Goal: Task Accomplishment & Management: Use online tool/utility

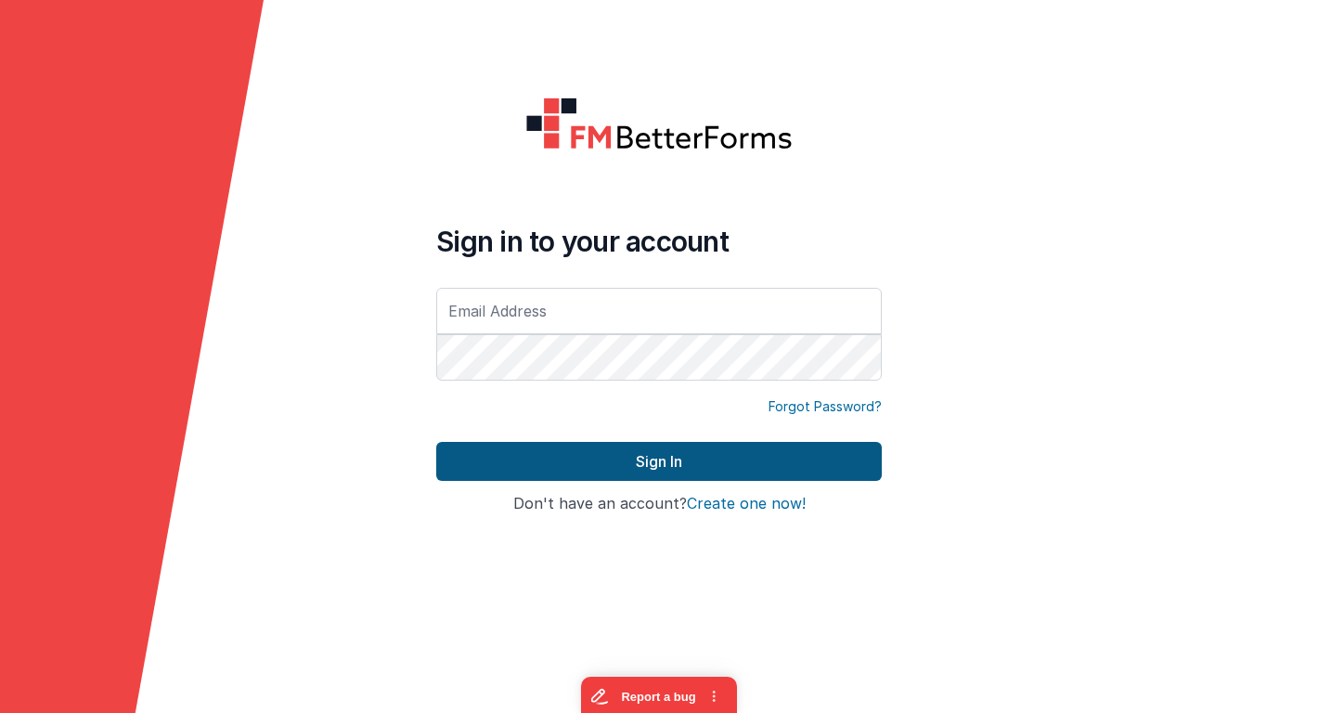
type input "[EMAIL_ADDRESS][DOMAIN_NAME]"
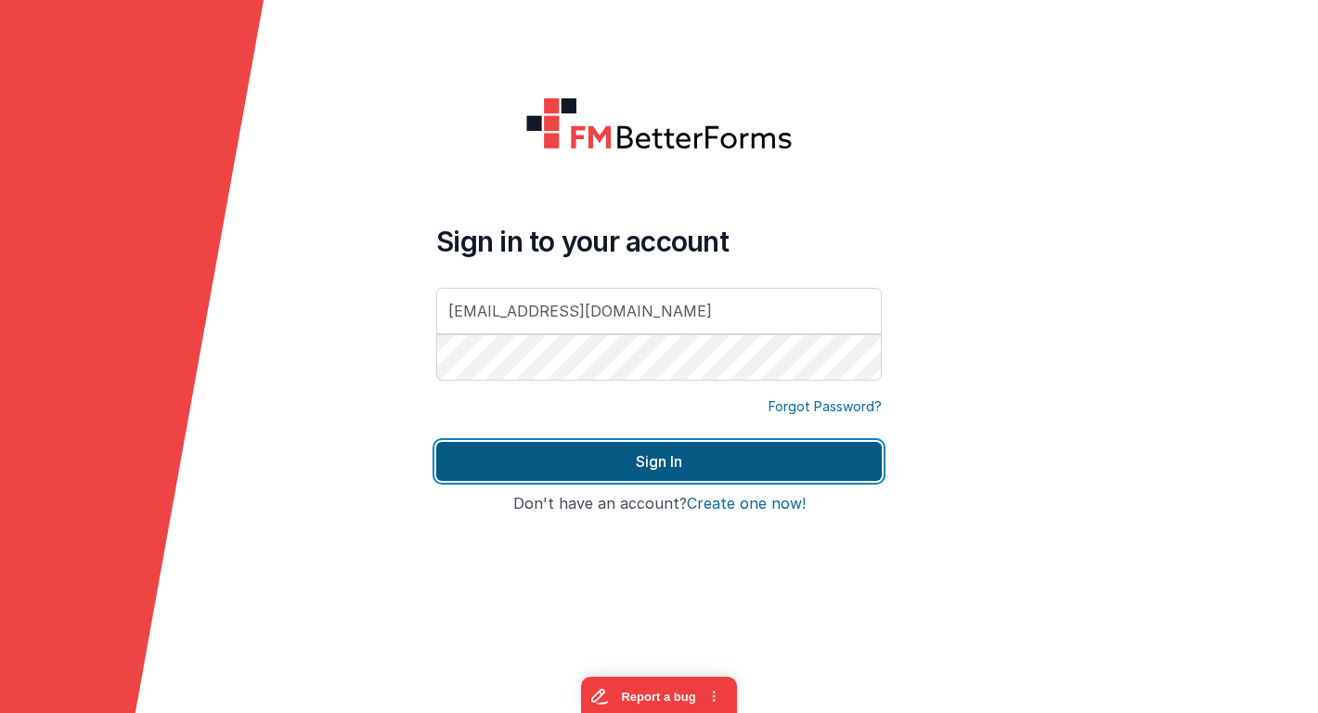
click at [494, 453] on button "Sign In" at bounding box center [658, 461] width 445 height 39
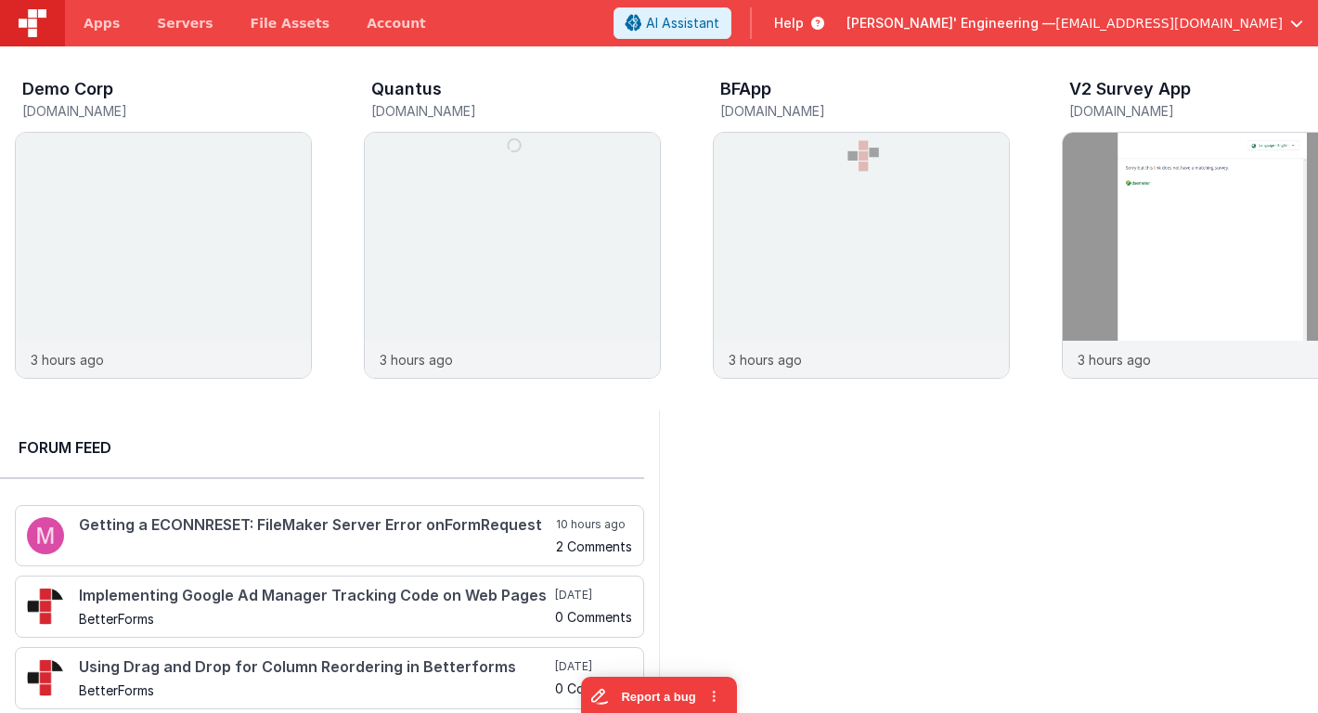
click at [1055, 29] on span "[PERSON_NAME]' Engineering —" at bounding box center [950, 23] width 209 height 19
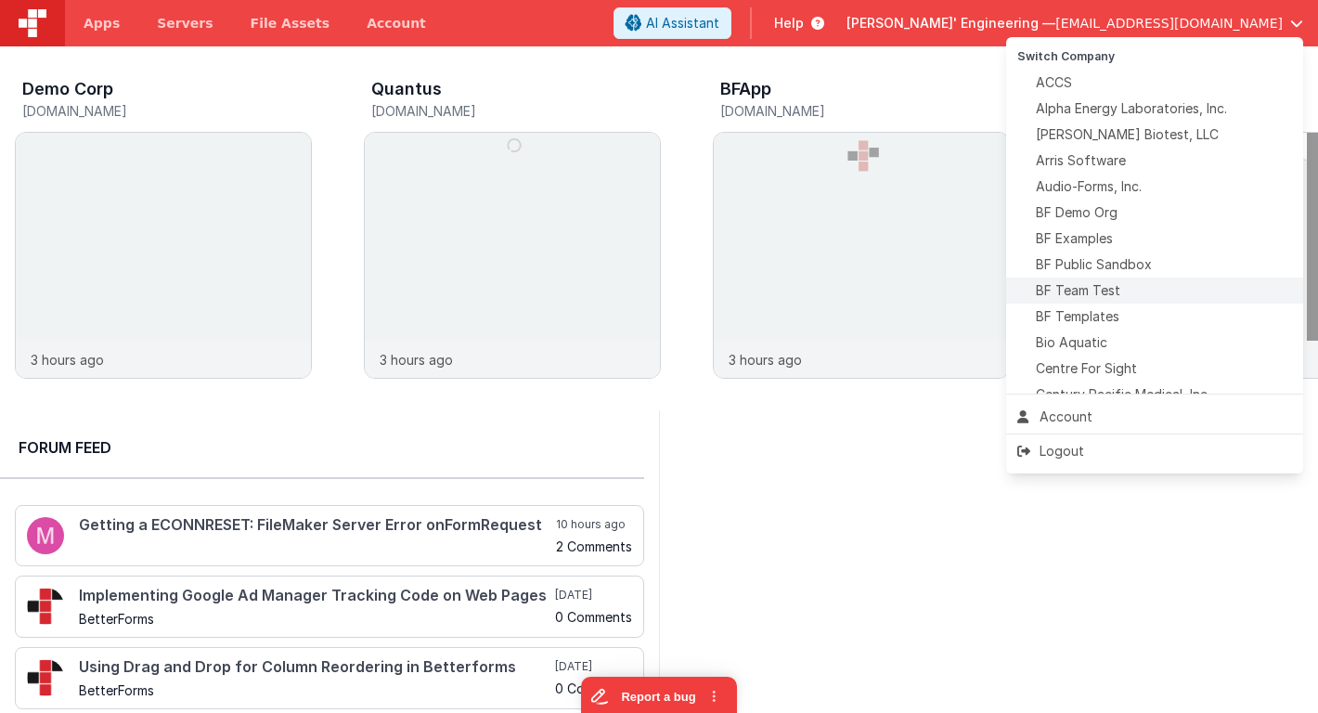
click at [1093, 288] on span "BF Team Test" at bounding box center [1078, 290] width 84 height 19
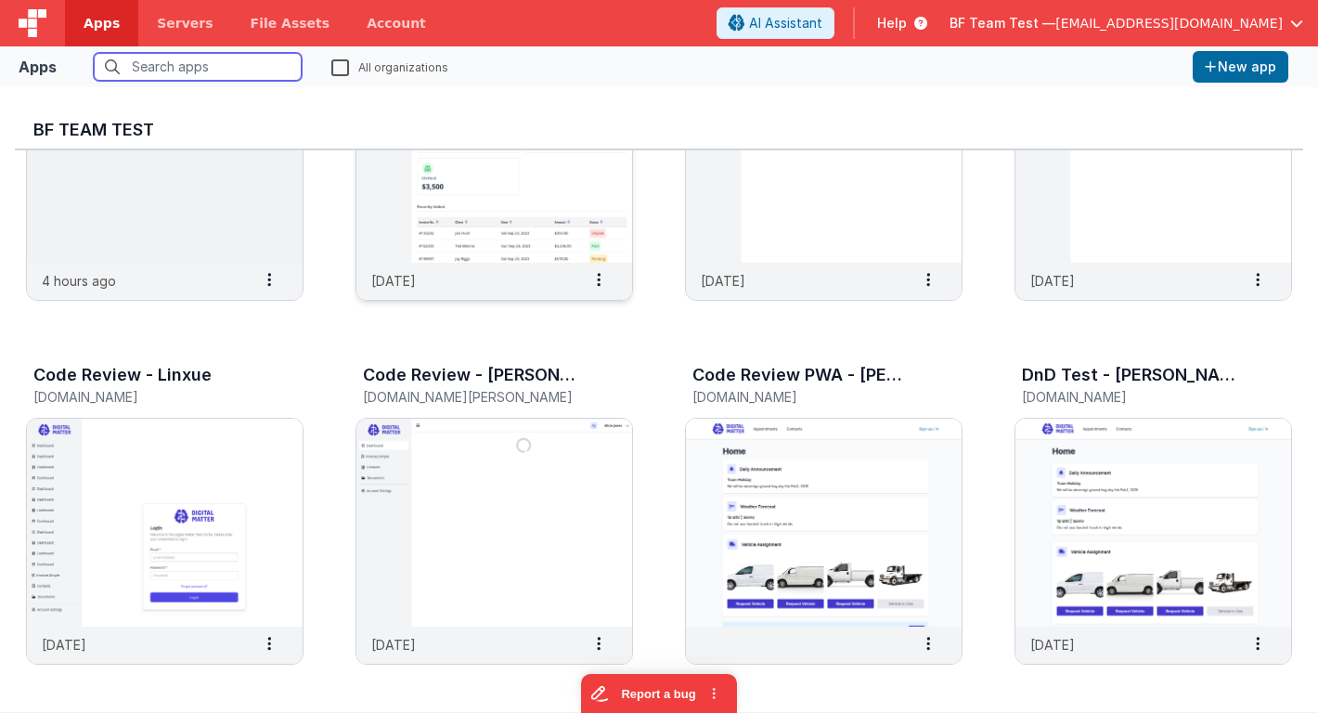
scroll to position [625, 0]
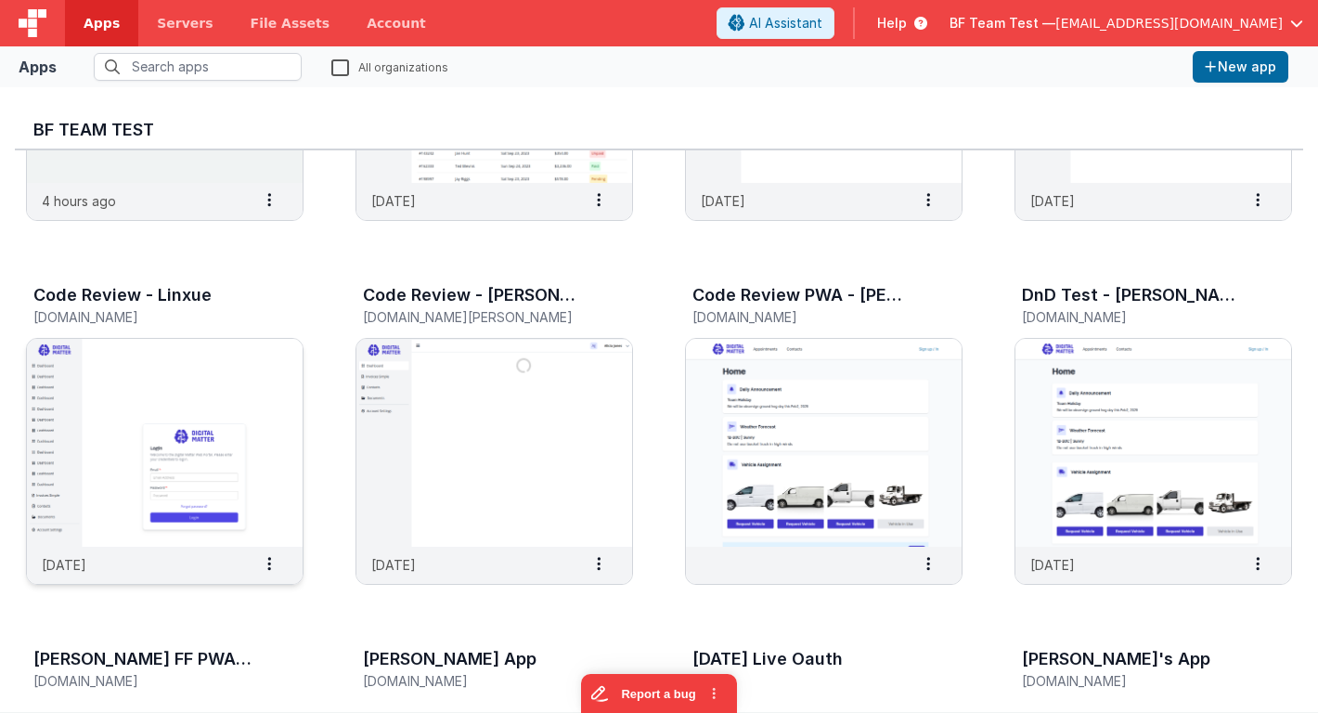
click at [260, 487] on img at bounding box center [165, 443] width 276 height 208
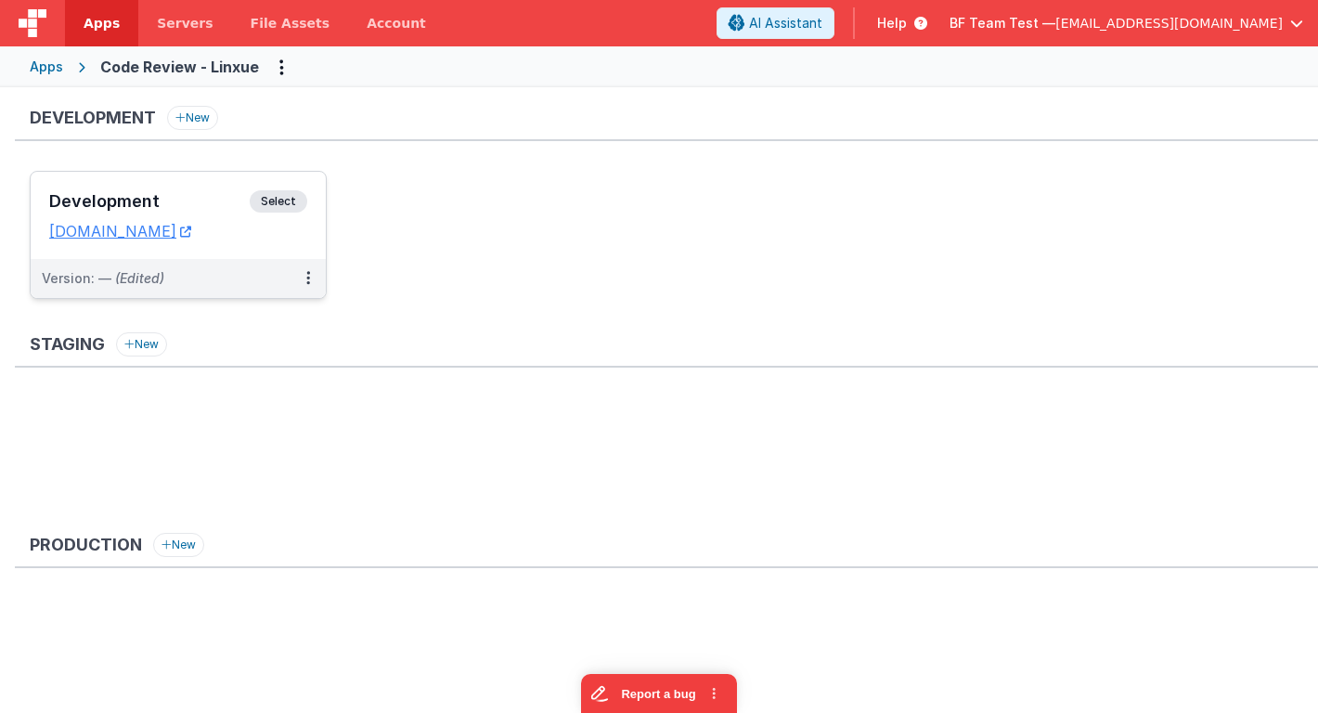
click at [181, 211] on div "Development Select" at bounding box center [178, 206] width 258 height 32
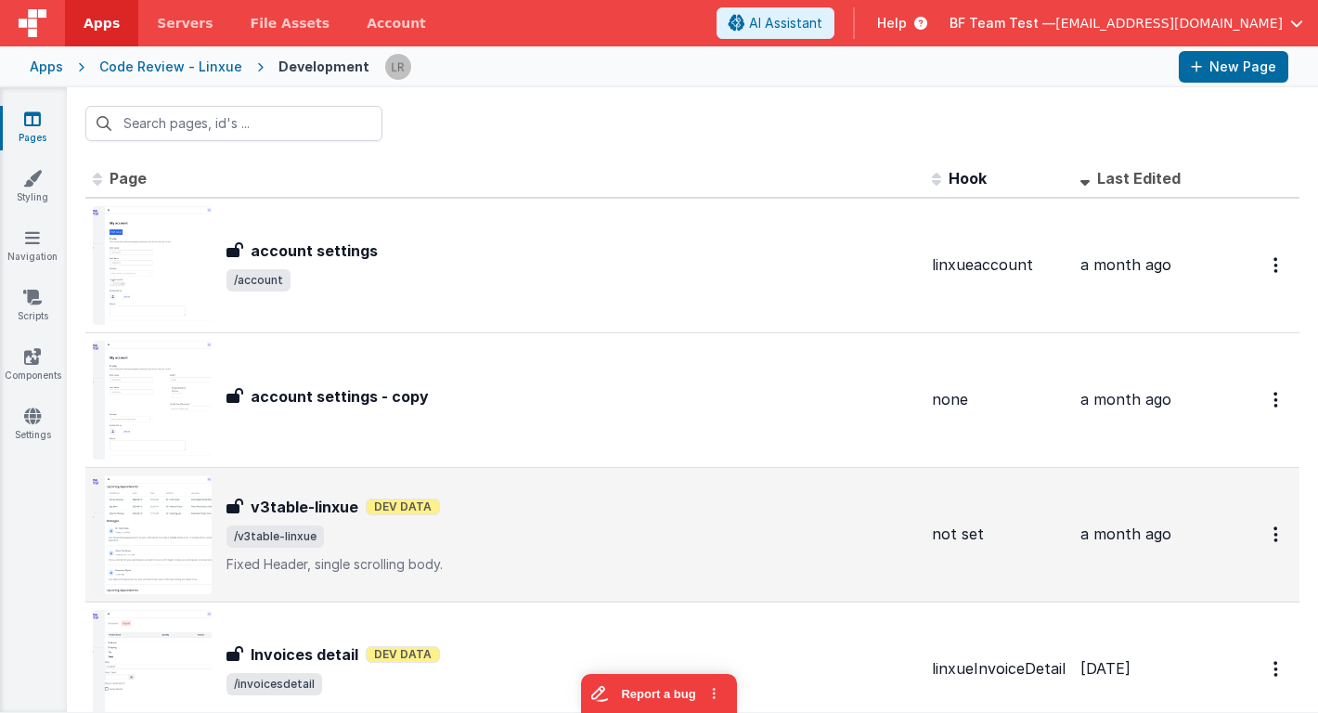
click at [179, 524] on img at bounding box center [152, 534] width 119 height 119
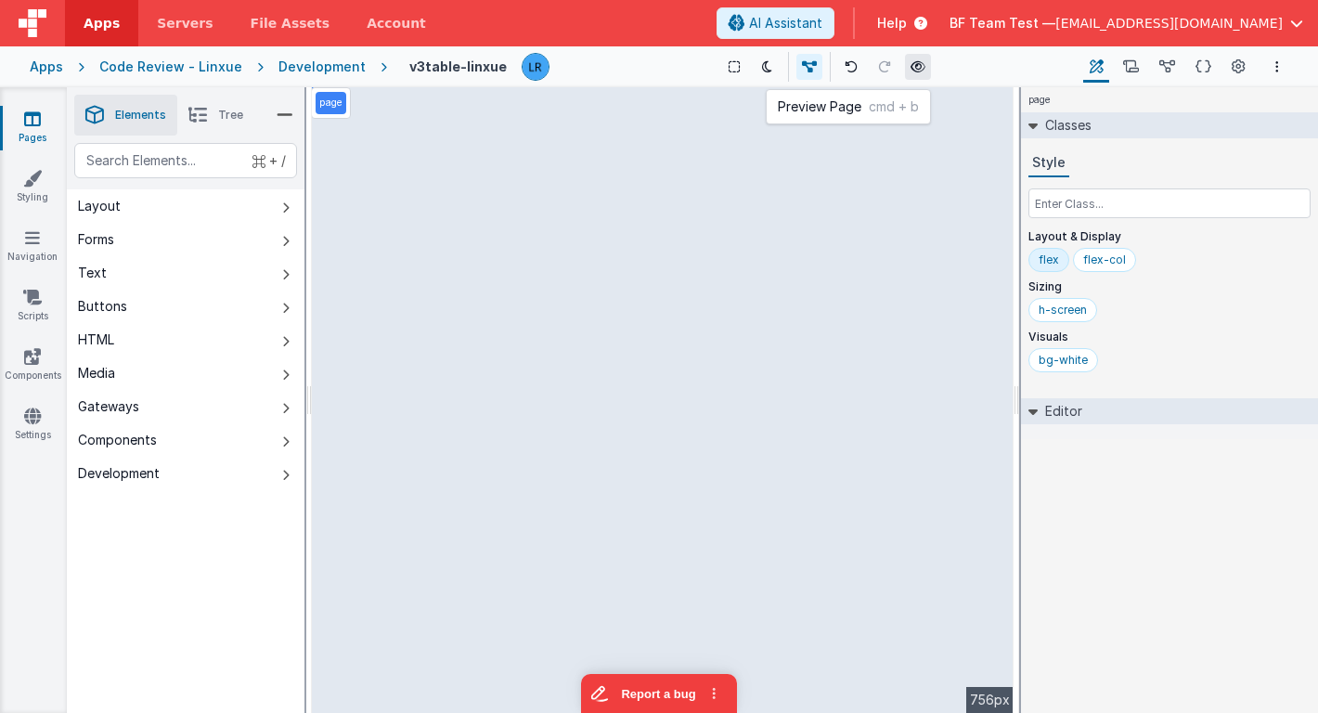
click at [910, 70] on icon at bounding box center [917, 66] width 15 height 13
click at [42, 256] on link "Navigation" at bounding box center [32, 246] width 67 height 37
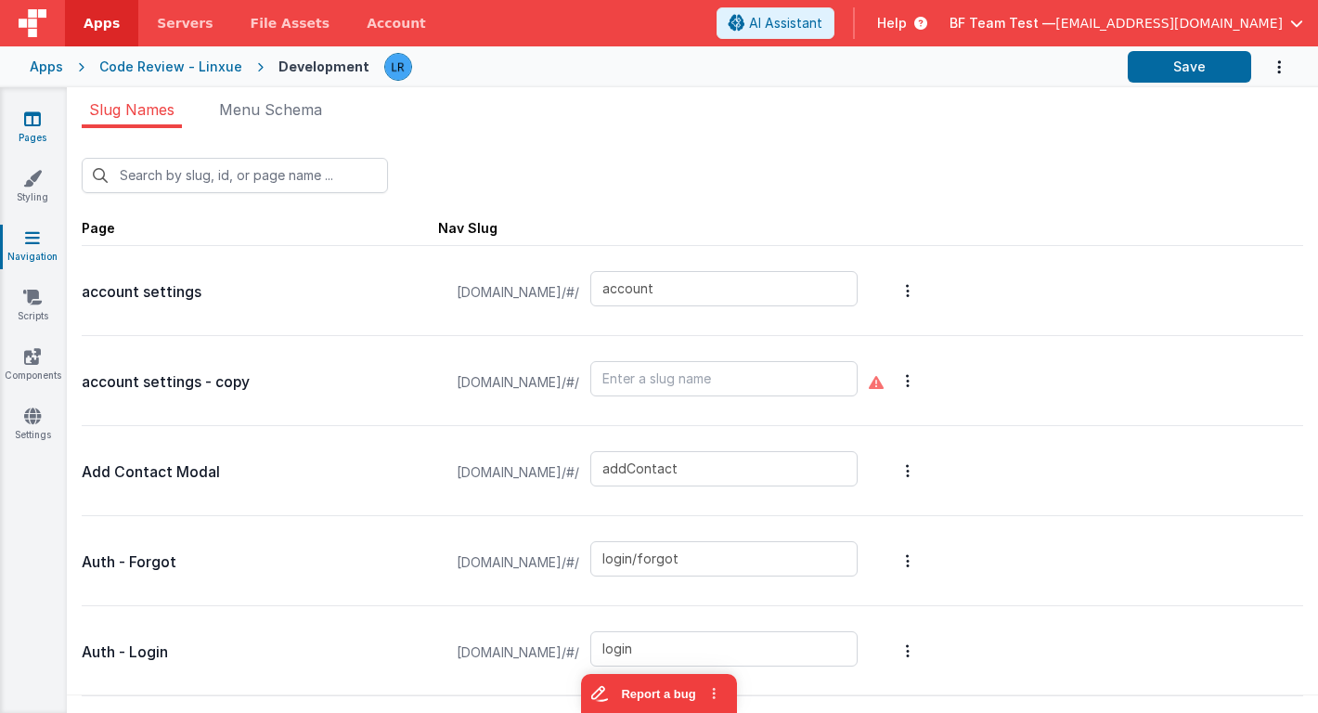
click at [31, 120] on icon at bounding box center [32, 118] width 17 height 19
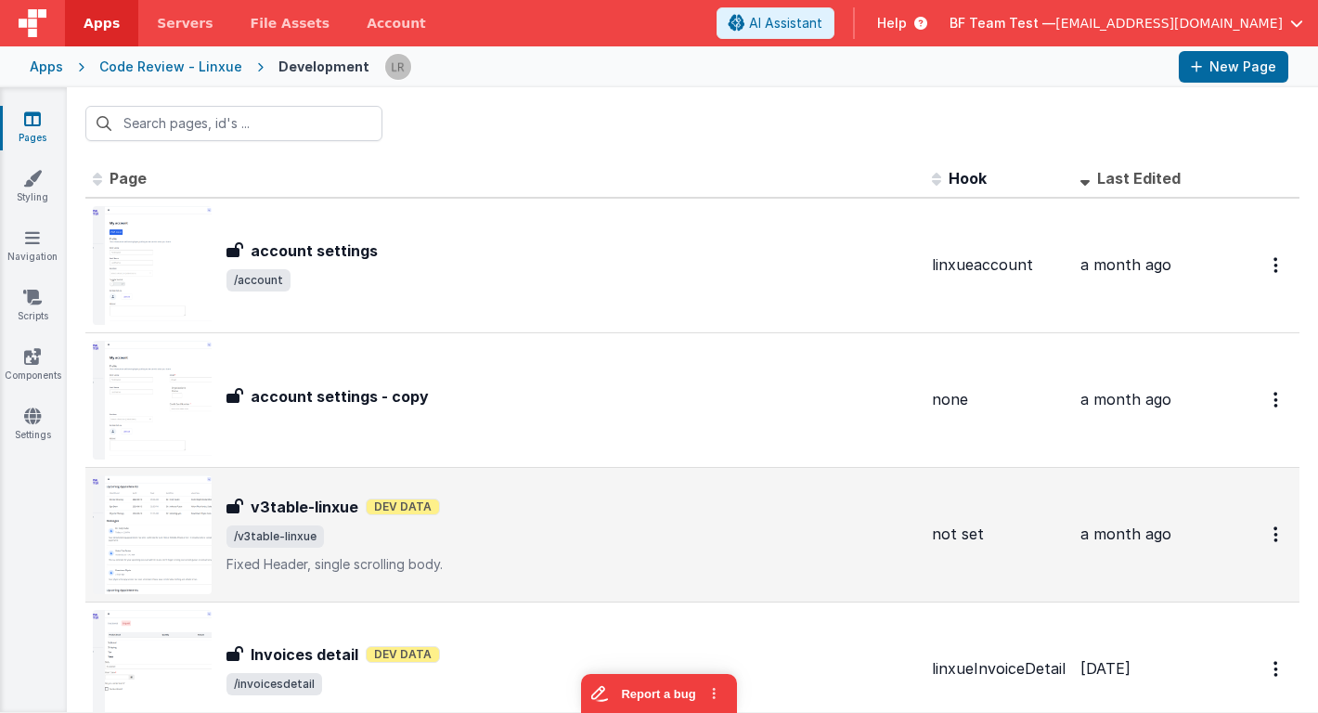
click at [175, 510] on img at bounding box center [152, 534] width 119 height 119
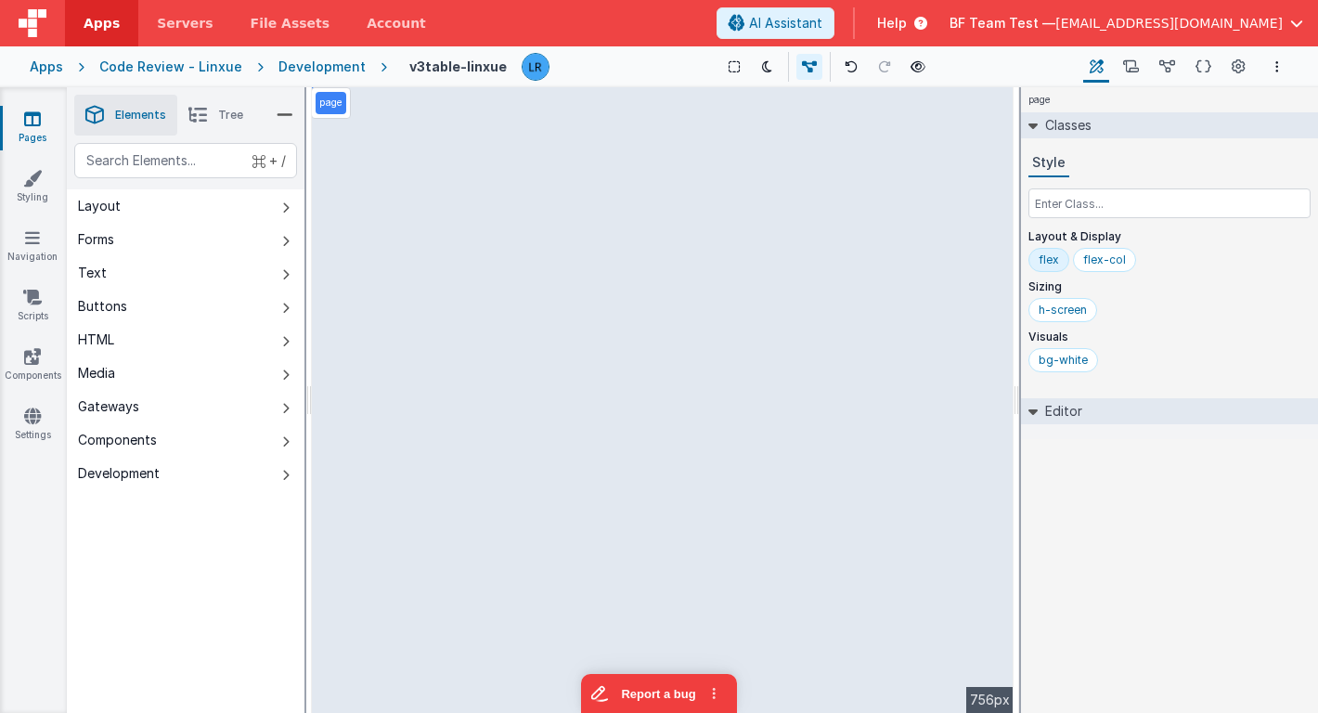
click at [1103, 75] on icon at bounding box center [1096, 67] width 14 height 19
click at [1101, 74] on icon at bounding box center [1096, 67] width 14 height 19
click at [1165, 67] on icon at bounding box center [1167, 67] width 16 height 19
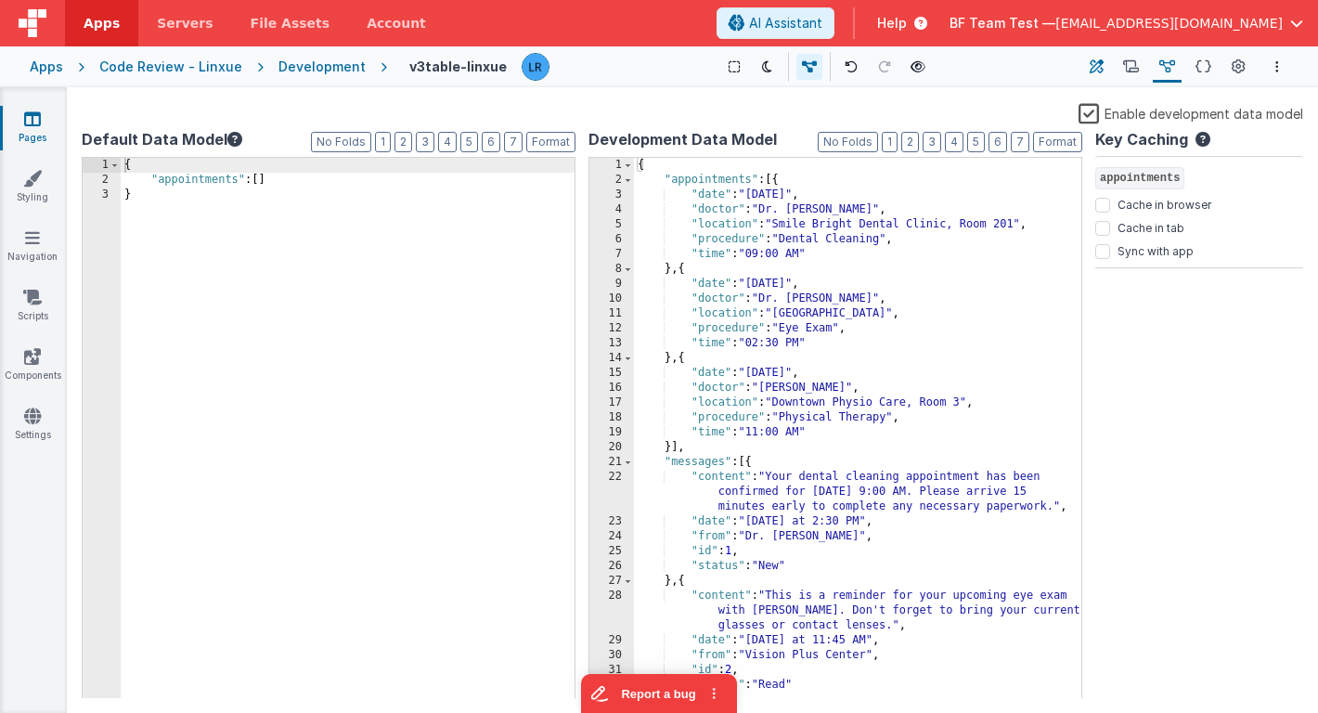
click at [1095, 70] on icon at bounding box center [1096, 67] width 14 height 19
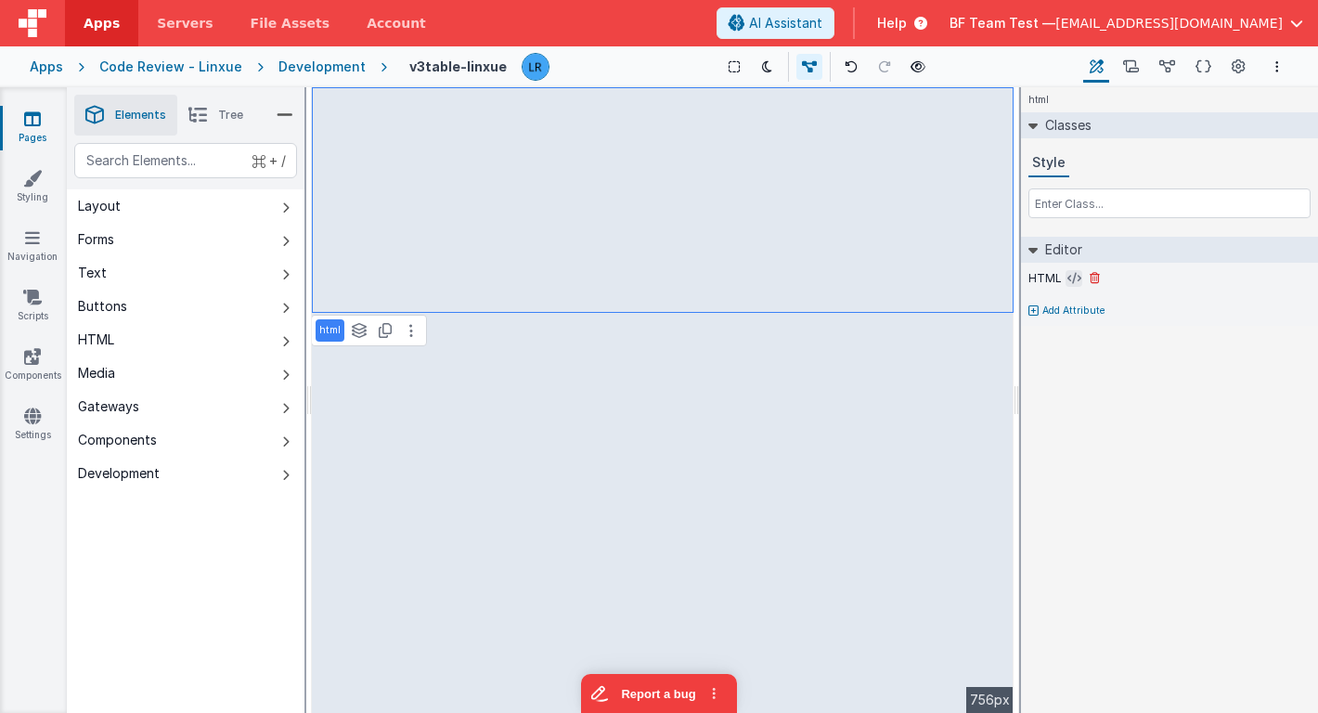
click at [1067, 278] on icon at bounding box center [1074, 278] width 14 height 15
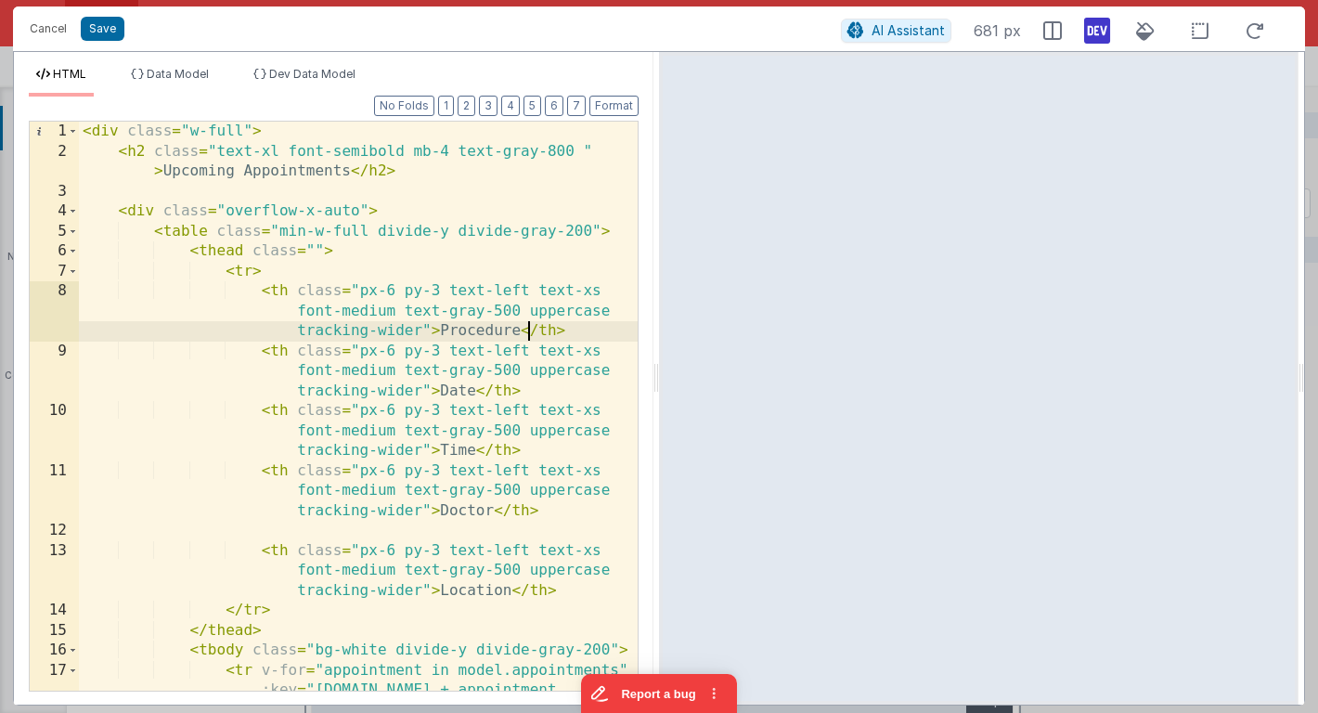
click at [529, 326] on div "< div class = "w-full" > < h2 class = "text-xl font-semibold mb-4 text-gray-800…" at bounding box center [358, 456] width 559 height 669
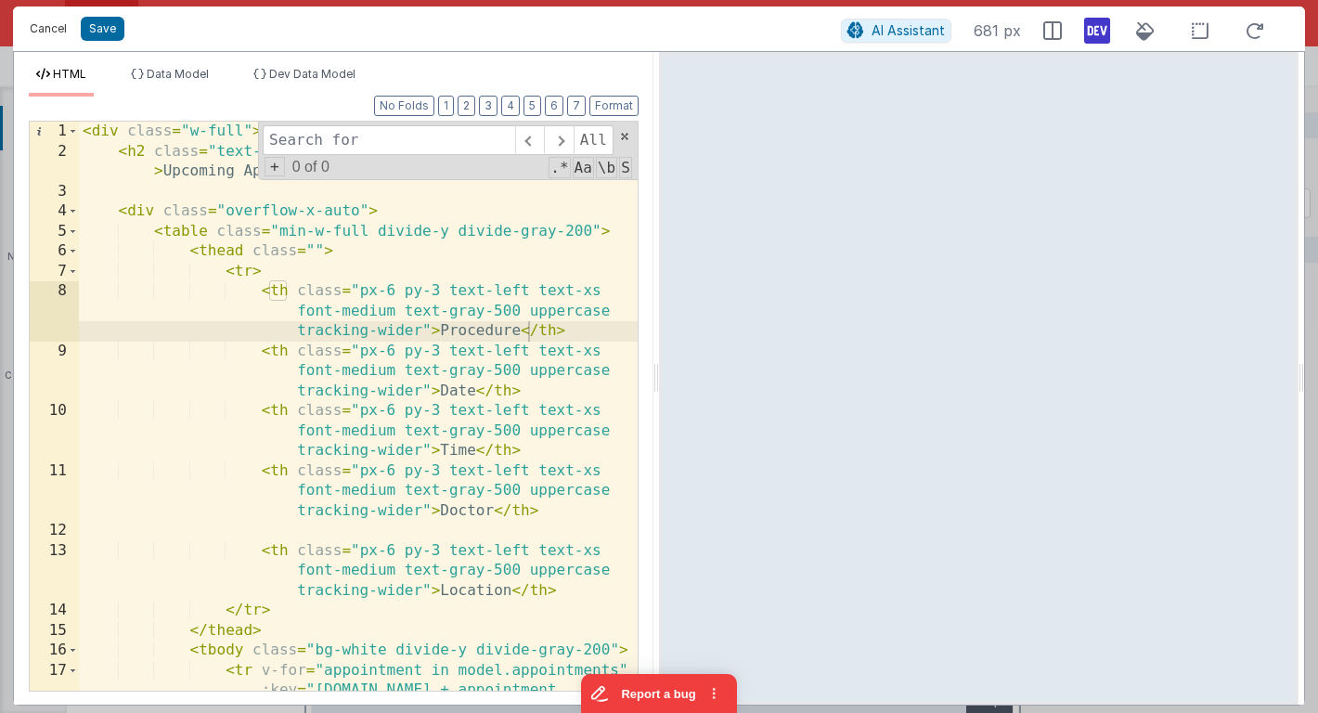
click at [42, 36] on button "Cancel" at bounding box center [48, 29] width 56 height 26
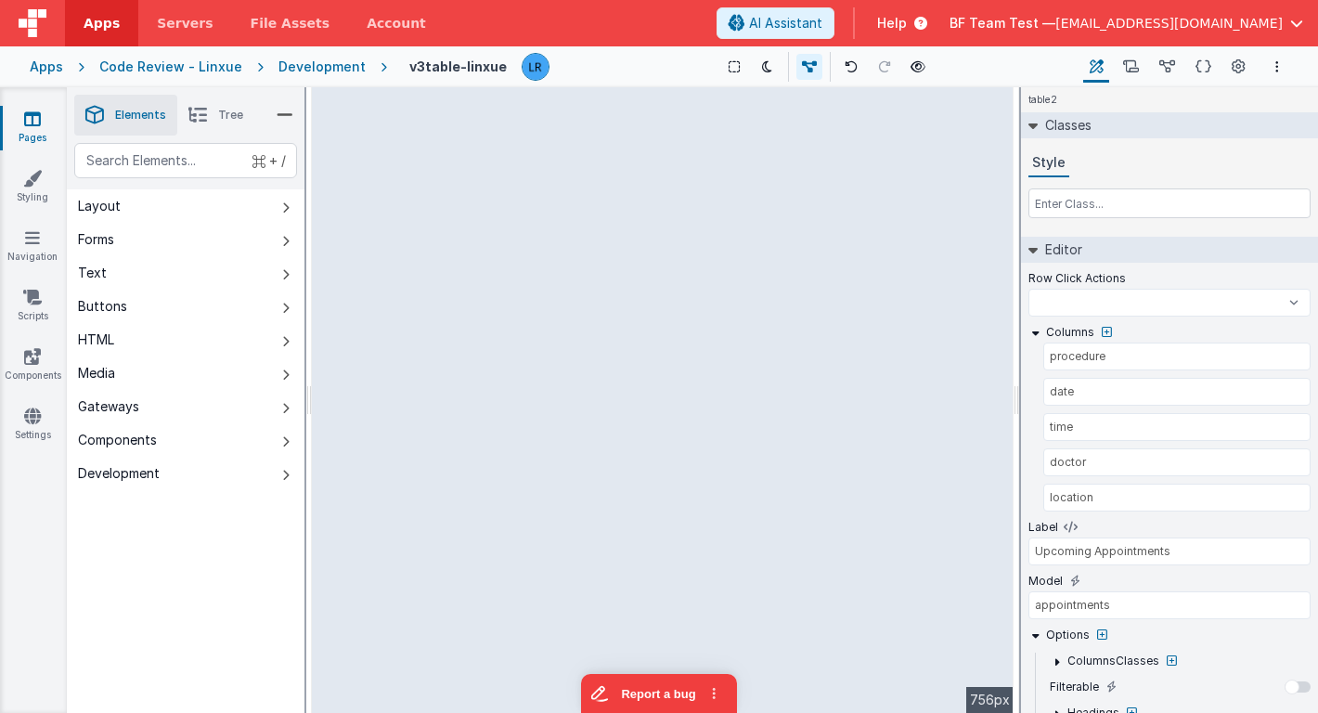
select select
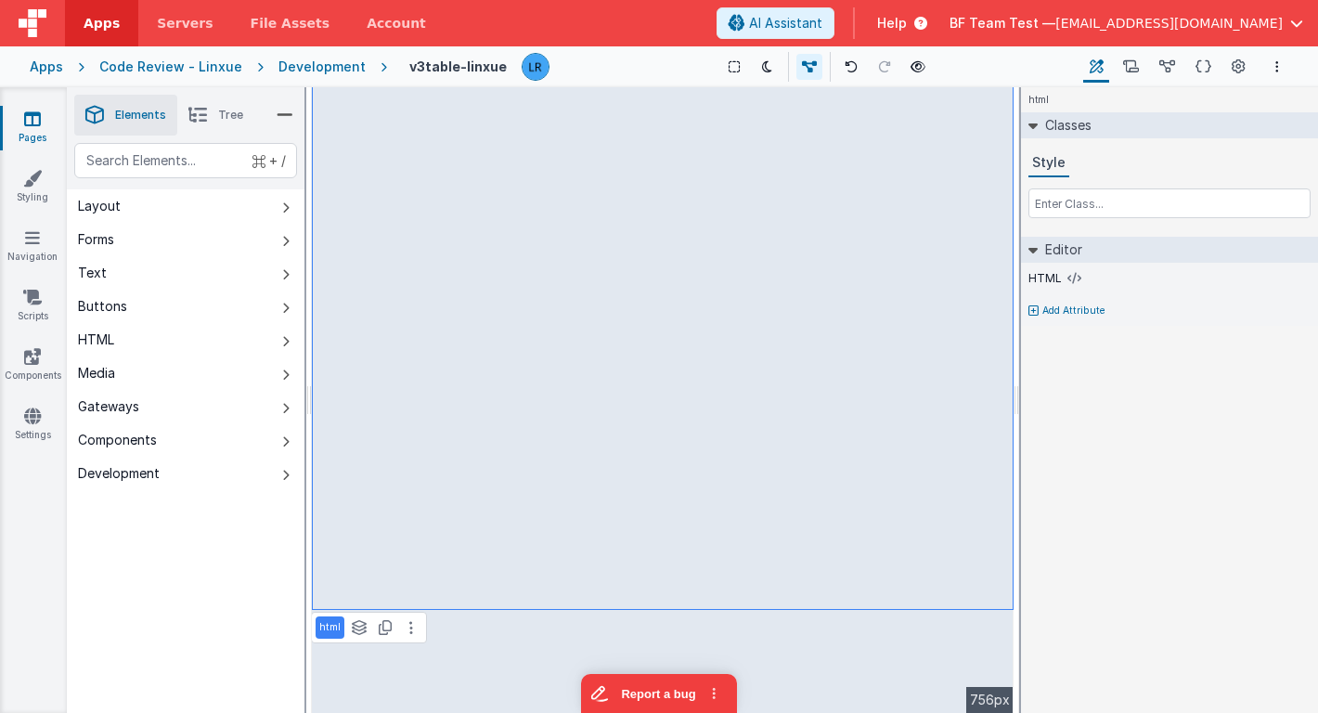
click at [234, 124] on li "Tree" at bounding box center [215, 115] width 77 height 41
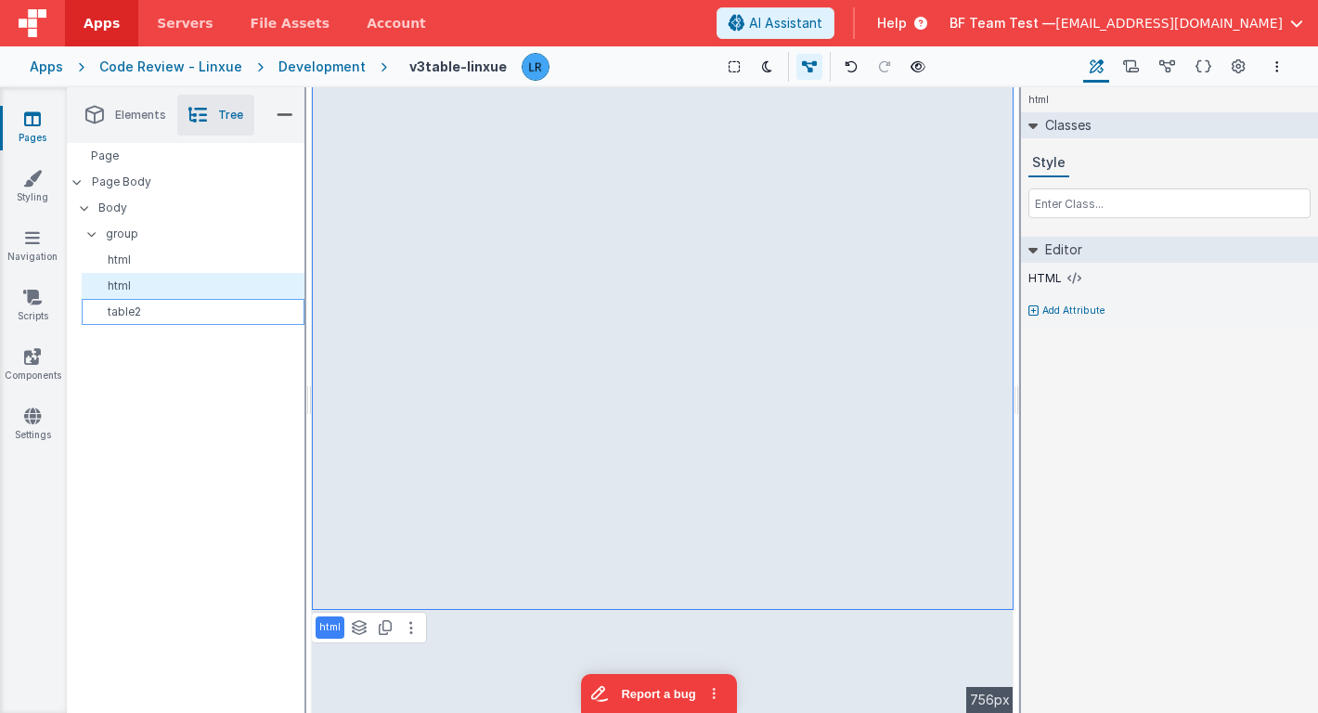
click at [168, 313] on p "table2" at bounding box center [196, 311] width 214 height 15
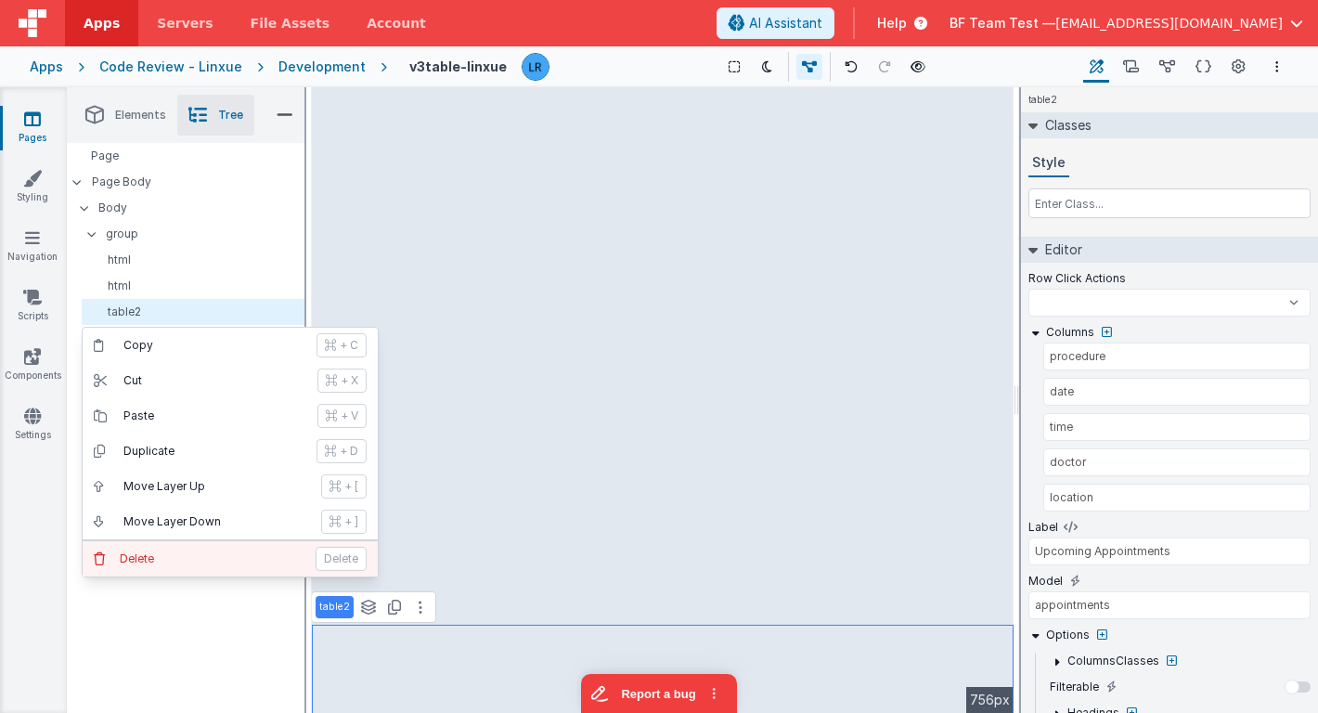
select select
click at [328, 561] on p "Delete" at bounding box center [340, 559] width 51 height 24
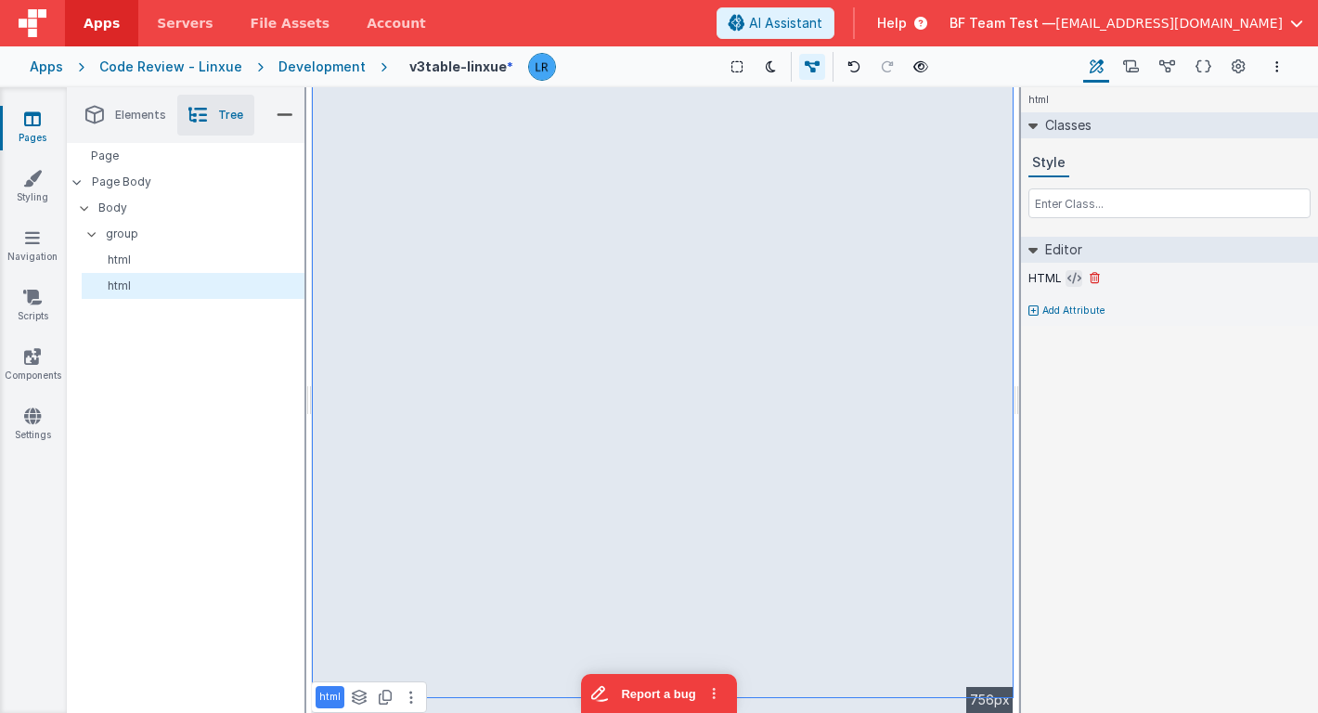
click at [1067, 279] on icon at bounding box center [1074, 278] width 14 height 15
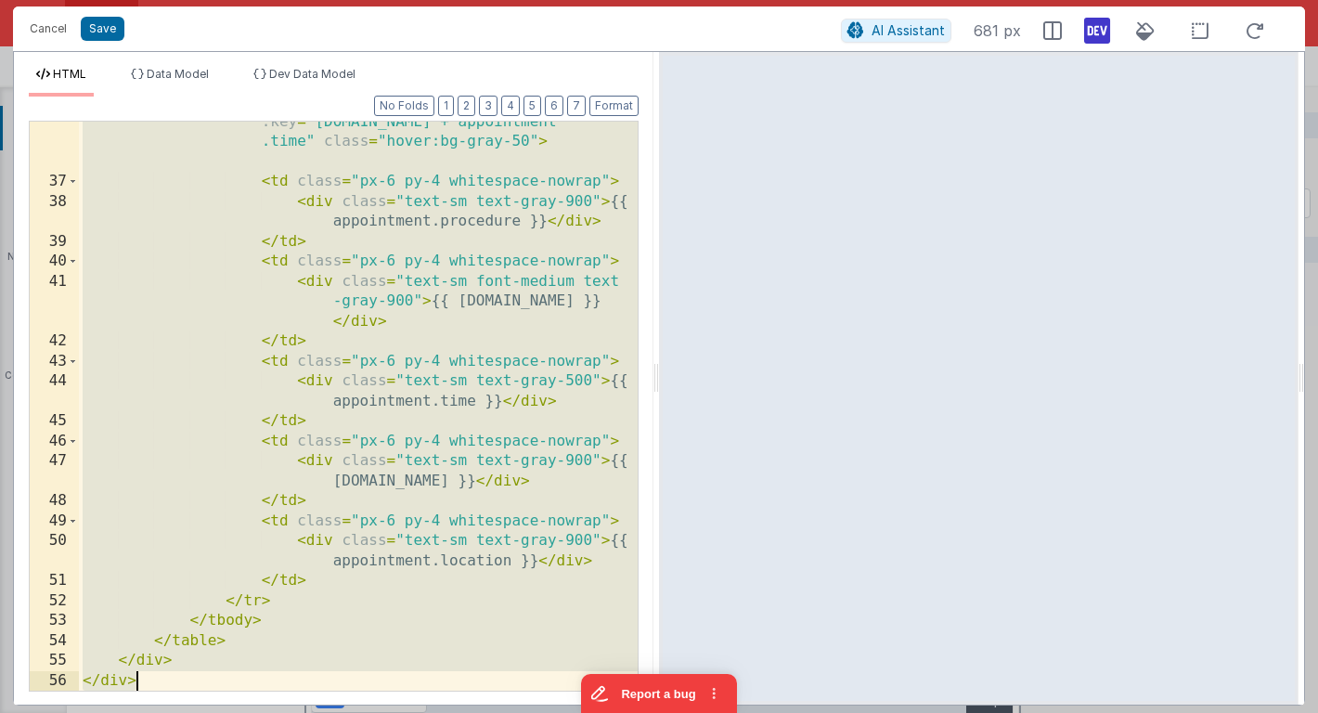
scroll to position [1187, 0]
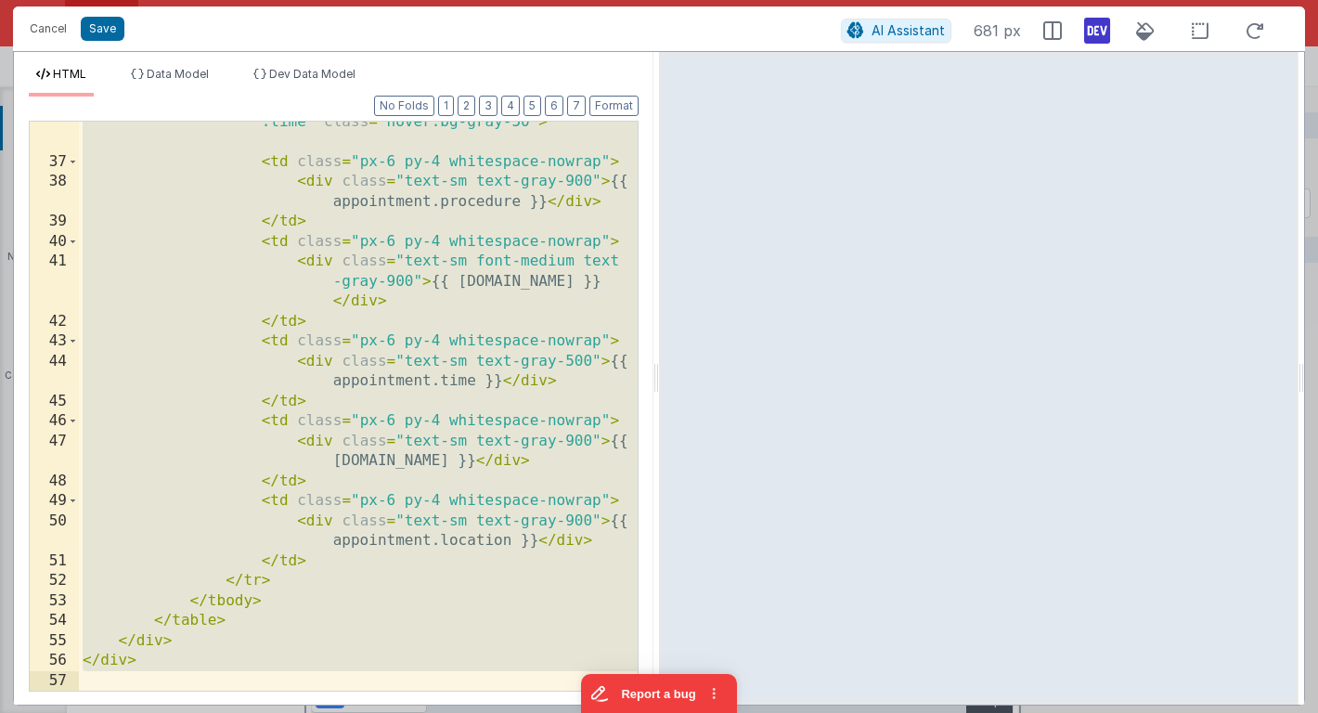
drag, startPoint x: 96, startPoint y: 315, endPoint x: 290, endPoint y: 730, distance: 459.1
click at [290, 712] on html "Cancel Save AI Assistant 681 px HTML Data Model Dev Data Model Format 7 6 5 4 3…" at bounding box center [659, 356] width 1318 height 713
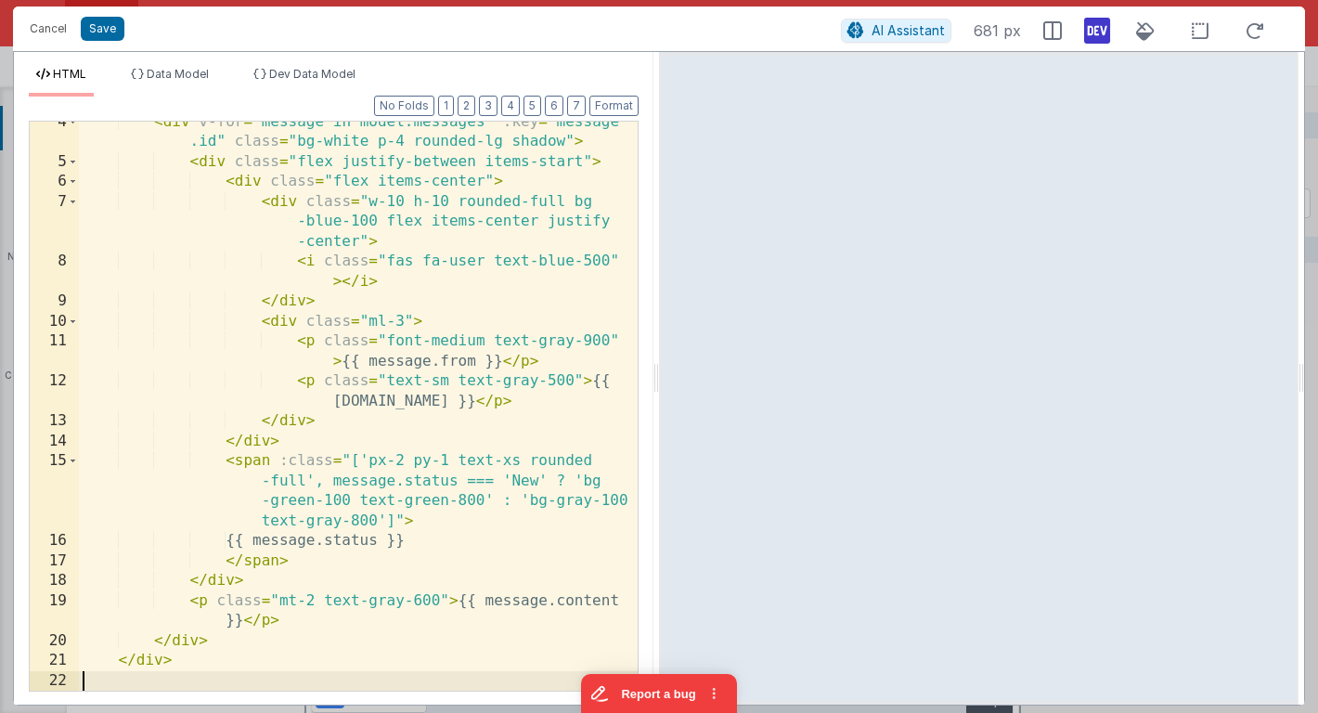
scroll to position [89, 0]
type textarea "d"
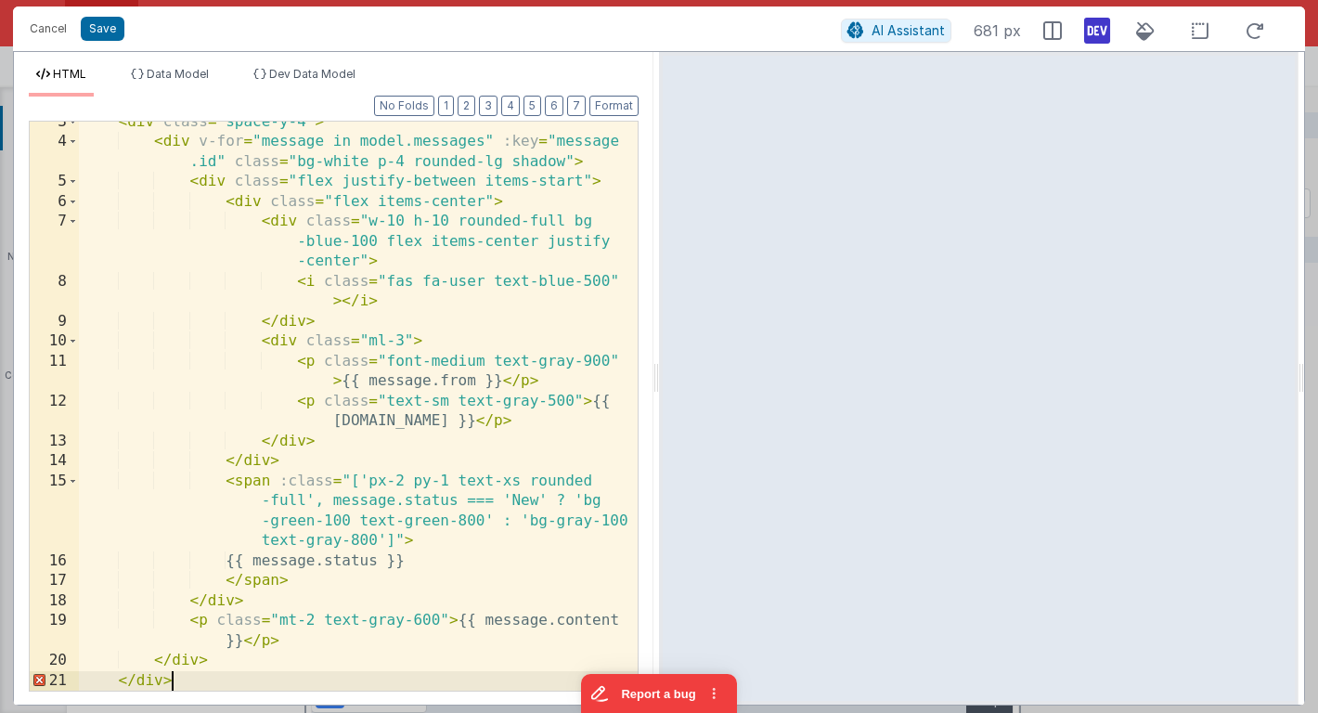
scroll to position [0, 0]
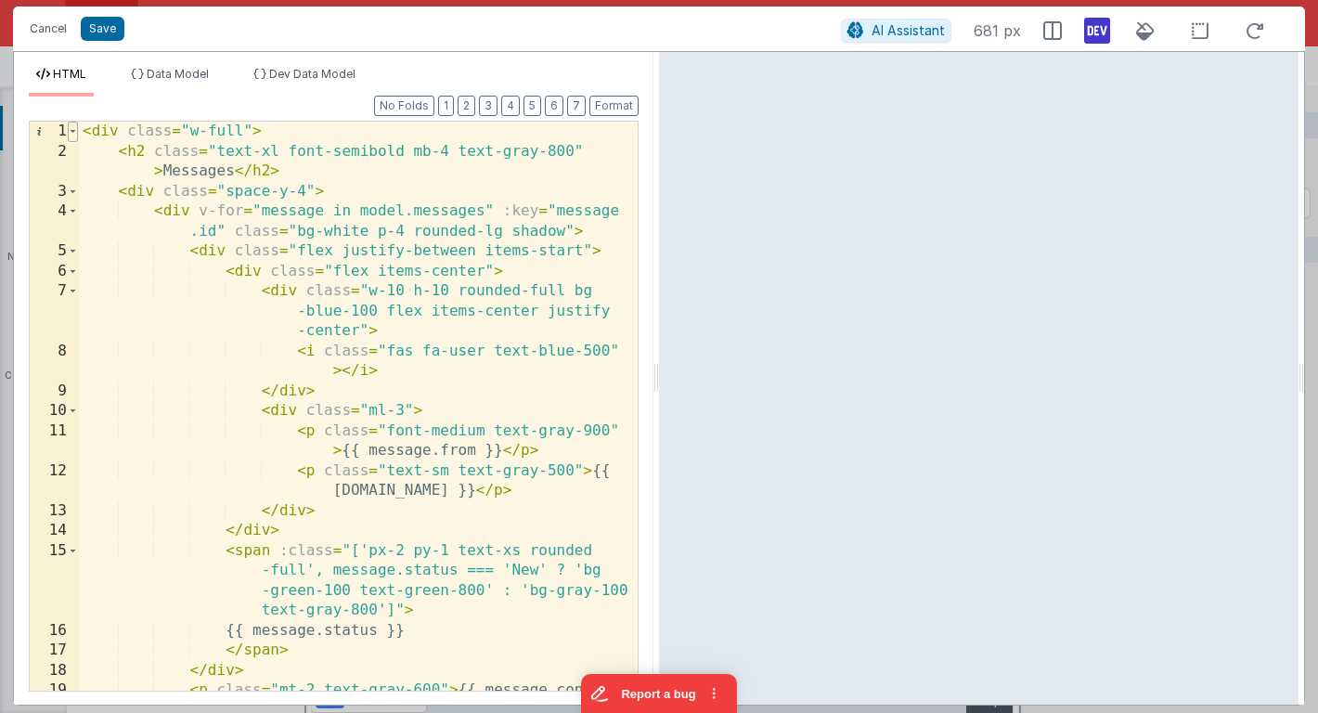
click at [70, 131] on span at bounding box center [73, 132] width 10 height 20
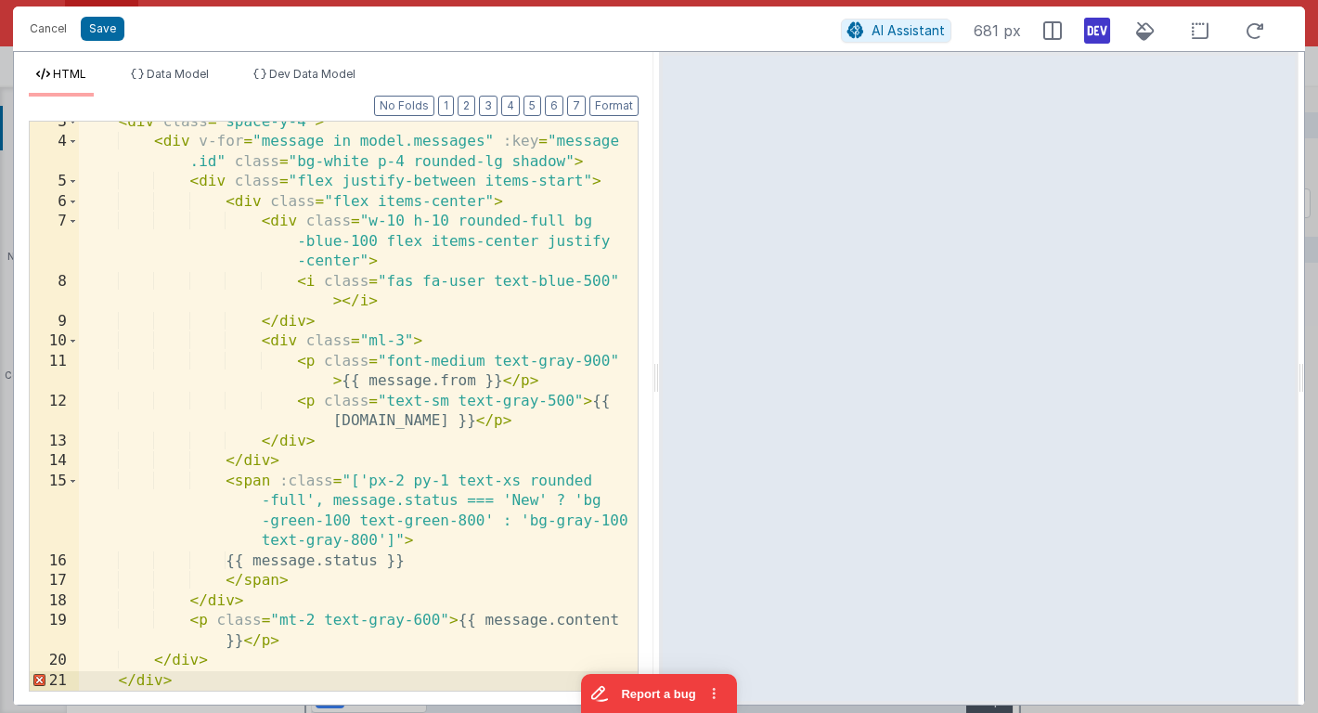
click at [185, 682] on div "< div class = "space-y-4" > < div v-for = "message in model.messages" :key = "m…" at bounding box center [358, 416] width 559 height 609
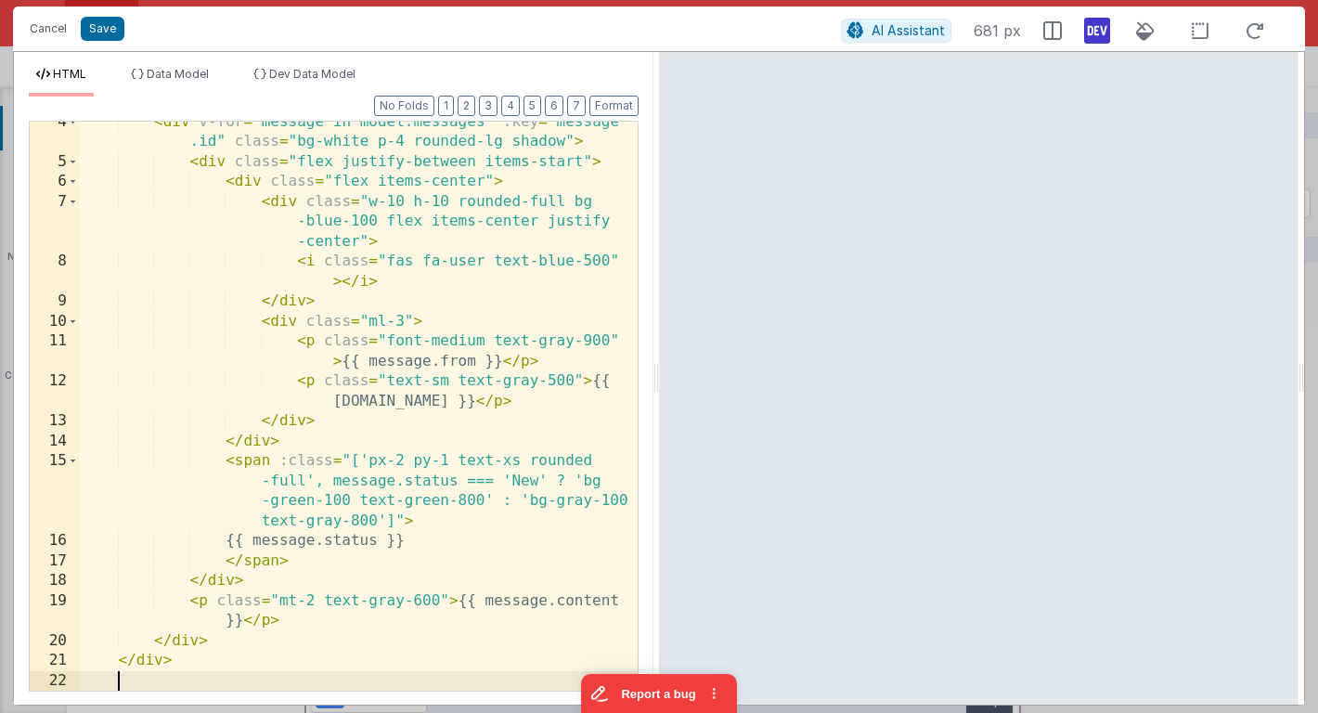
scroll to position [89, 0]
click at [111, 29] on button "Save" at bounding box center [103, 29] width 44 height 24
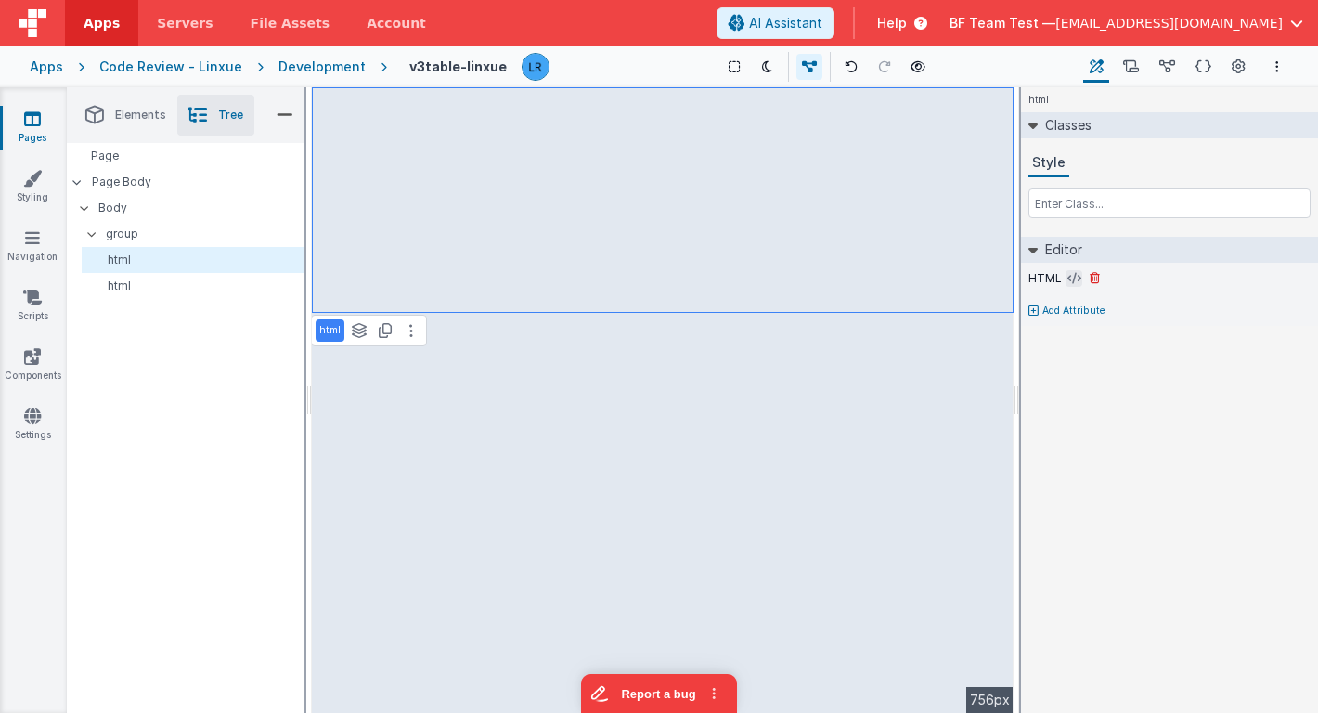
click at [1067, 278] on icon at bounding box center [1074, 278] width 14 height 15
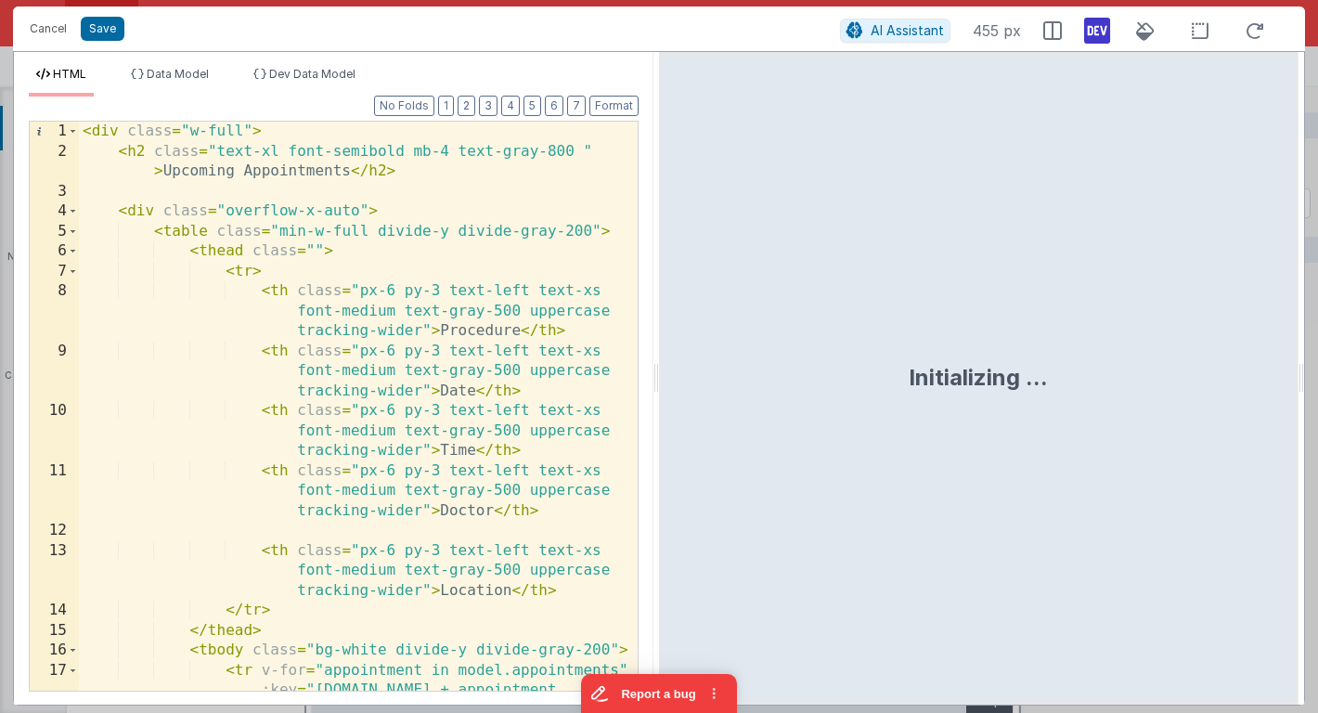
click at [503, 225] on div "< div class = "w-full" > < h2 class = "text-xl font-semibold mb-4 text-gray-800…" at bounding box center [358, 456] width 559 height 669
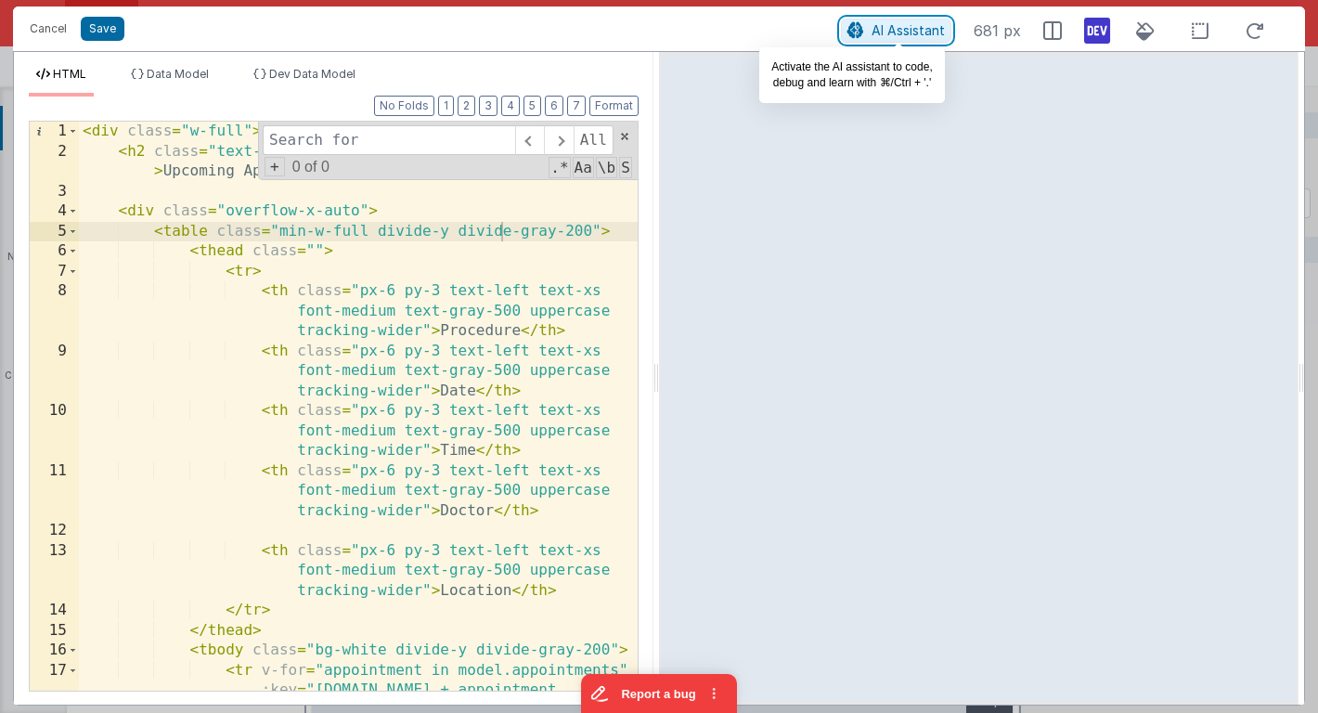
click at [905, 30] on span "AI Assistant" at bounding box center [907, 30] width 73 height 16
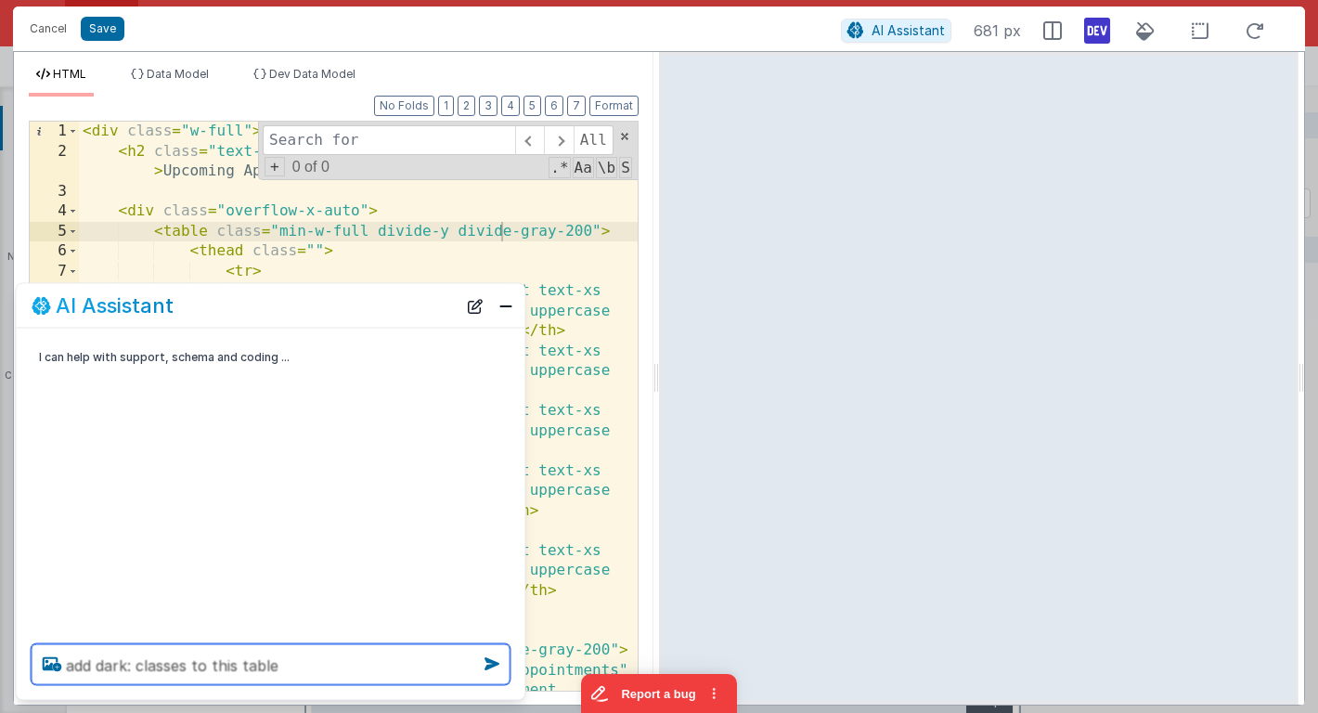
type textarea "add dark: classes to this table"
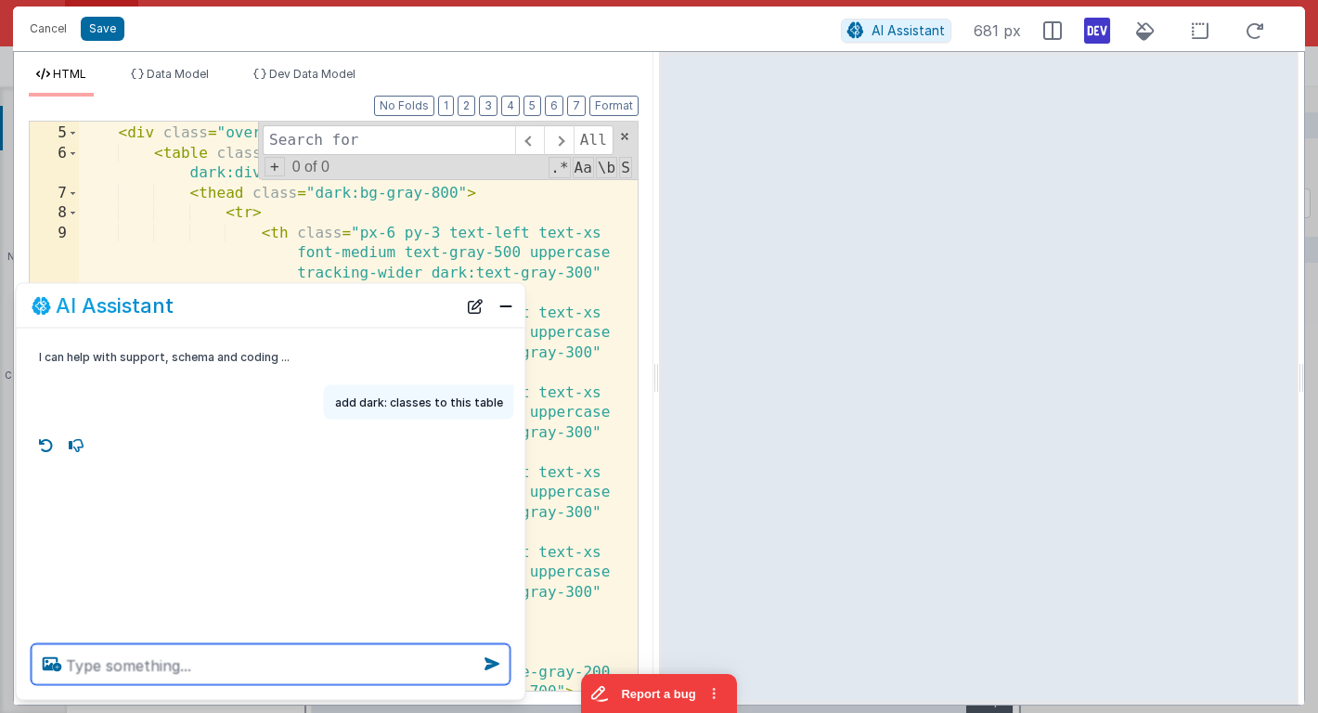
scroll to position [105, 0]
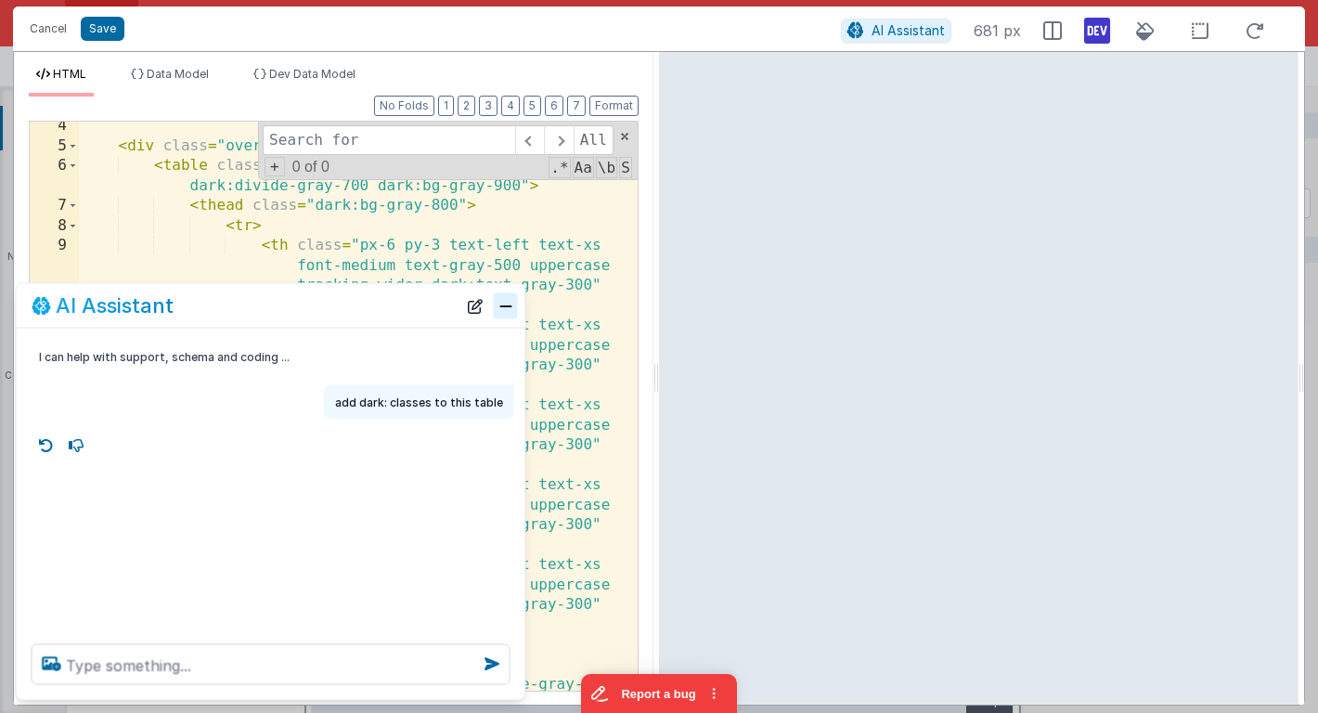
click at [514, 308] on button "Close" at bounding box center [506, 305] width 24 height 26
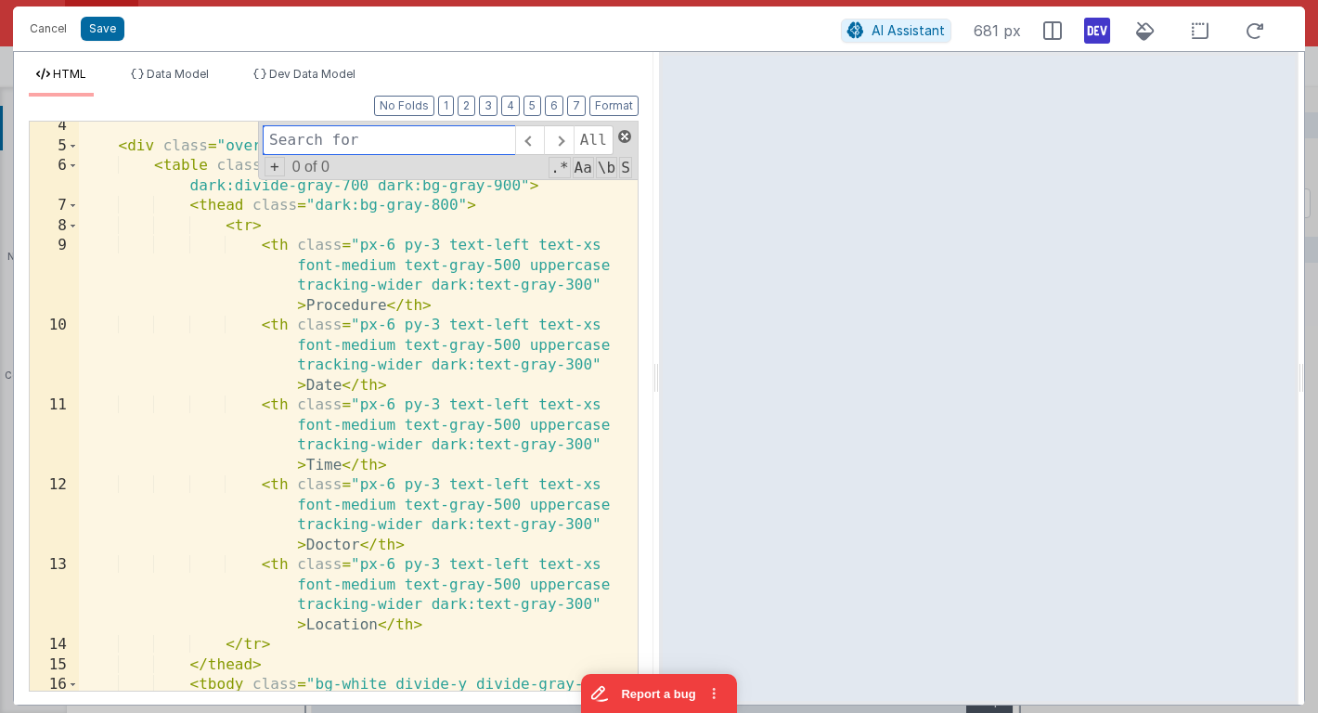
click at [625, 133] on span at bounding box center [624, 136] width 13 height 13
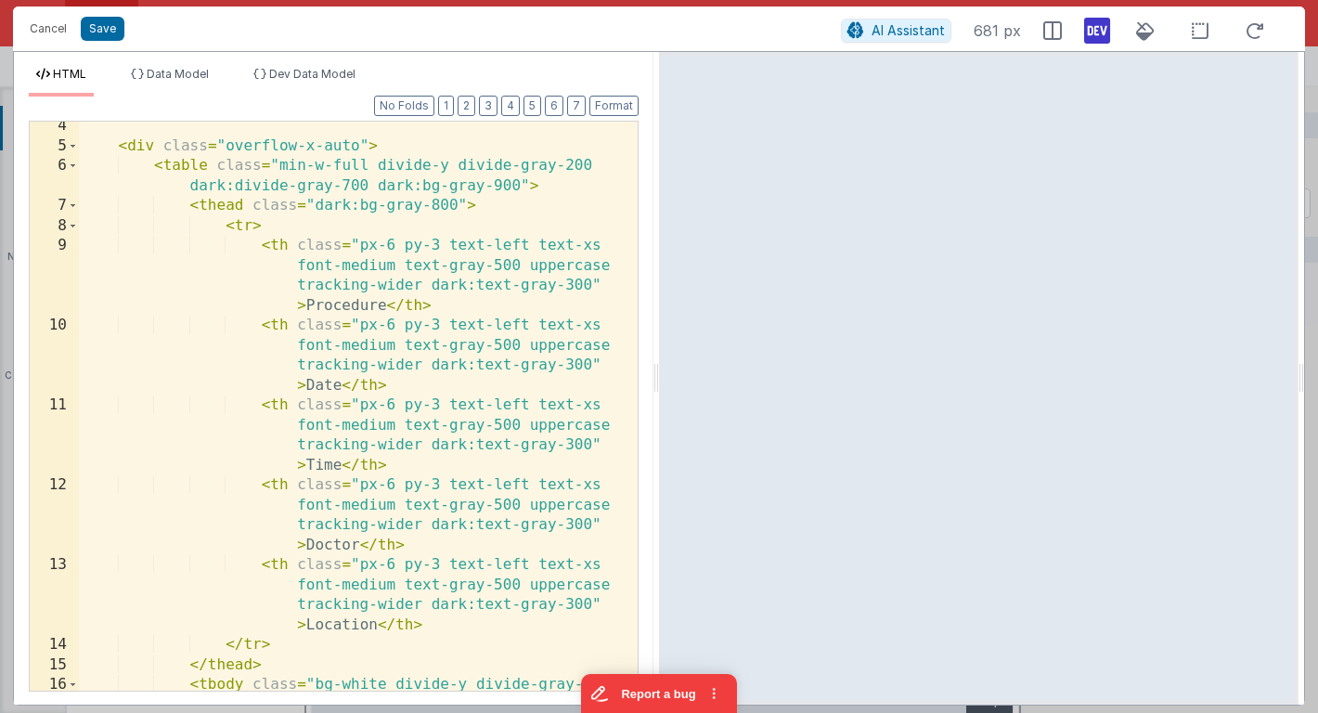
scroll to position [0, 0]
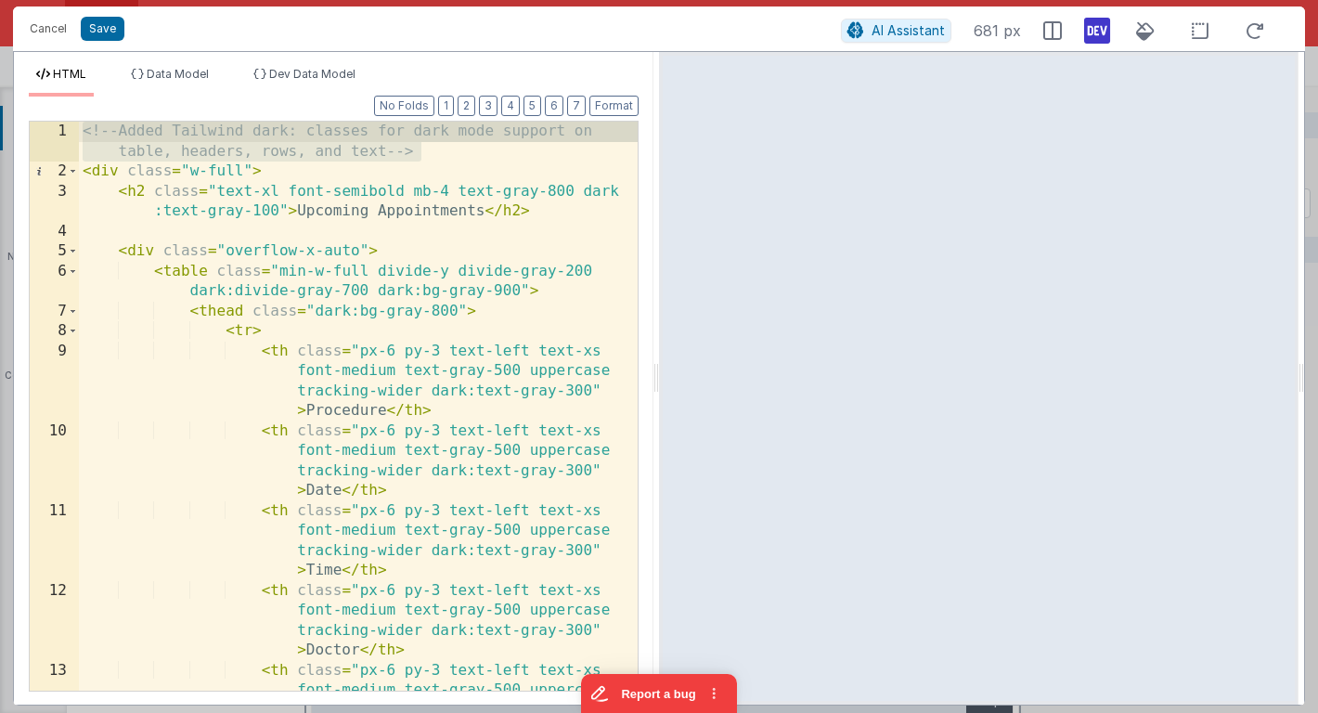
drag, startPoint x: 453, startPoint y: 153, endPoint x: 79, endPoint y: 125, distance: 375.0
click at [79, 125] on div "<!-- Added Tailwind dark: classes for dark mode support on table, headers, rows…" at bounding box center [358, 466] width 559 height 689
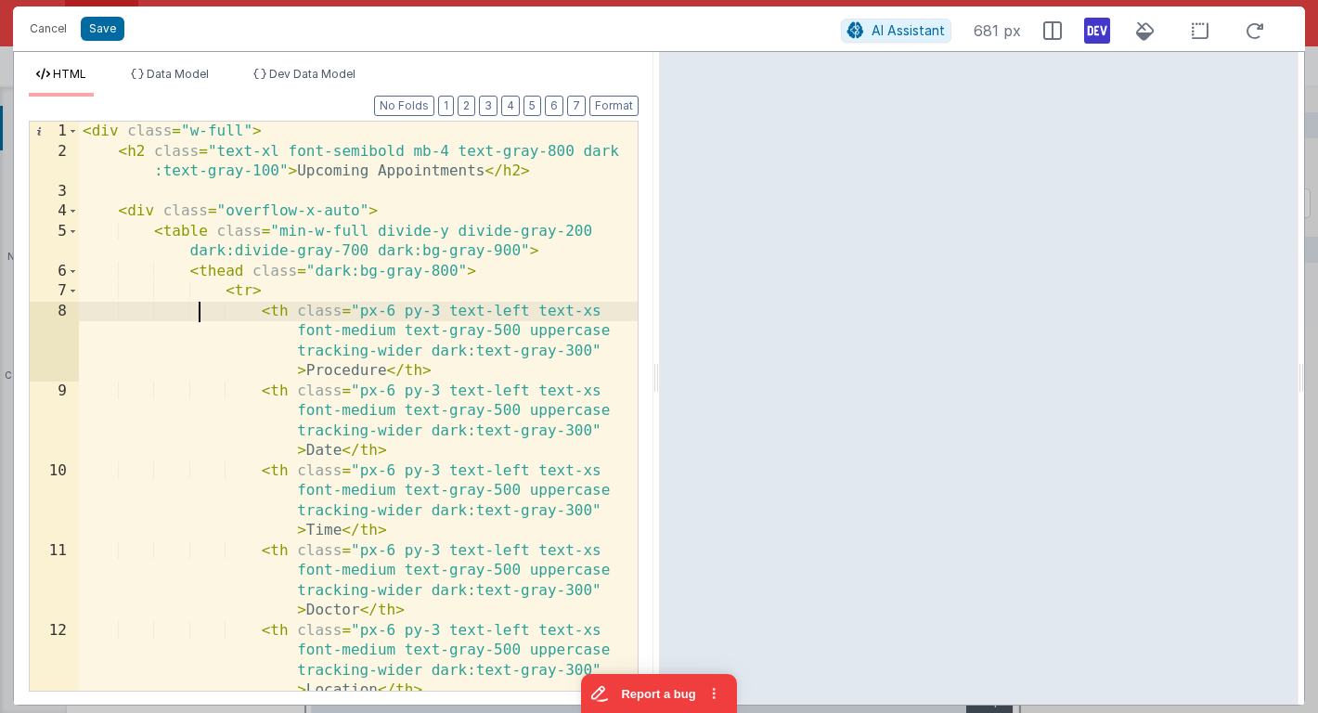
click at [199, 307] on div "< div class = "w-full" > < h2 class = "text-xl font-semibold mb-4 text-gray-800…" at bounding box center [358, 426] width 559 height 609
click at [108, 30] on button "Save" at bounding box center [103, 29] width 44 height 24
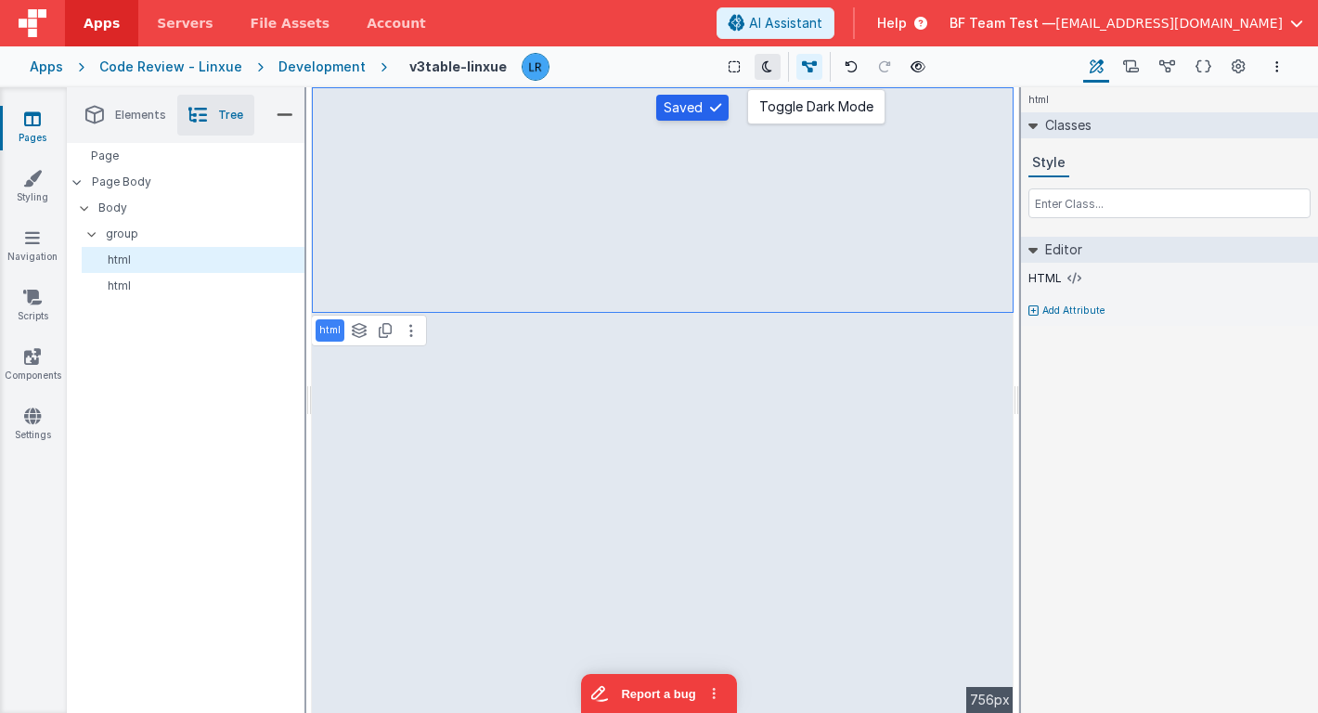
click at [762, 66] on icon at bounding box center [767, 66] width 10 height 13
click at [244, 237] on p "group" at bounding box center [205, 234] width 198 height 20
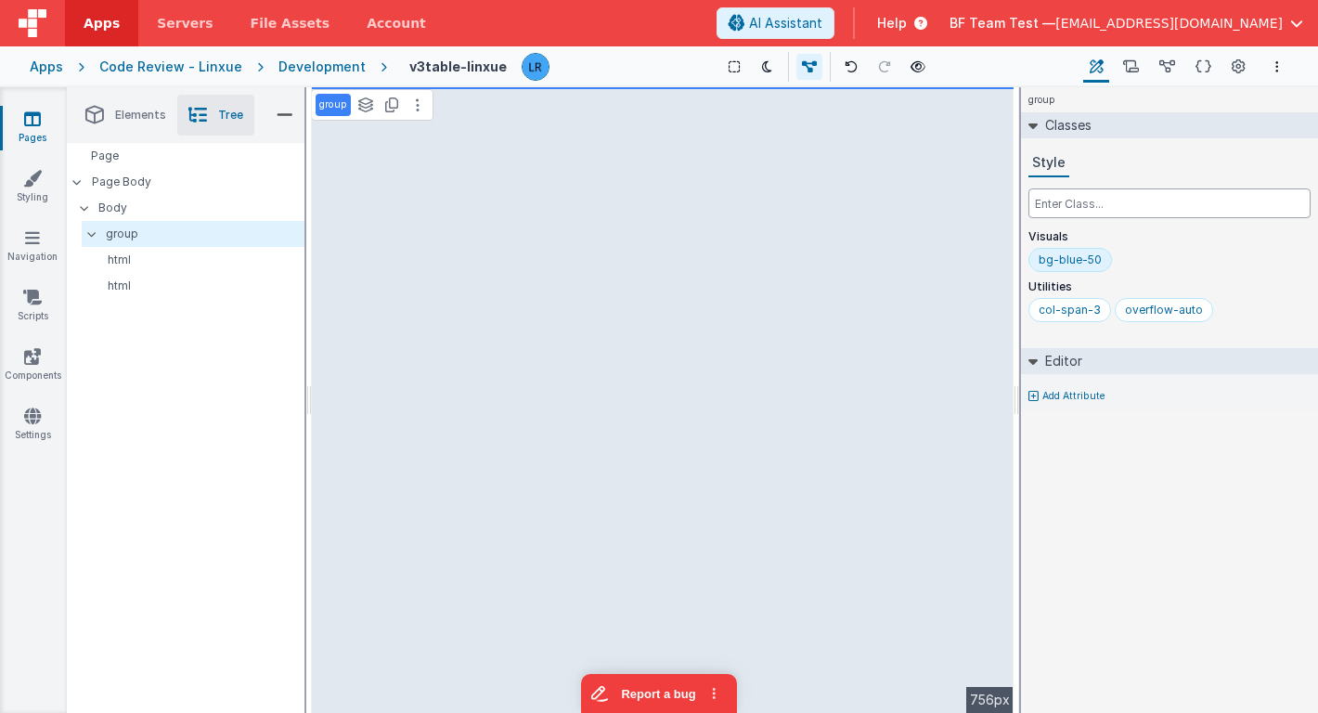
click at [1111, 206] on input "text" at bounding box center [1169, 203] width 282 height 30
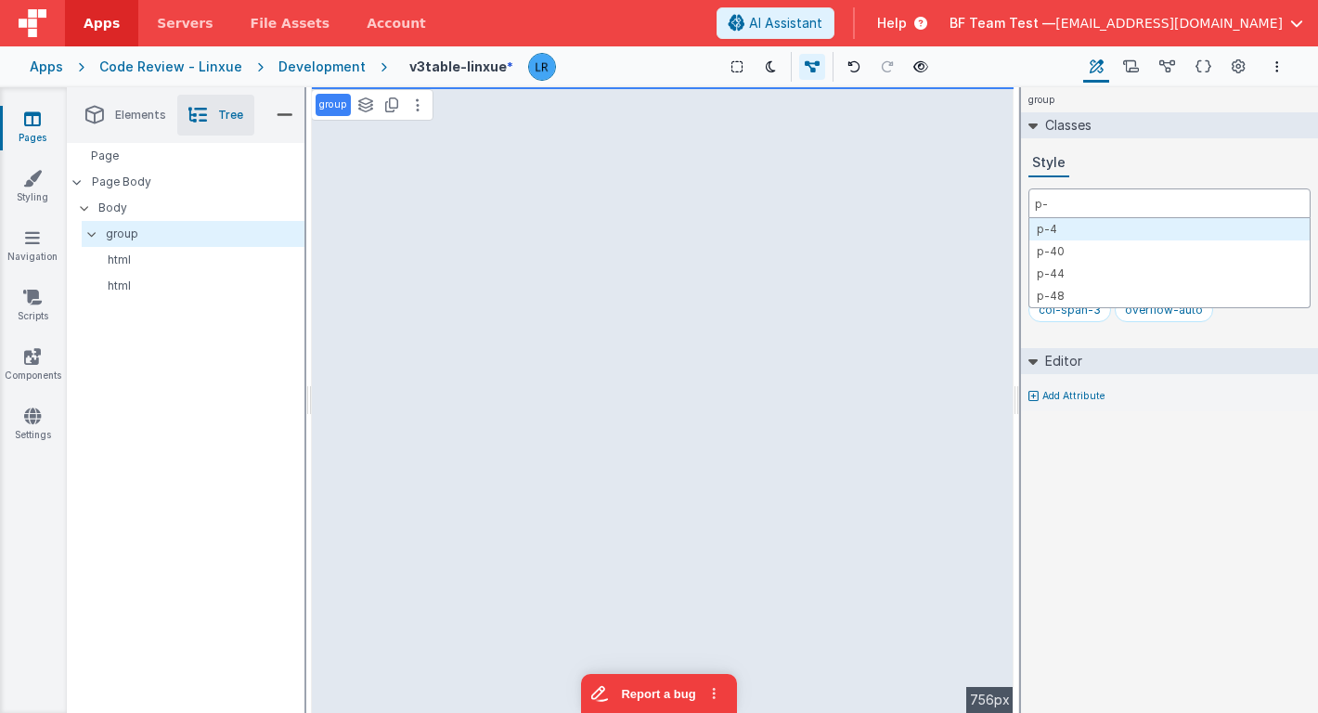
type input "p-4"
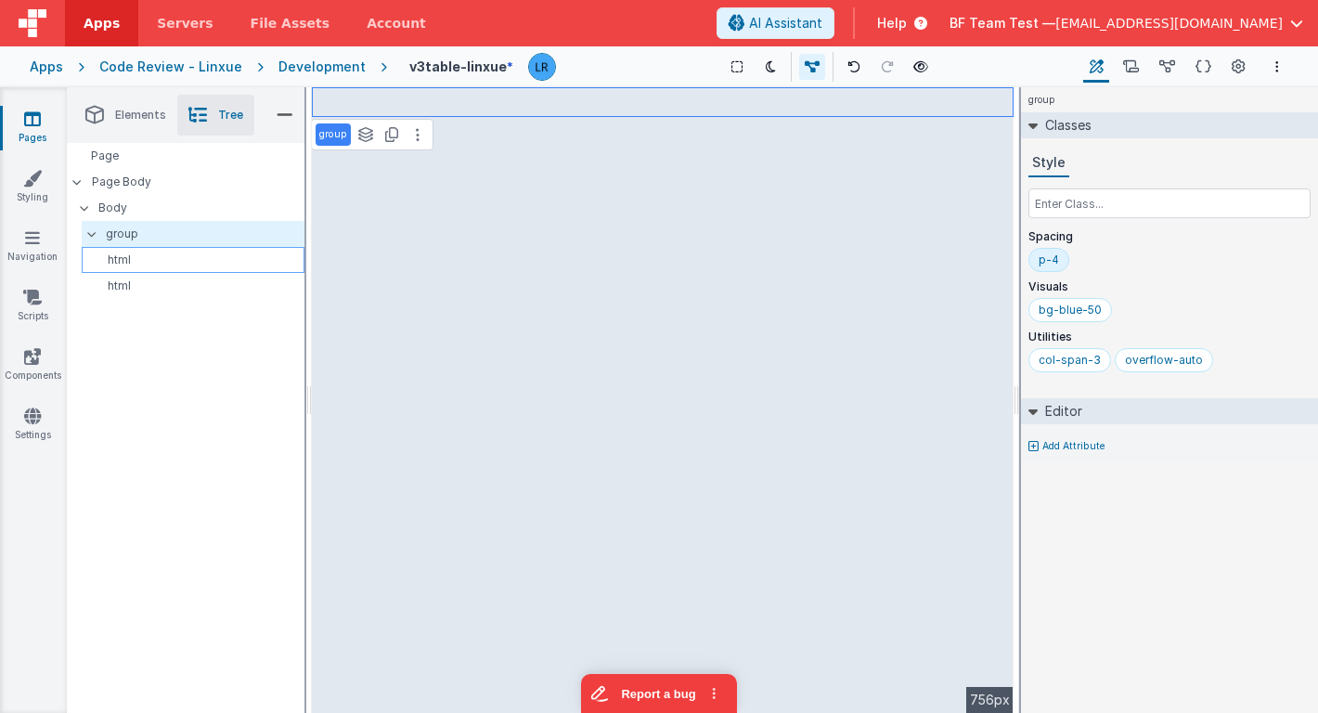
click at [195, 259] on p "html" at bounding box center [196, 259] width 214 height 15
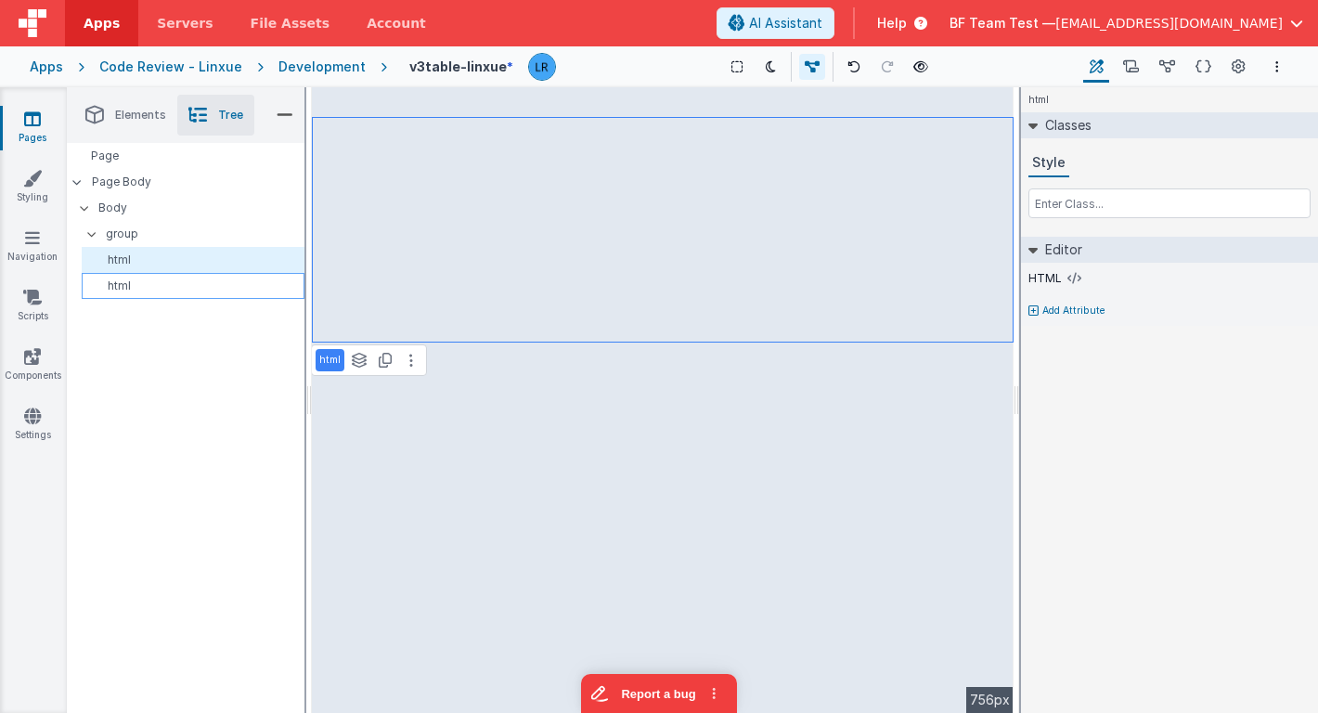
click at [186, 289] on p "html" at bounding box center [196, 285] width 214 height 15
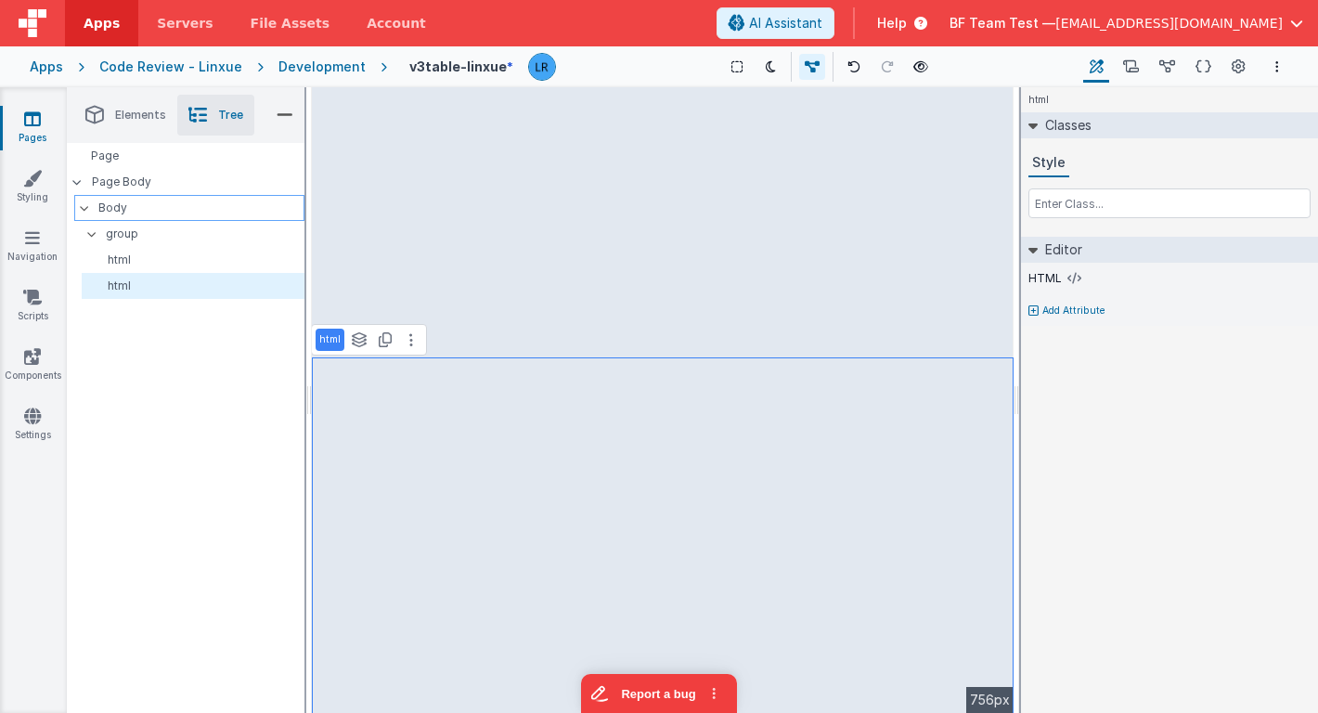
click at [203, 200] on p "Body" at bounding box center [200, 208] width 205 height 20
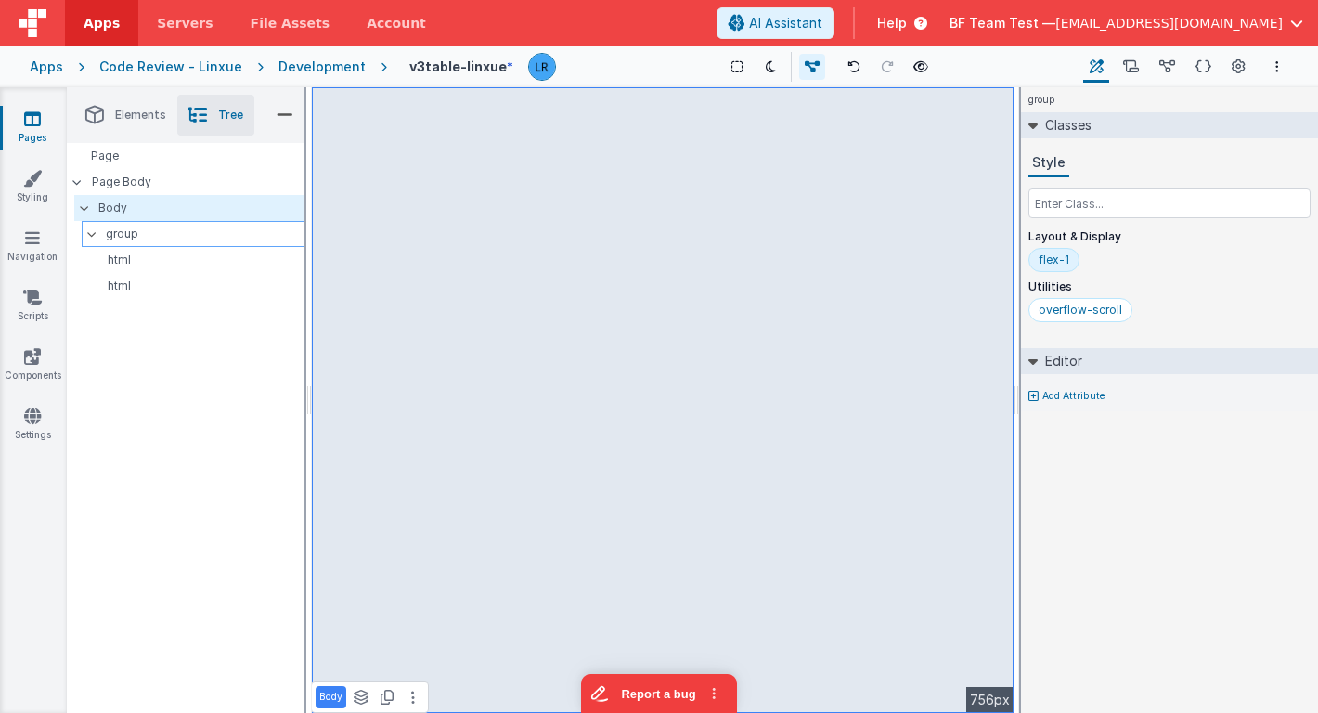
click at [194, 237] on p "group" at bounding box center [205, 234] width 198 height 20
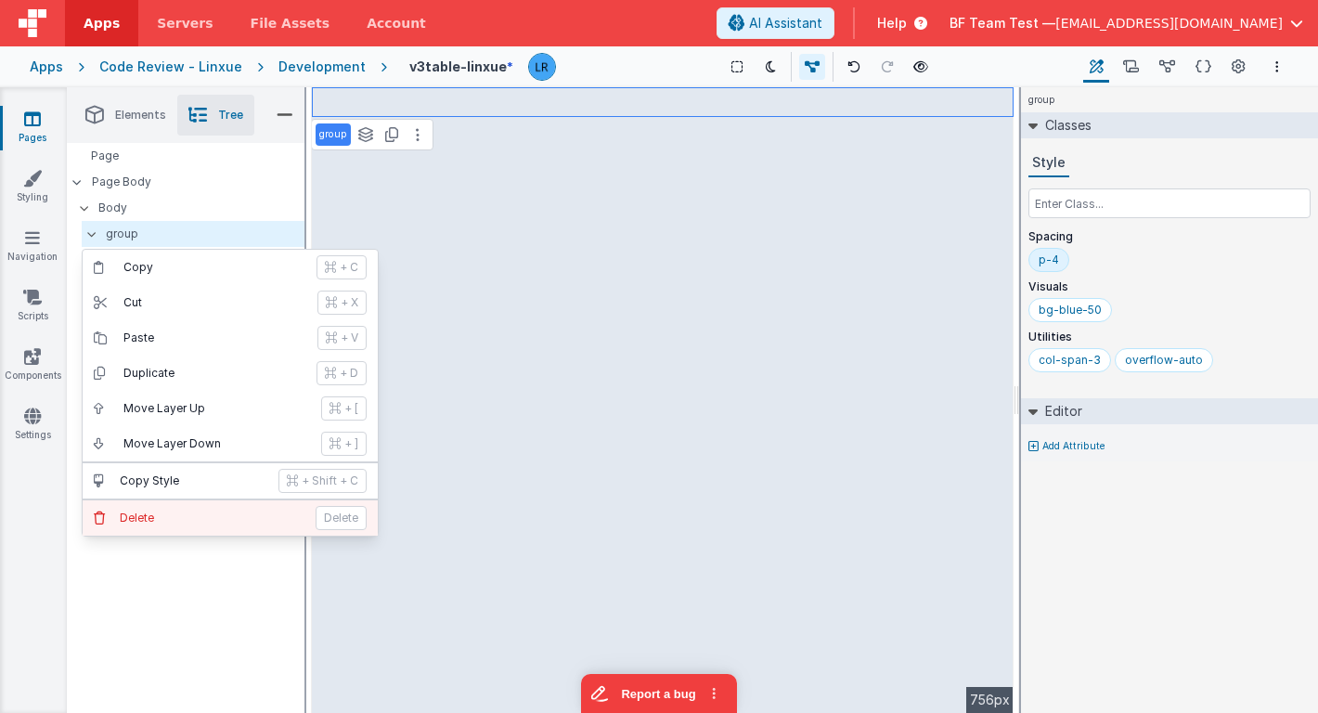
click at [163, 523] on p "Delete" at bounding box center [212, 517] width 185 height 15
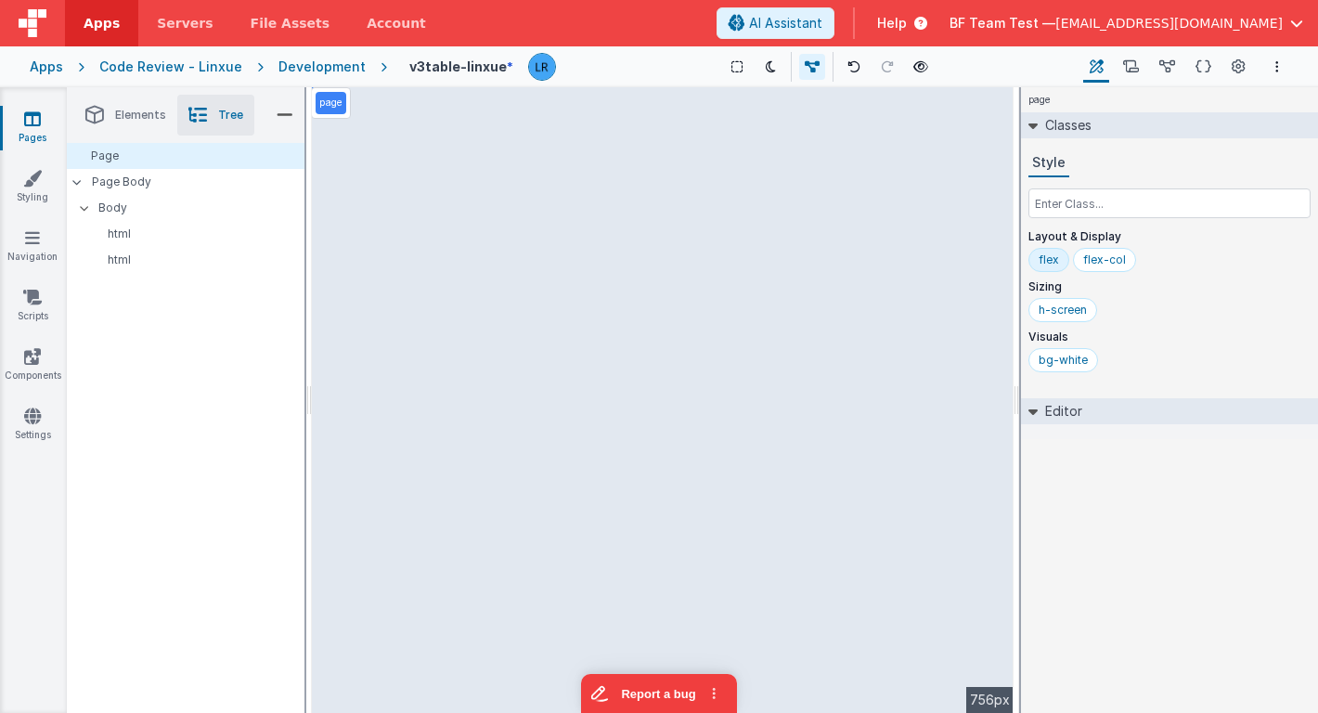
click at [122, 115] on span "Elements" at bounding box center [140, 115] width 51 height 15
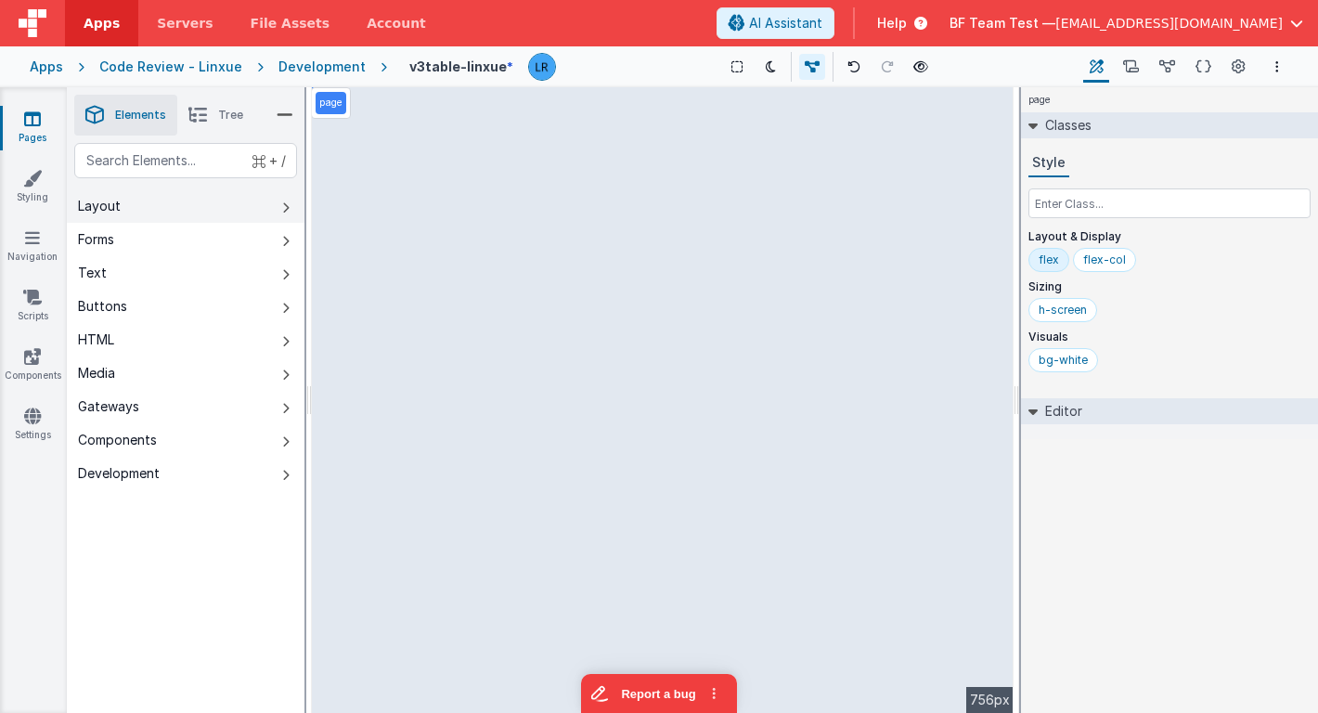
click at [115, 205] on div "Layout" at bounding box center [99, 206] width 43 height 19
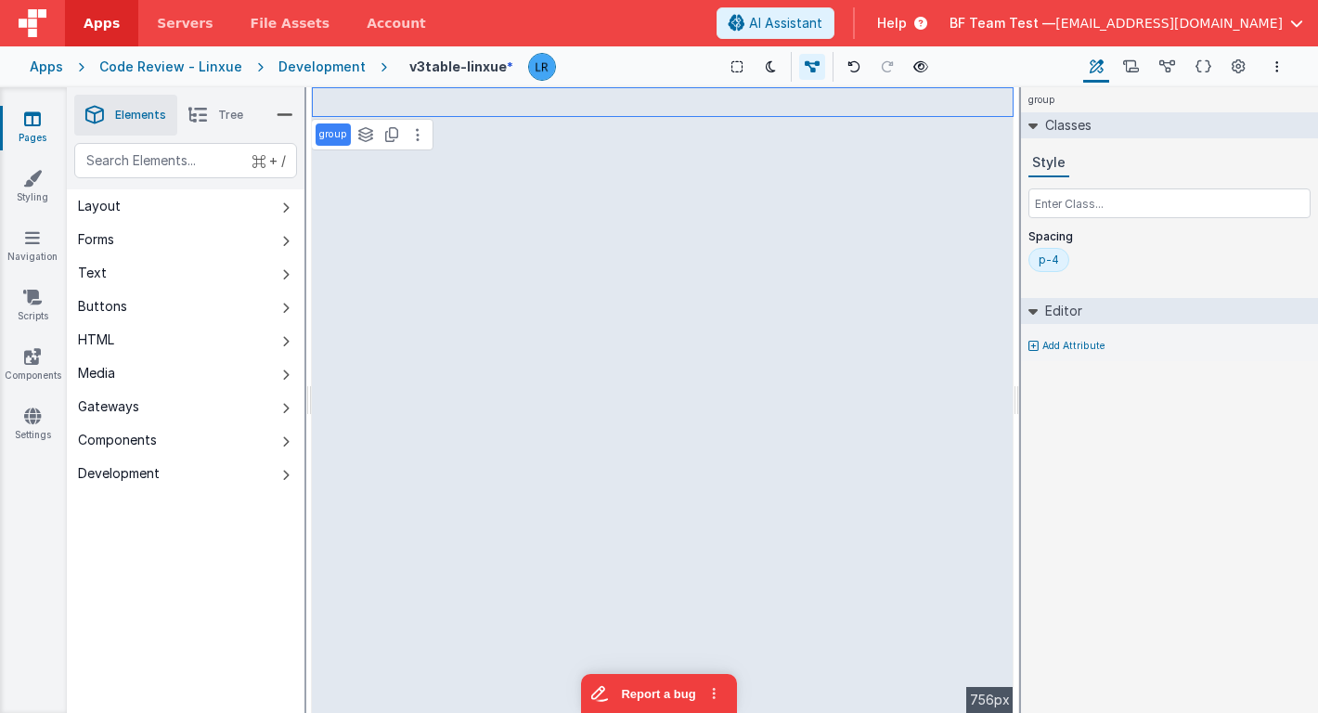
click at [212, 124] on li "Tree" at bounding box center [215, 115] width 77 height 41
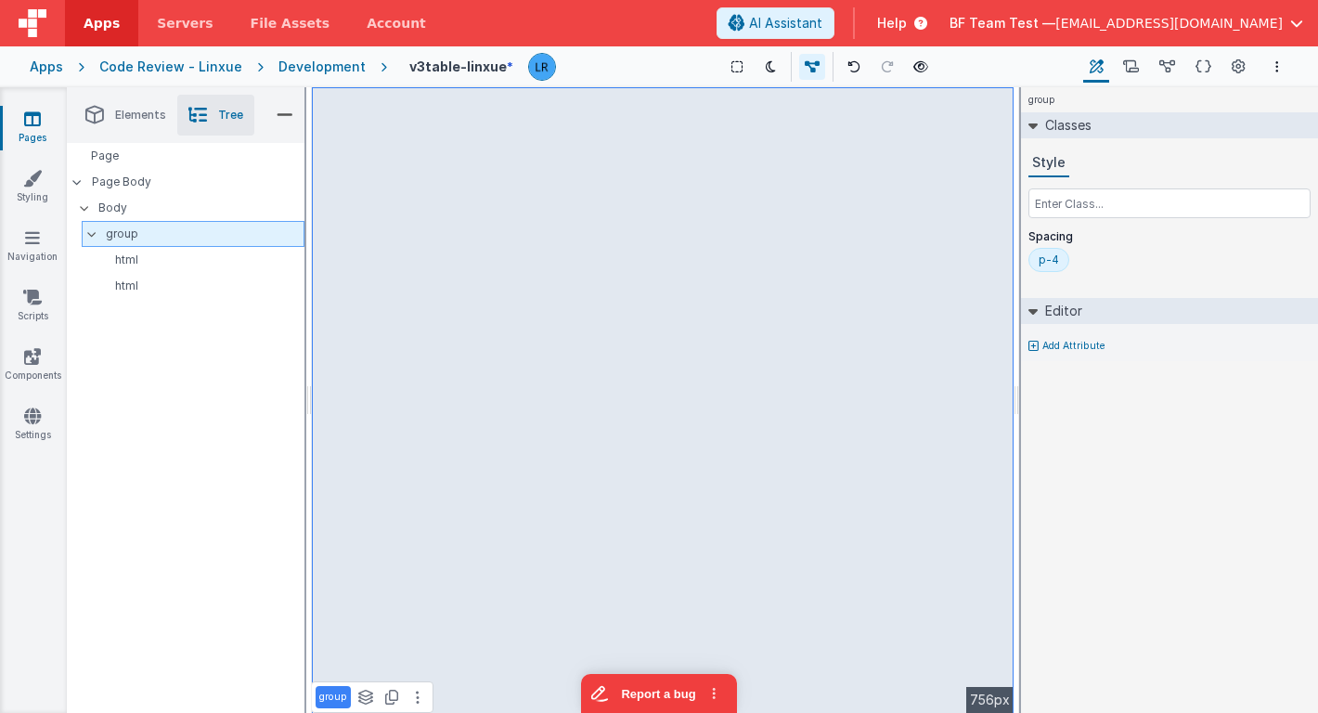
click at [178, 235] on p "group" at bounding box center [205, 234] width 198 height 20
click at [251, 237] on p "group" at bounding box center [205, 234] width 198 height 20
click at [231, 263] on p "html" at bounding box center [200, 259] width 207 height 15
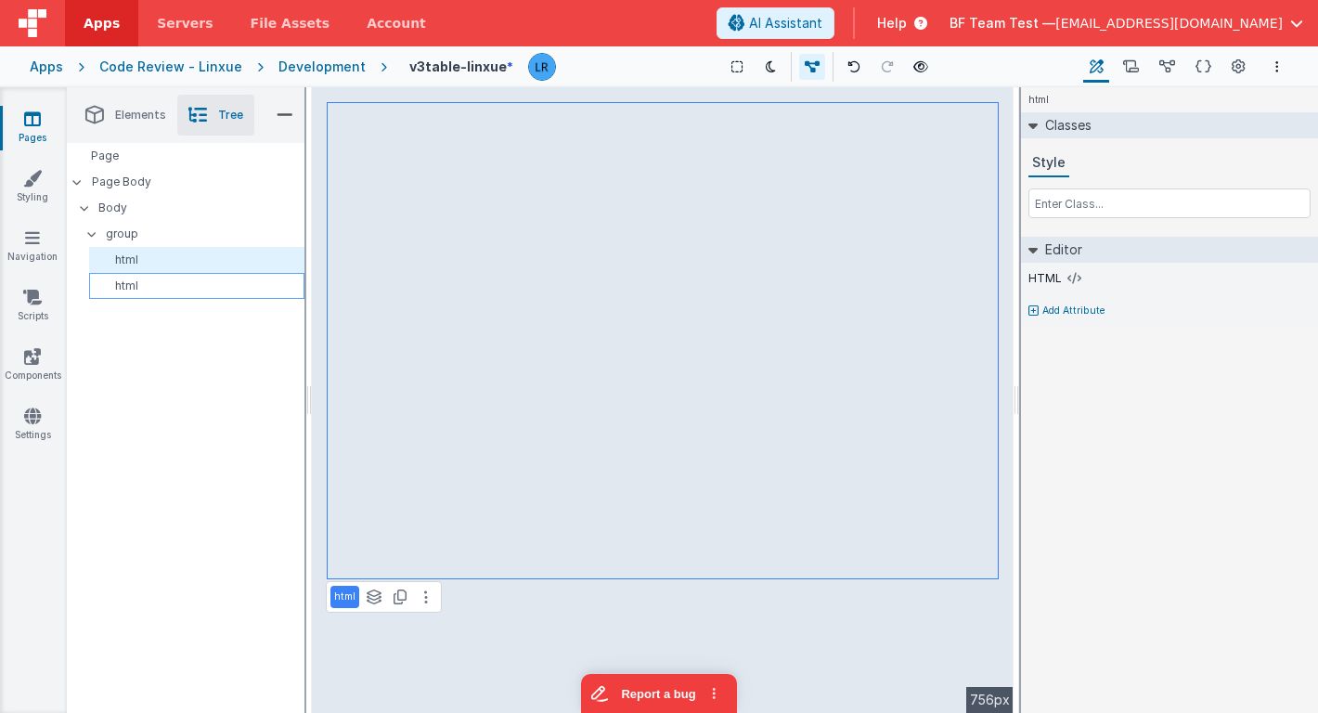
click at [221, 284] on p "html" at bounding box center [200, 285] width 207 height 15
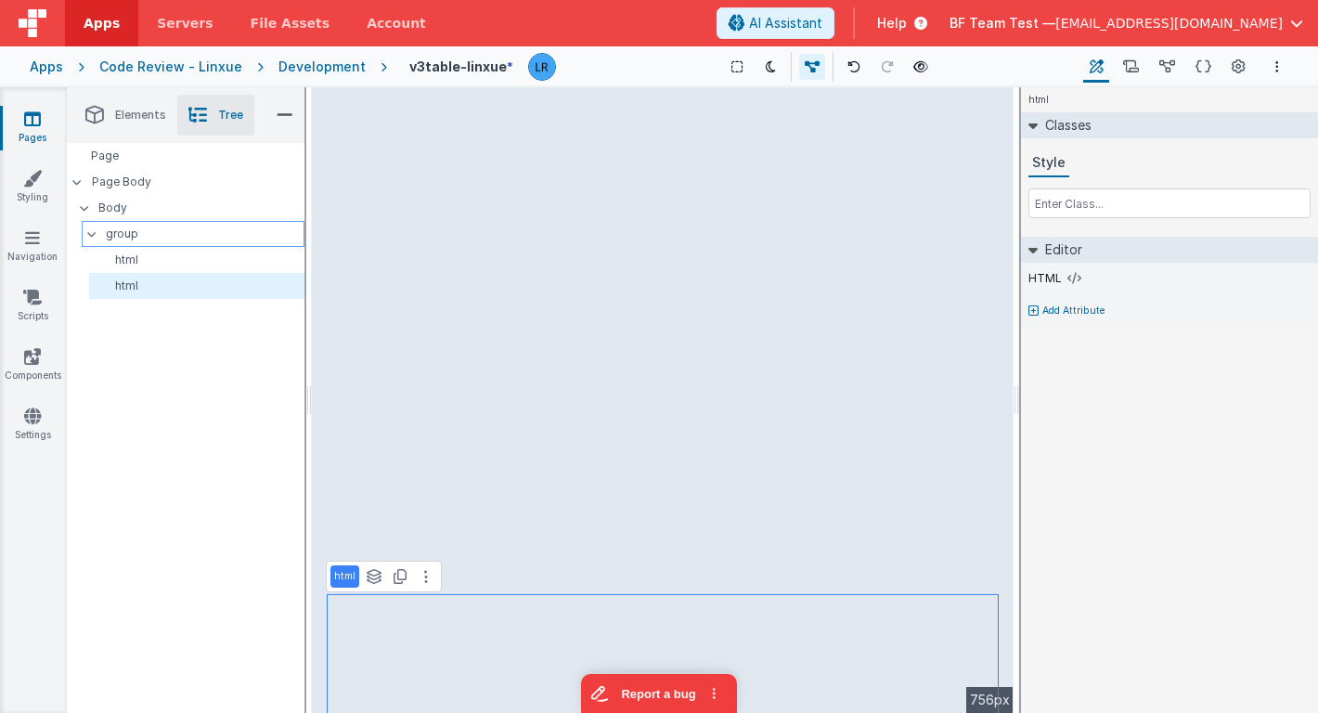
click at [226, 242] on p "group" at bounding box center [205, 234] width 198 height 20
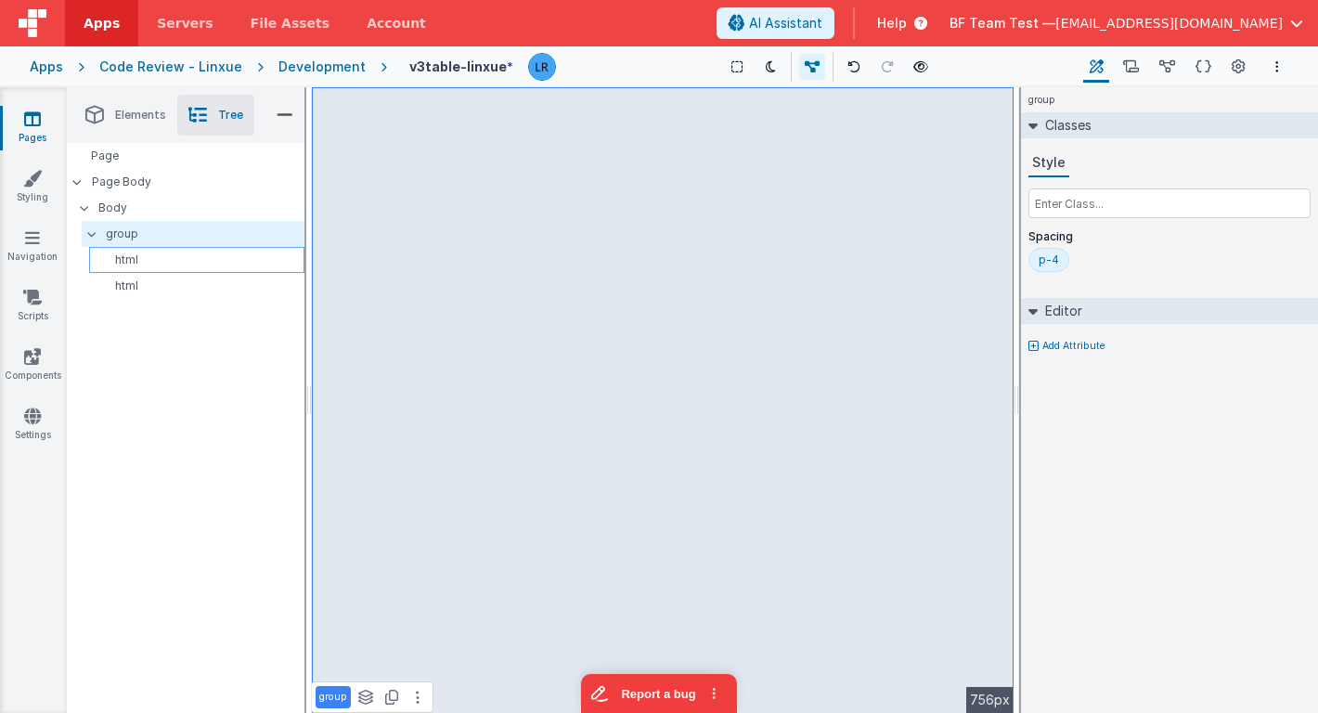
click at [203, 258] on p "html" at bounding box center [200, 259] width 207 height 15
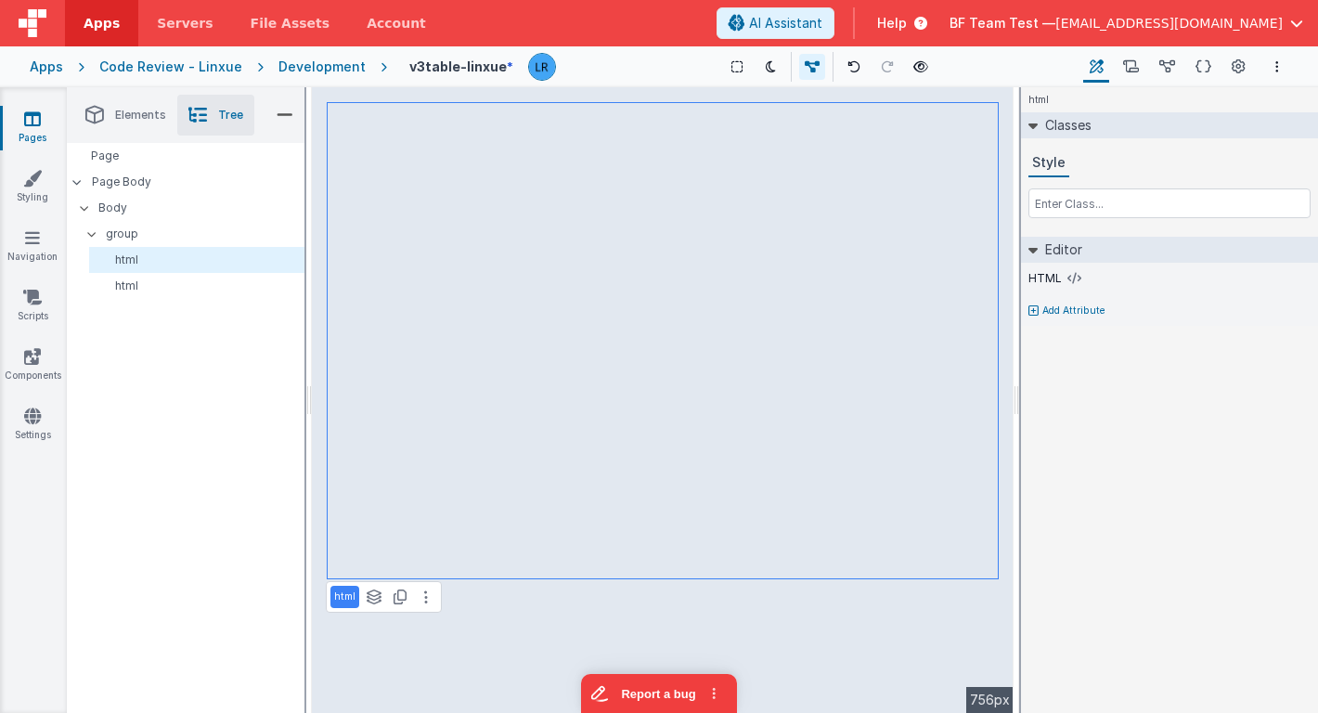
click at [347, 610] on div "html See layers + L Duplicate + D" at bounding box center [384, 597] width 116 height 32
click at [350, 602] on p "html" at bounding box center [344, 596] width 21 height 15
type input "h"
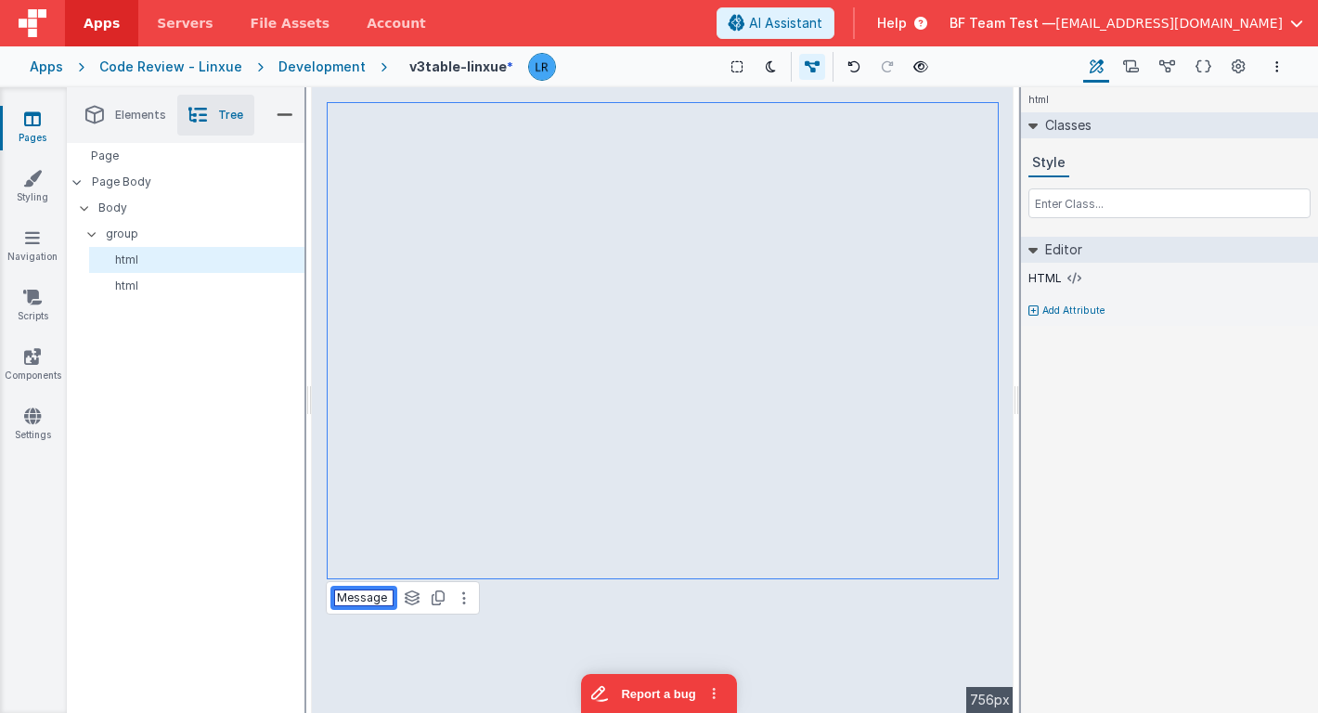
type input "Messages"
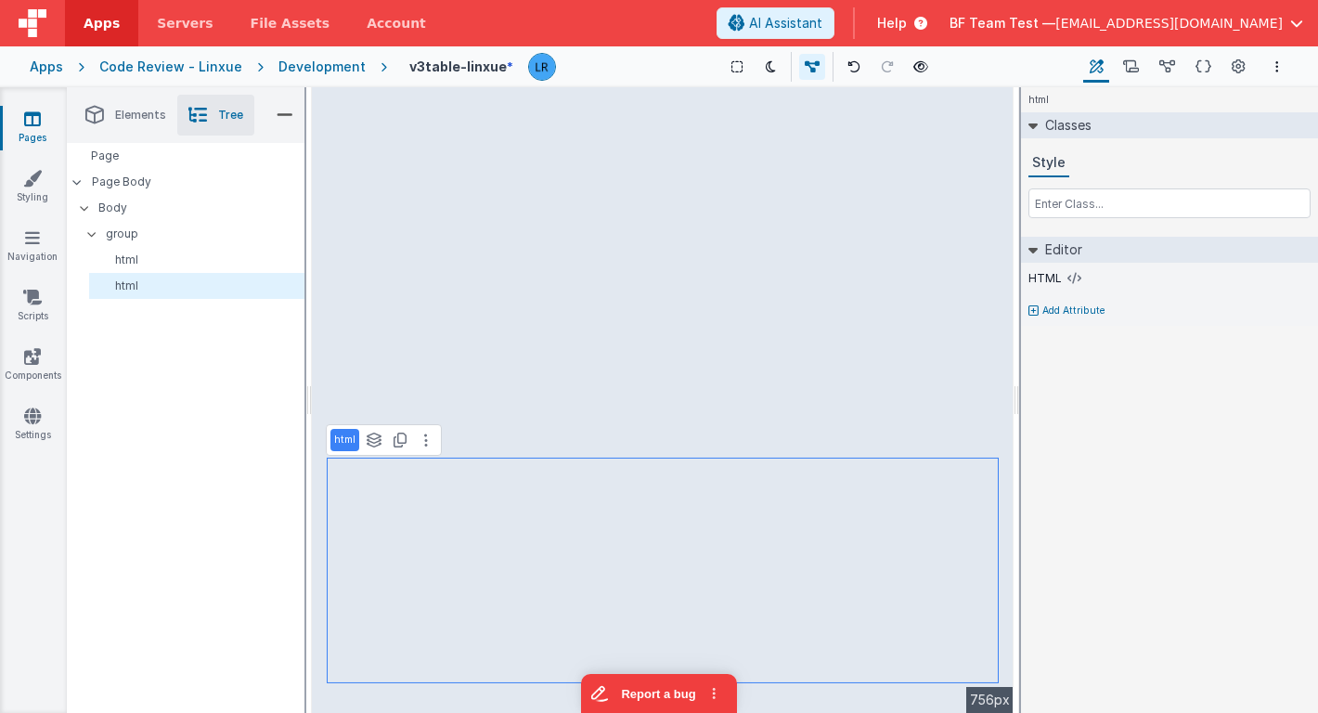
click at [344, 440] on p "html" at bounding box center [344, 439] width 21 height 15
drag, startPoint x: 367, startPoint y: 441, endPoint x: 336, endPoint y: 441, distance: 30.6
click at [335, 441] on input "html" at bounding box center [363, 440] width 59 height 17
type input "P"
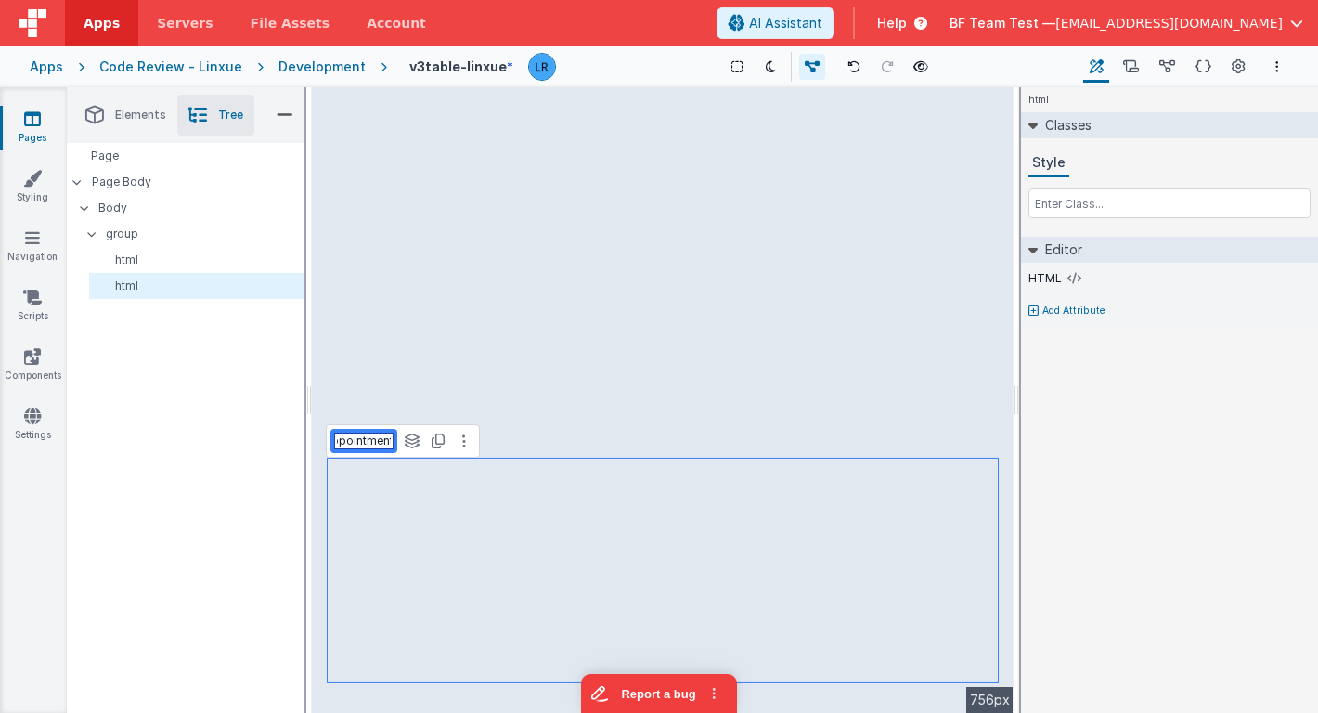
type input "Appointments"
click at [184, 263] on p "html" at bounding box center [200, 259] width 207 height 15
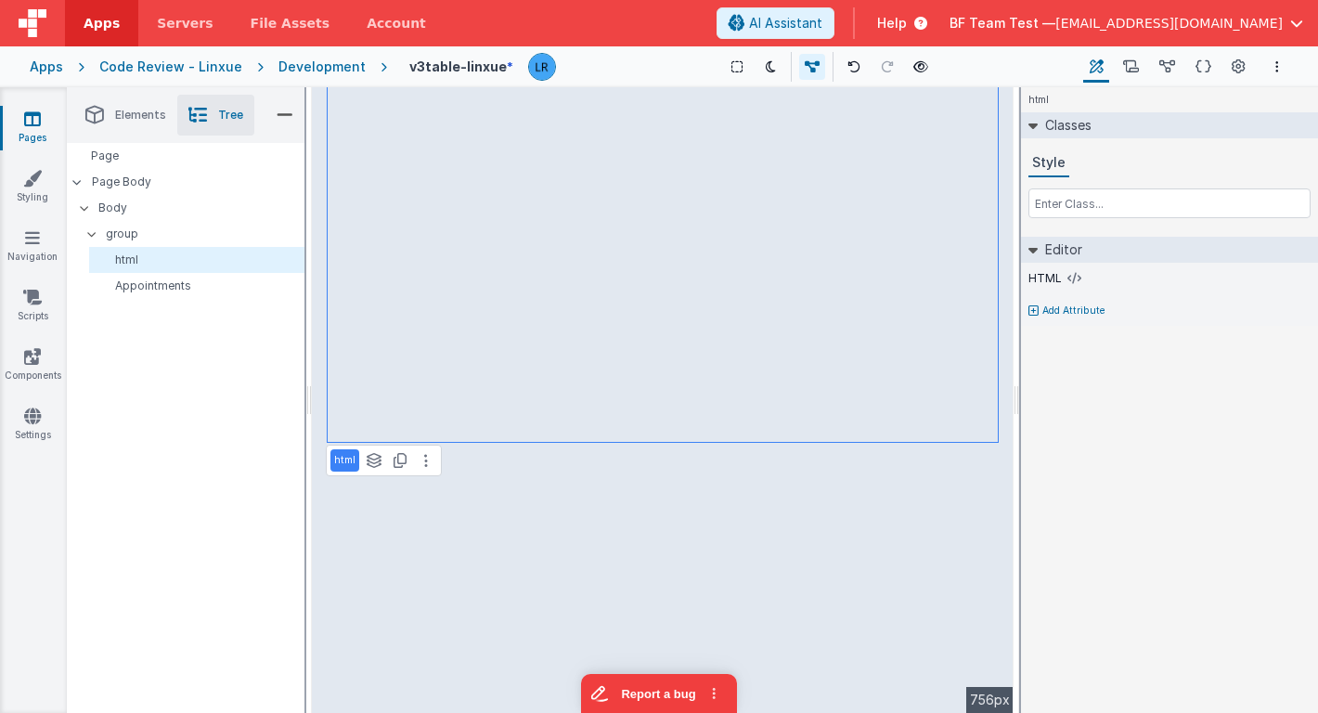
click at [345, 460] on p "html" at bounding box center [344, 460] width 21 height 15
drag, startPoint x: 372, startPoint y: 457, endPoint x: 332, endPoint y: 457, distance: 39.9
click at [332, 457] on div "html" at bounding box center [363, 461] width 67 height 24
type input "Messages"
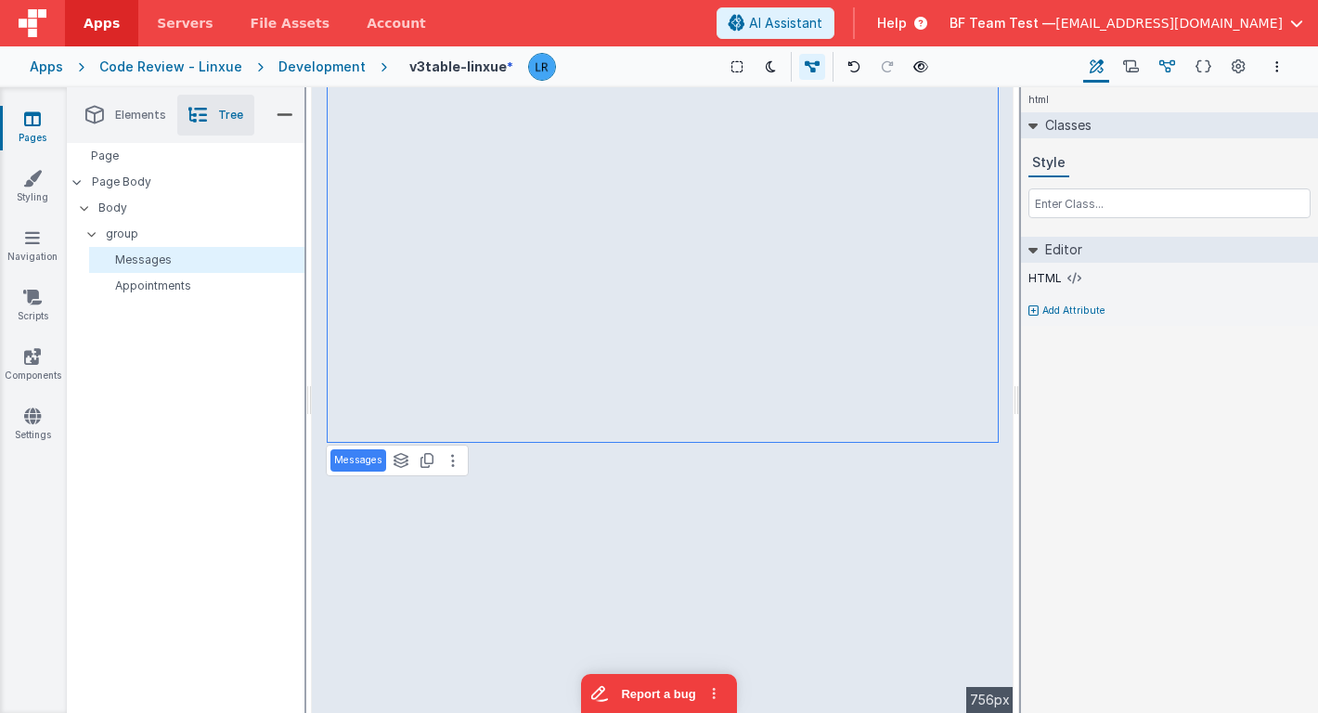
click at [1165, 71] on icon at bounding box center [1167, 67] width 16 height 19
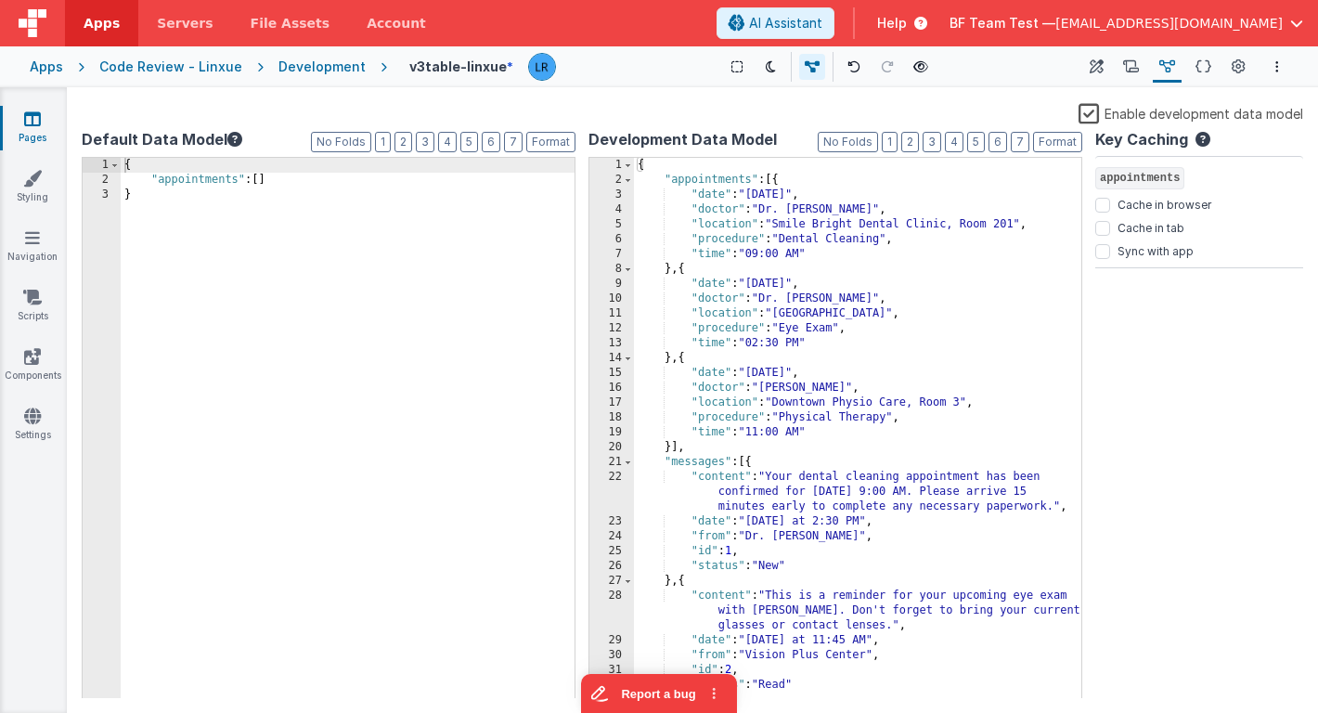
click at [847, 341] on div "{ "appointments" : [{ "date" : "[DATE]" , "doctor" : "Dr. [PERSON_NAME]" , "loc…" at bounding box center [857, 458] width 447 height 600
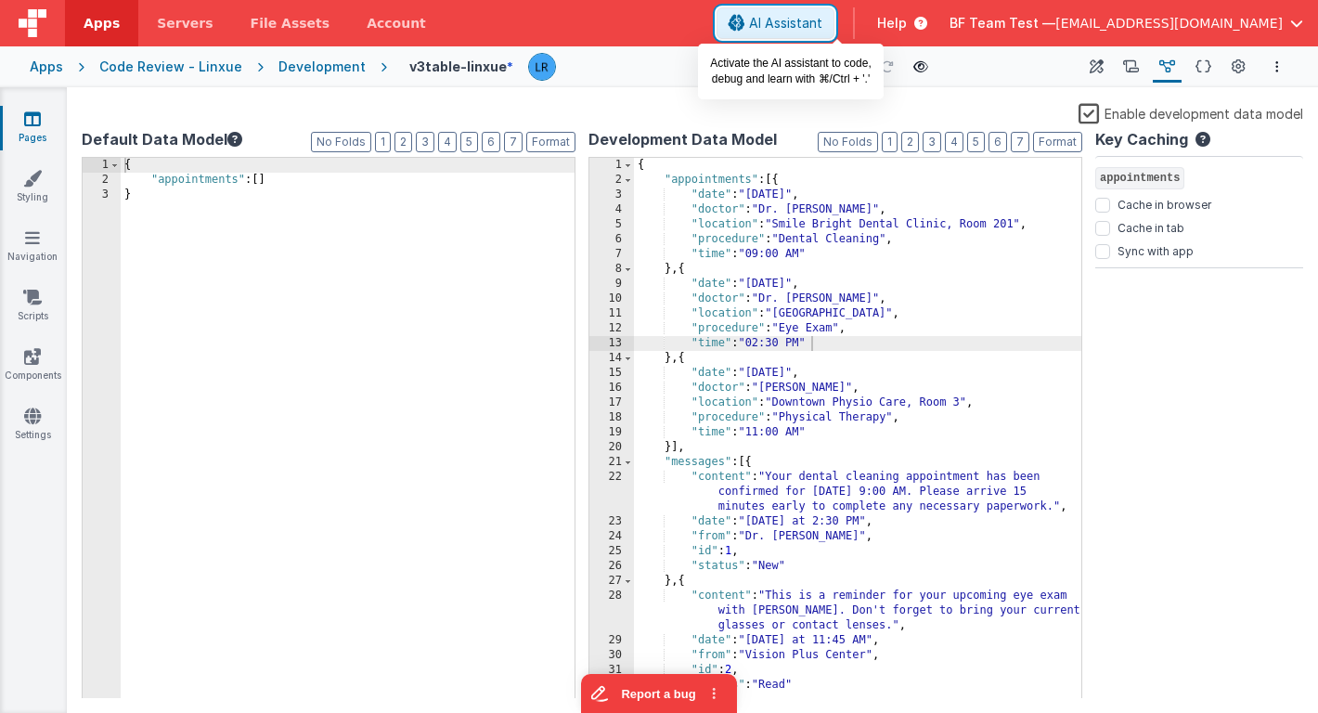
click at [822, 16] on span "AI Assistant" at bounding box center [785, 23] width 73 height 19
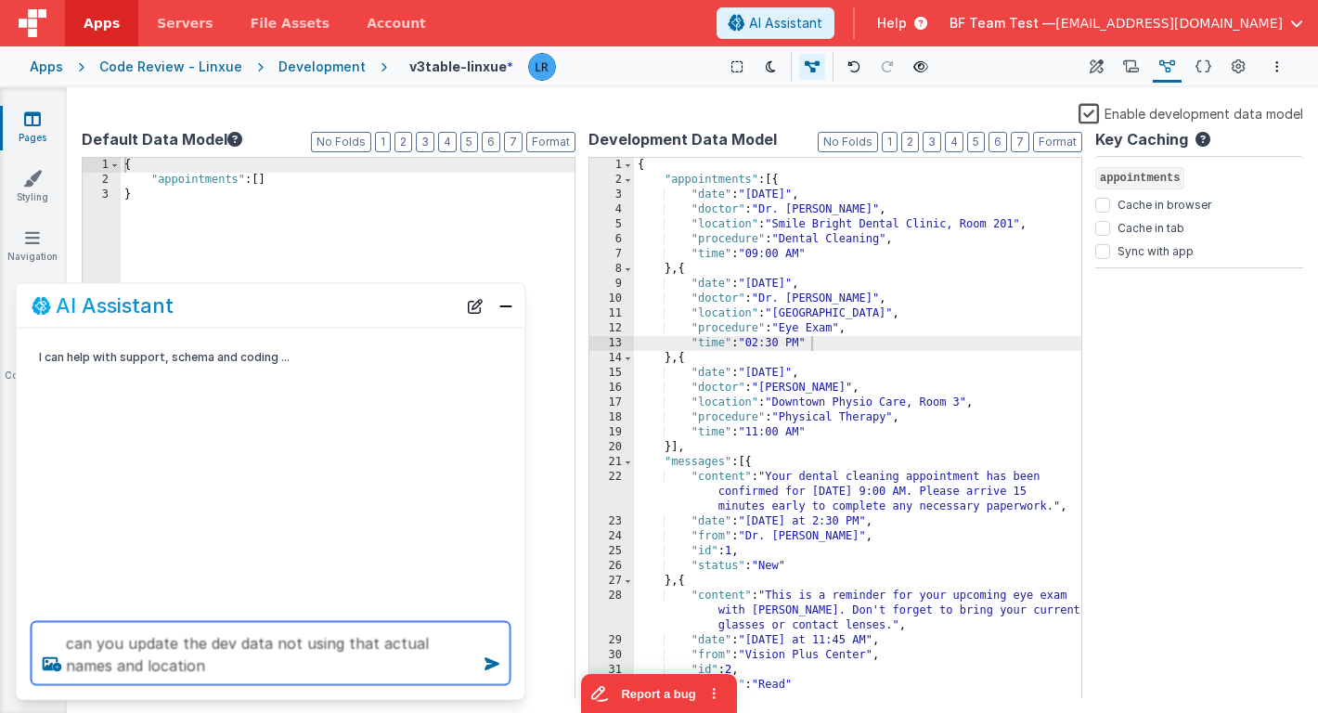
type textarea "can you update the dev data not using that actual names and location"
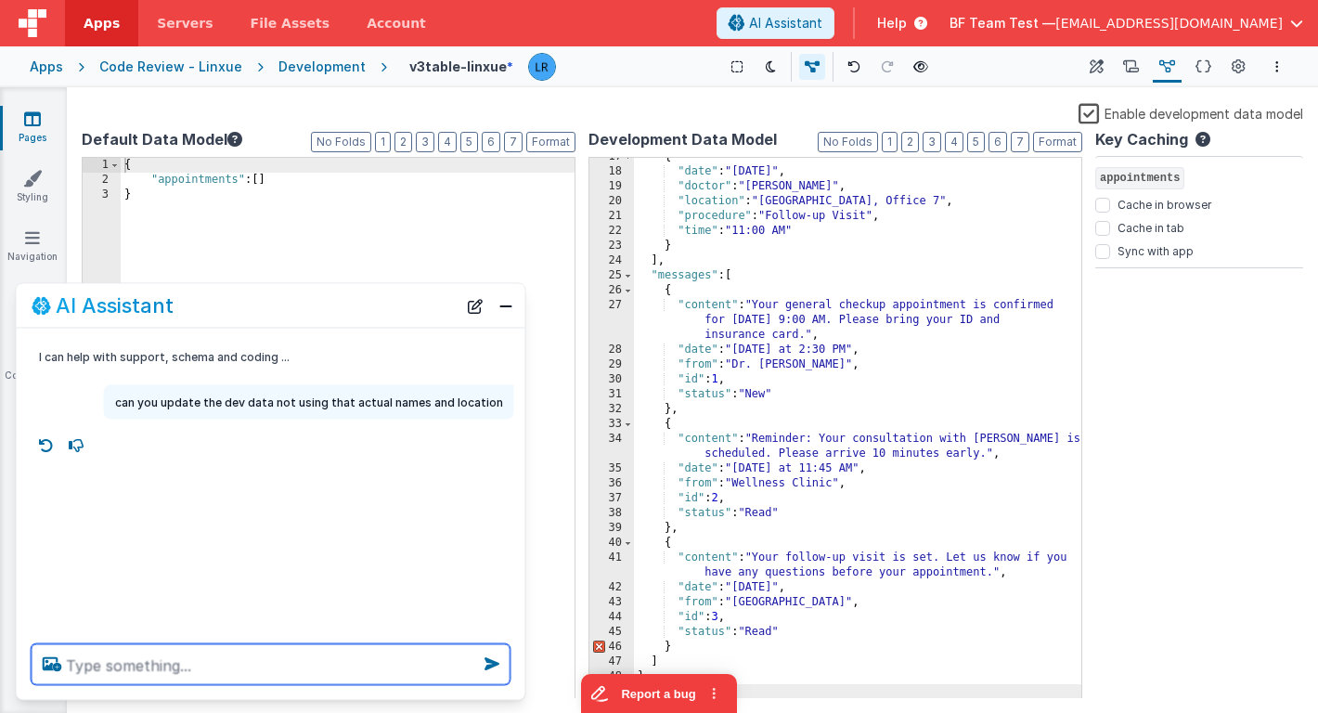
scroll to position [246, 0]
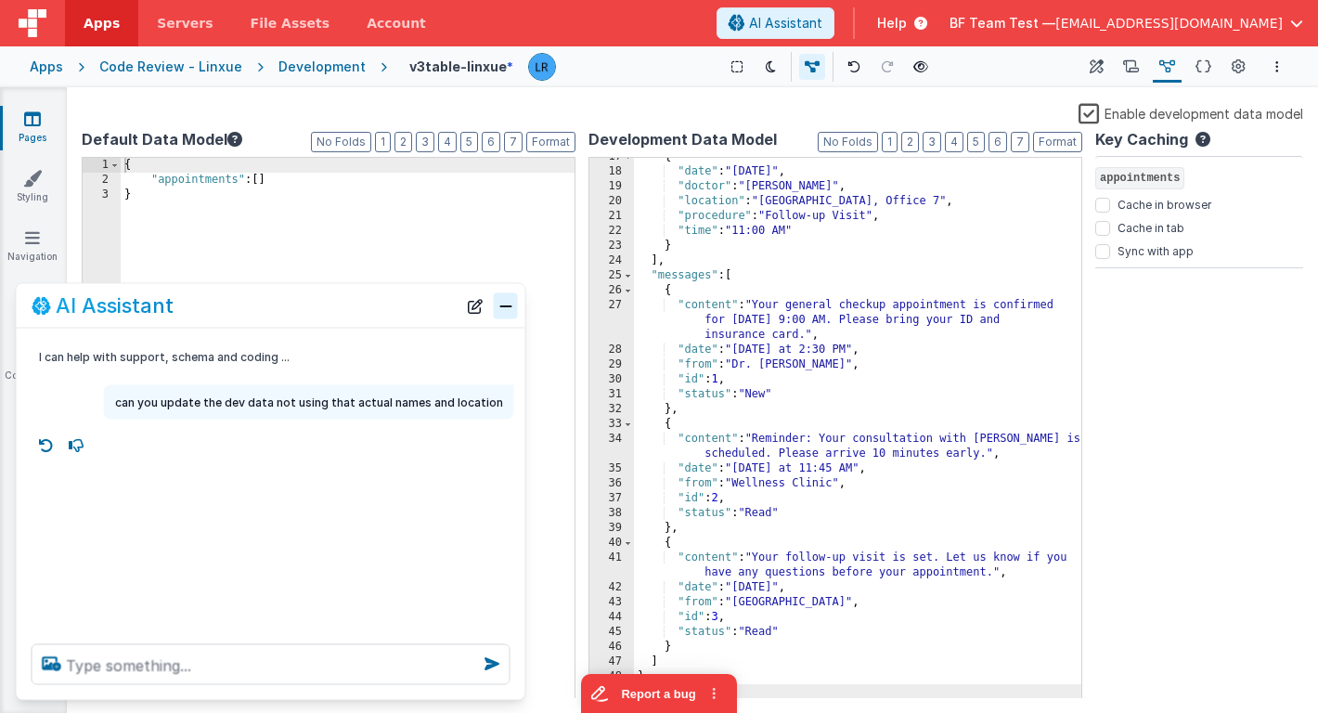
click at [497, 313] on button "Close" at bounding box center [506, 305] width 24 height 26
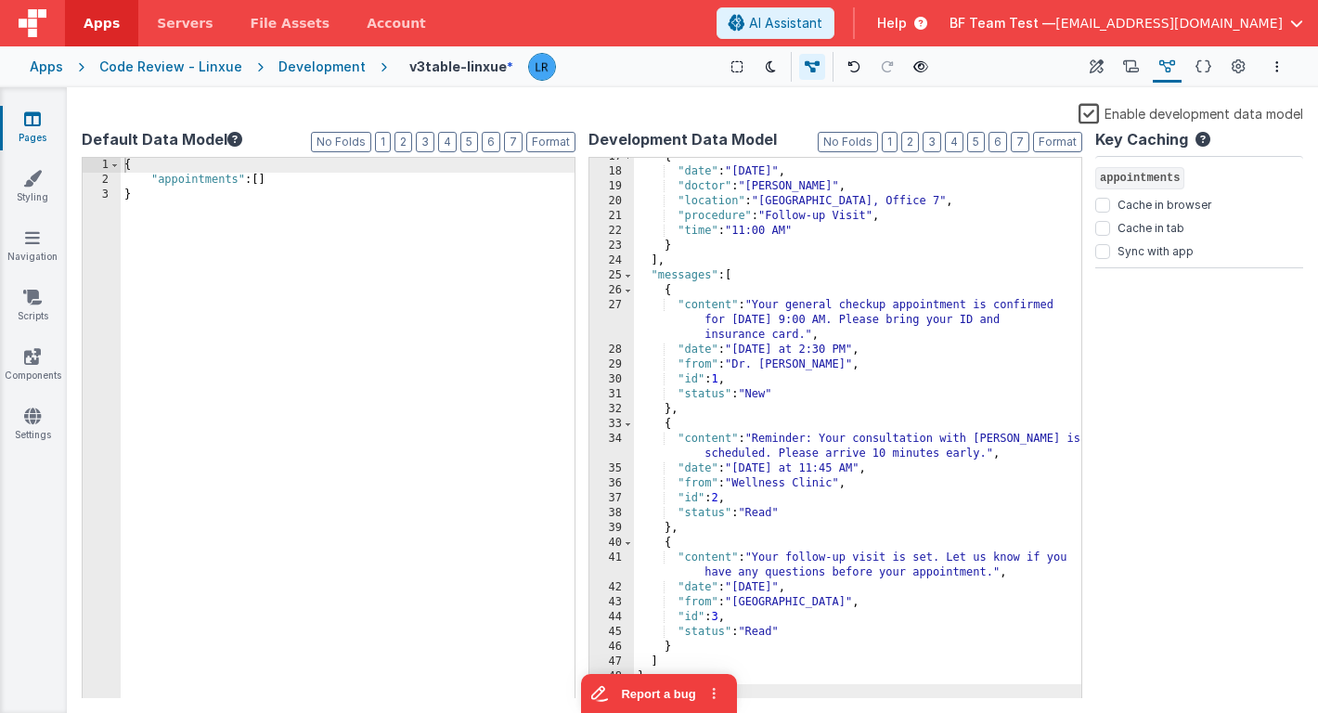
click at [278, 180] on div "{ "appointments" : [ ] }" at bounding box center [348, 443] width 454 height 571
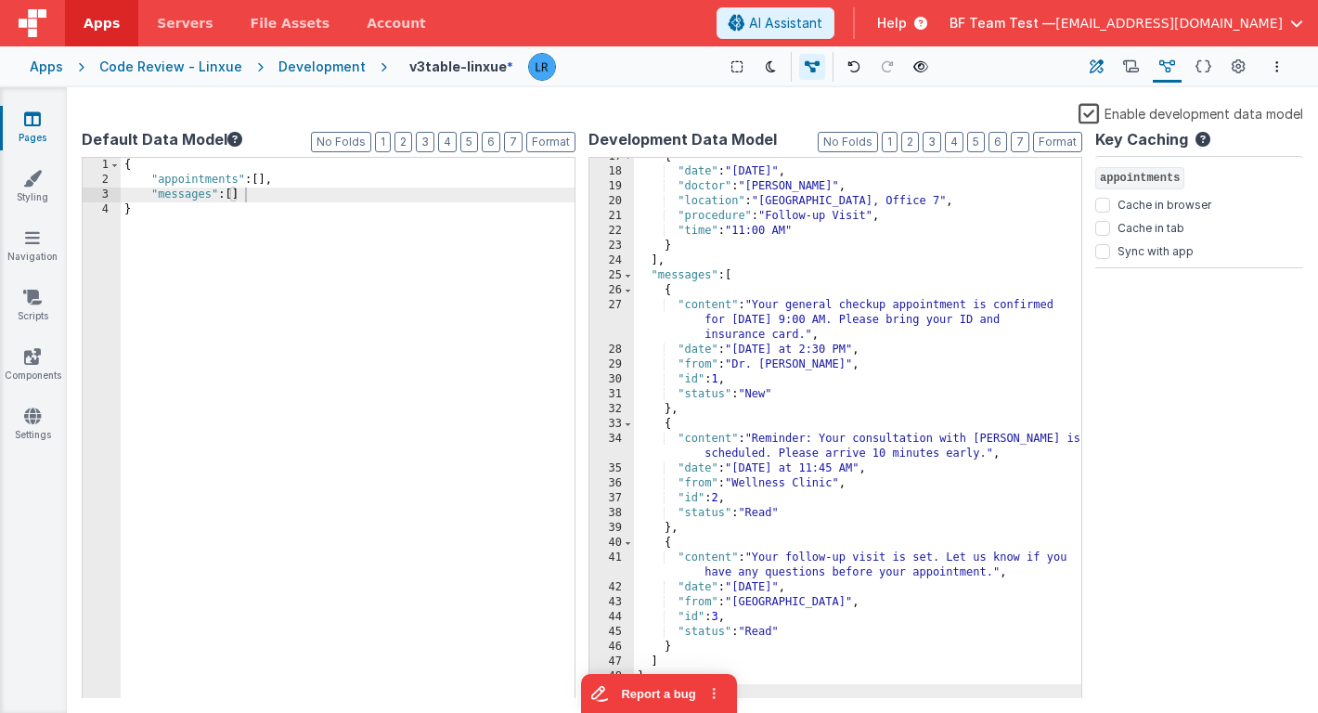
click at [1100, 63] on icon at bounding box center [1096, 67] width 14 height 19
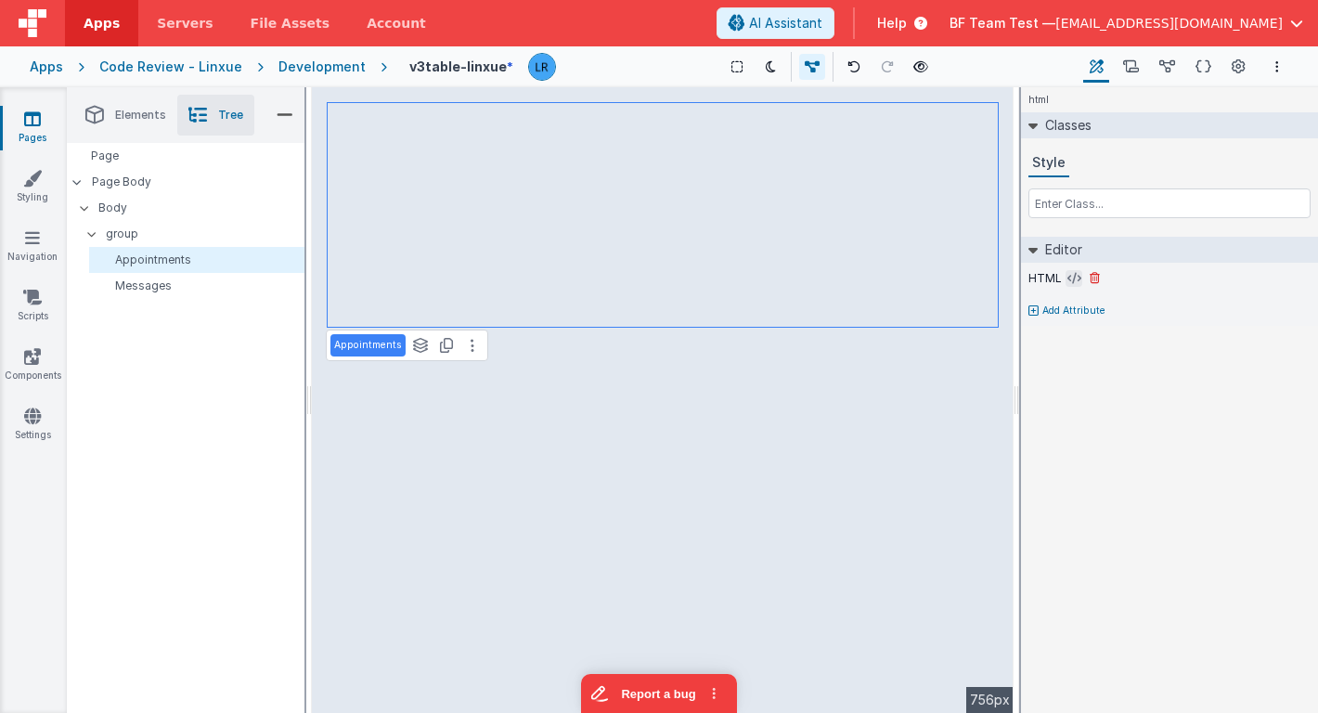
click at [1069, 279] on icon at bounding box center [1074, 278] width 14 height 15
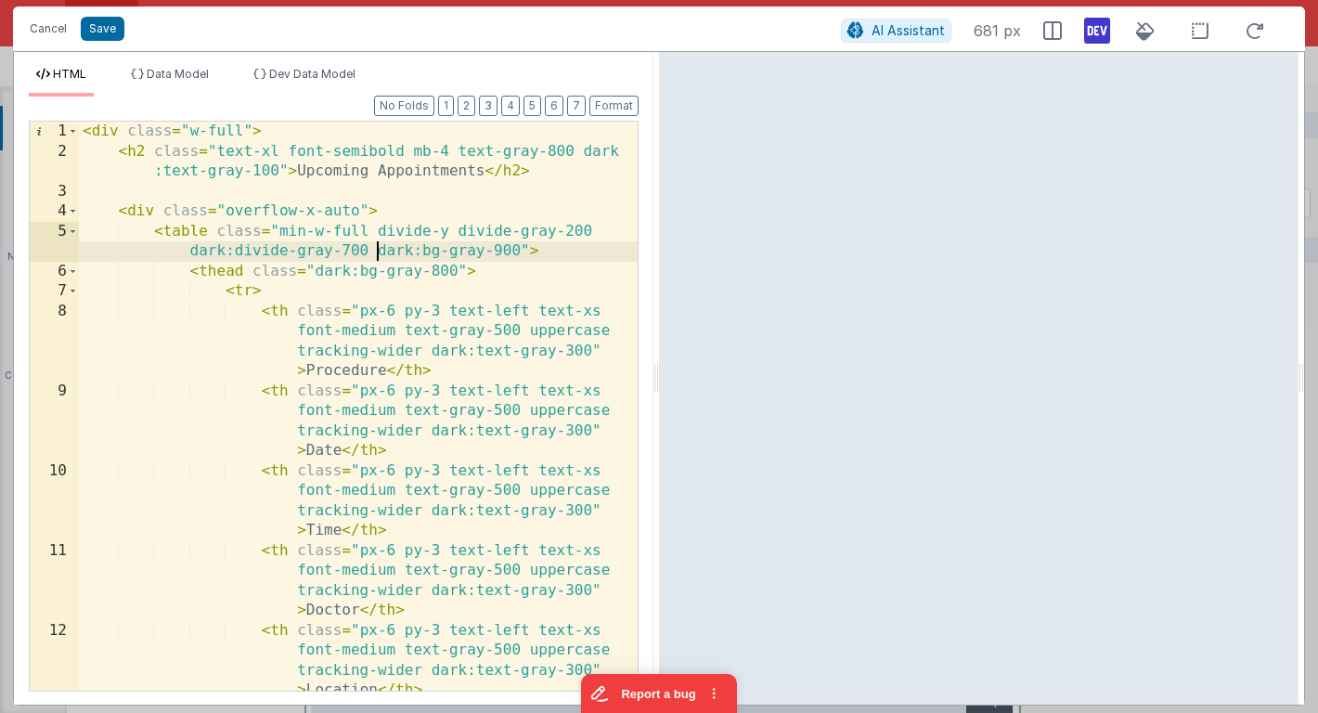
scroll to position [0, 0]
click at [375, 252] on div "< div class = "w-full" > < h2 class = "text-xl font-semibold mb-4 text-gray-800…" at bounding box center [358, 426] width 559 height 609
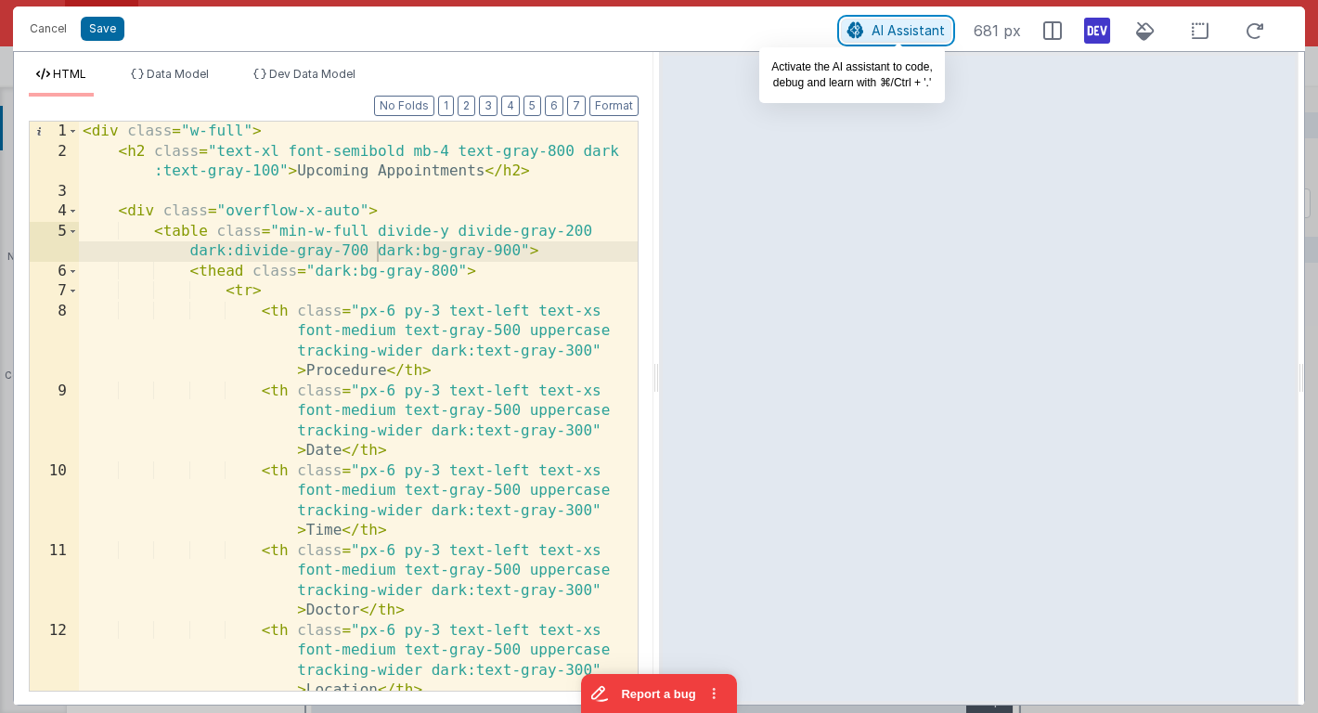
click at [921, 33] on span "AI Assistant" at bounding box center [907, 30] width 73 height 16
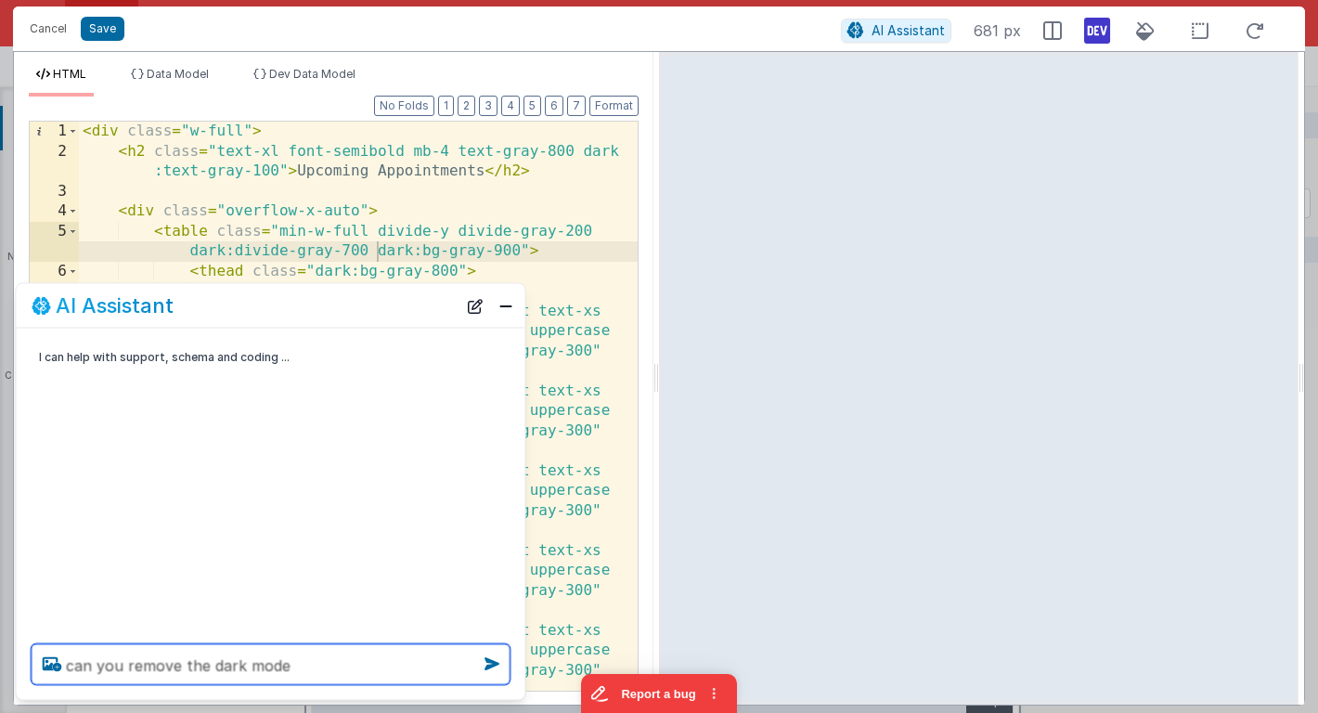
type textarea "can you remove the dark mode"
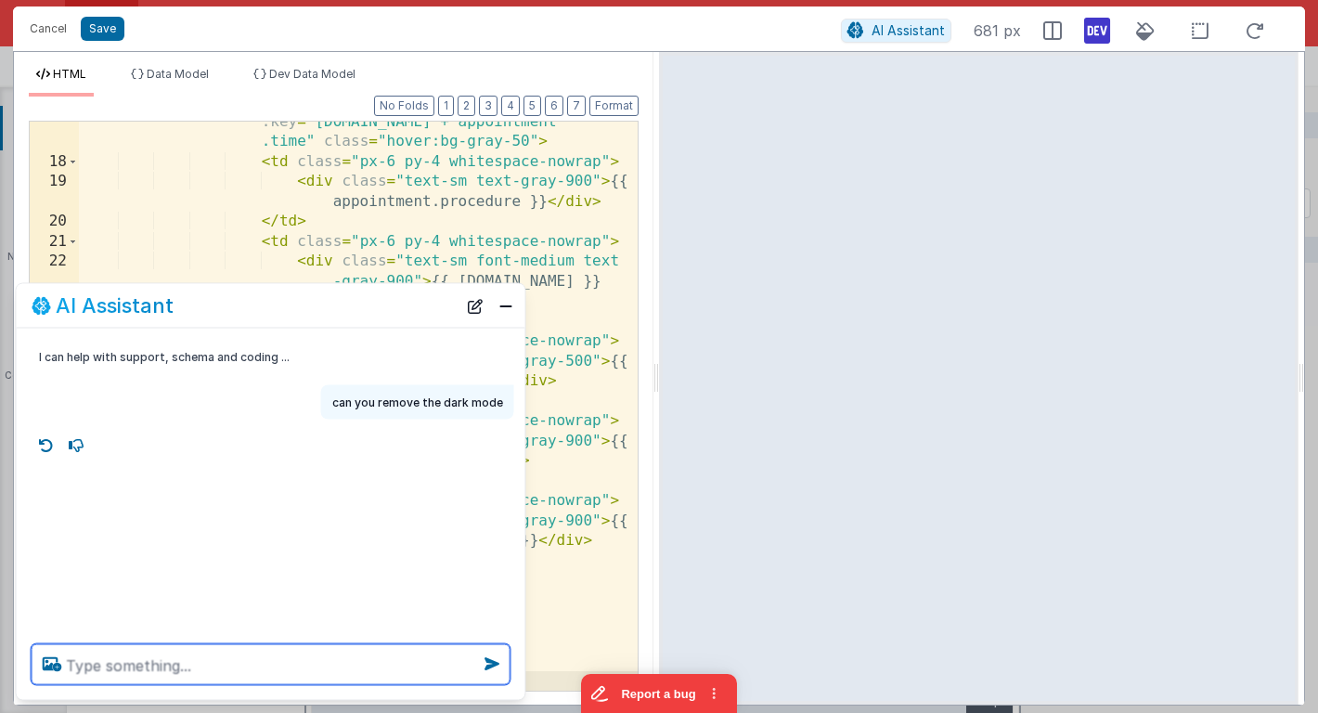
scroll to position [608, 0]
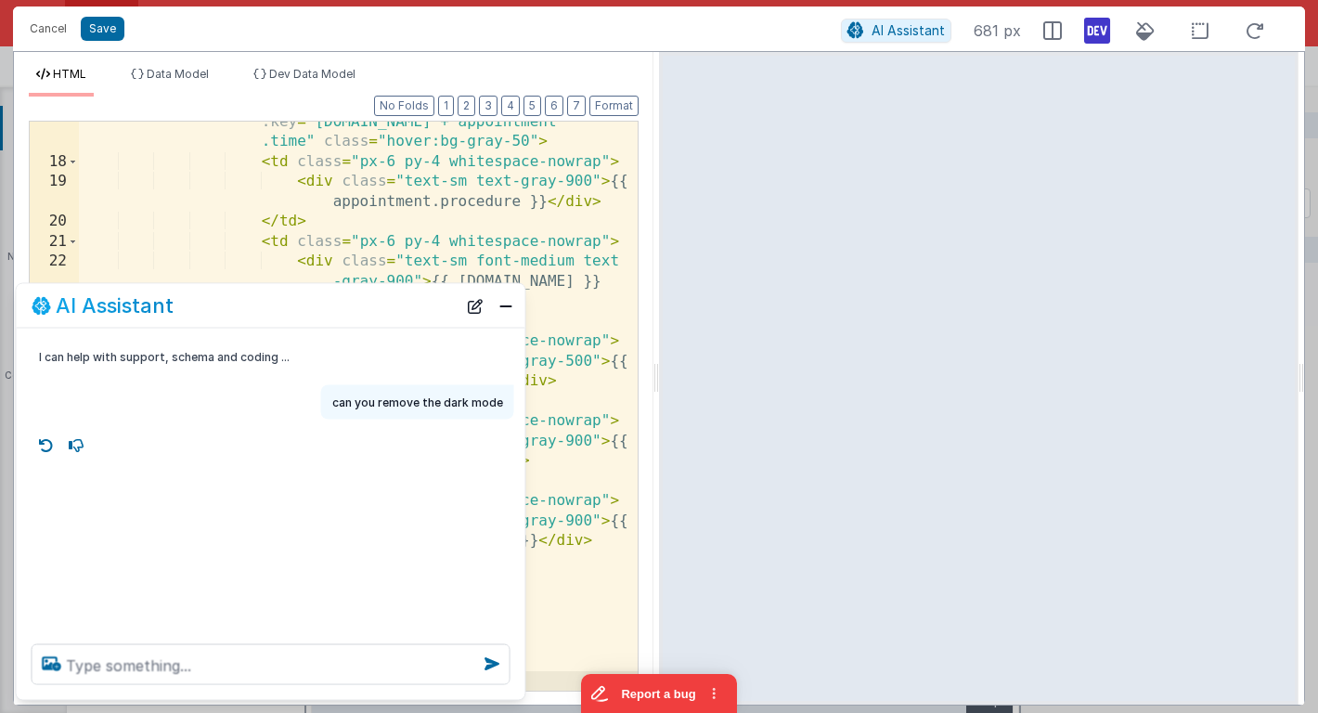
click at [206, 187] on div "< tr v-for = "appointment in model.appointments" :key = "[DOMAIN_NAME] + appoin…" at bounding box center [358, 416] width 559 height 649
click at [506, 309] on button "Close" at bounding box center [506, 305] width 24 height 26
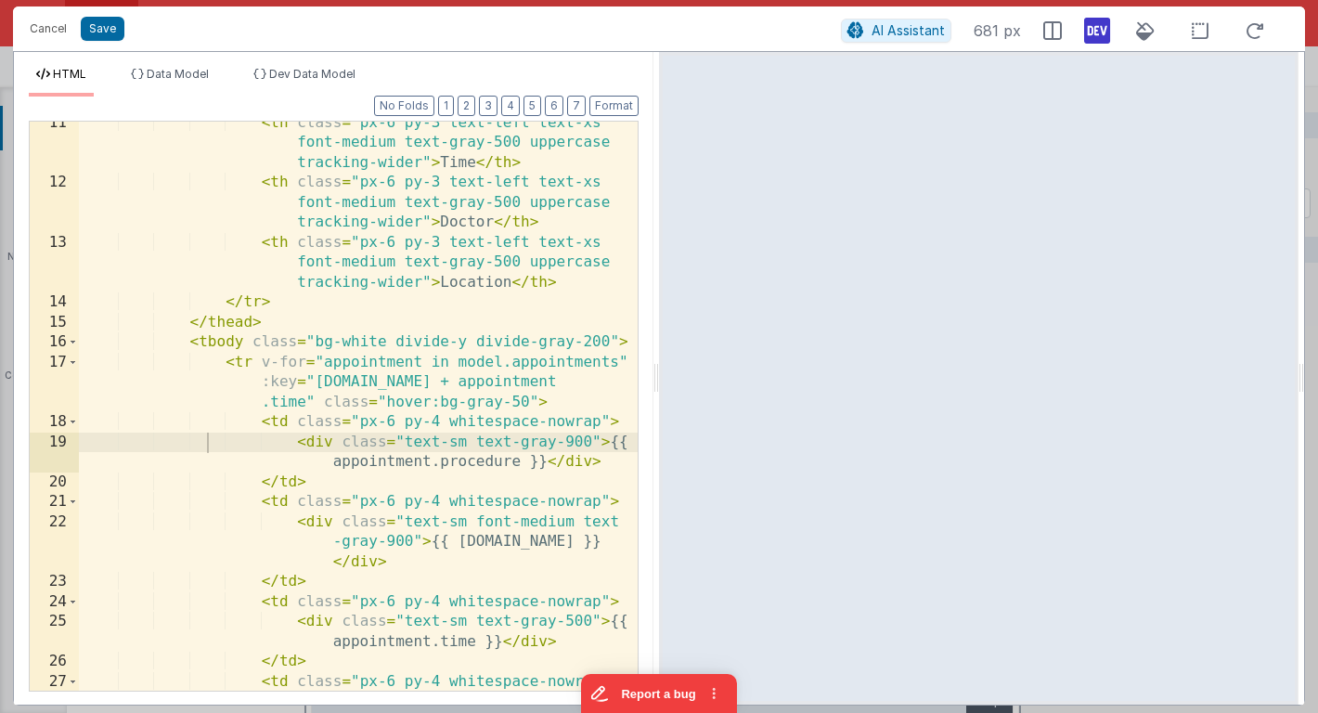
scroll to position [0, 0]
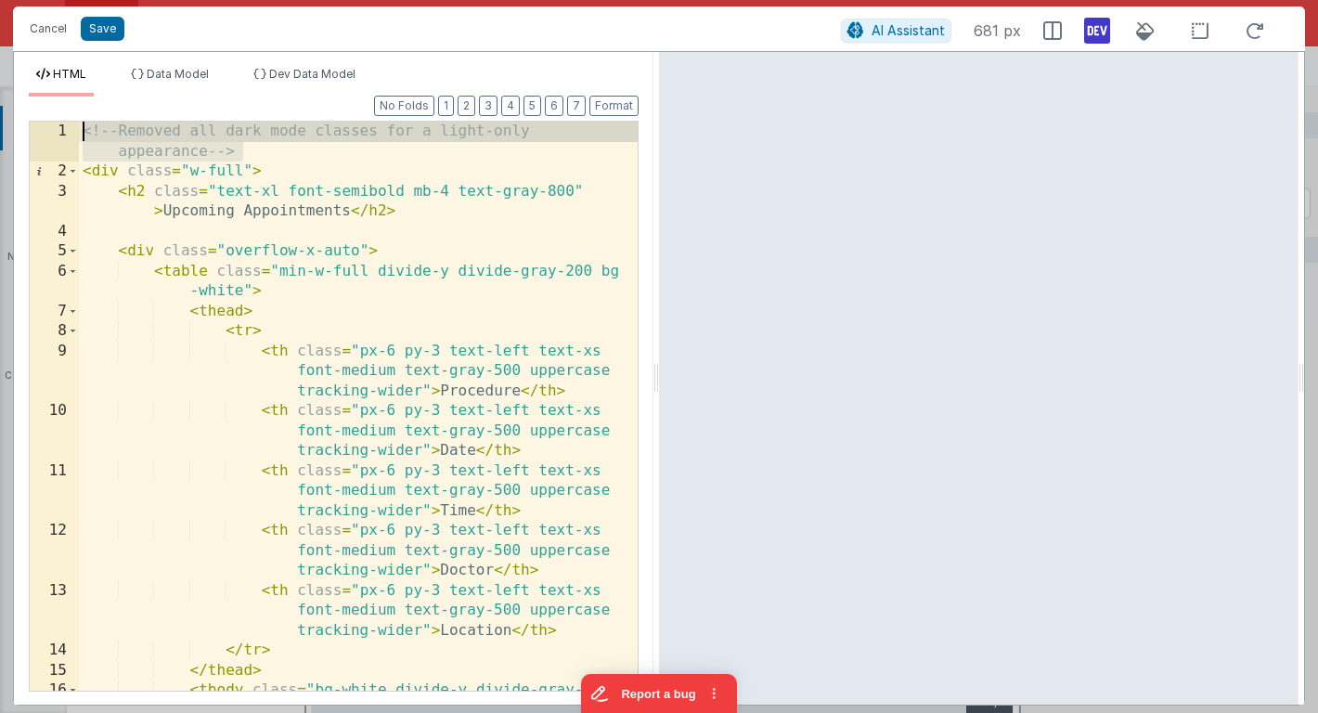
drag, startPoint x: 271, startPoint y: 151, endPoint x: 79, endPoint y: 134, distance: 192.9
click at [79, 134] on div "<!-- Removed all dark mode classes for a light-only appearance --> < div class …" at bounding box center [358, 456] width 559 height 669
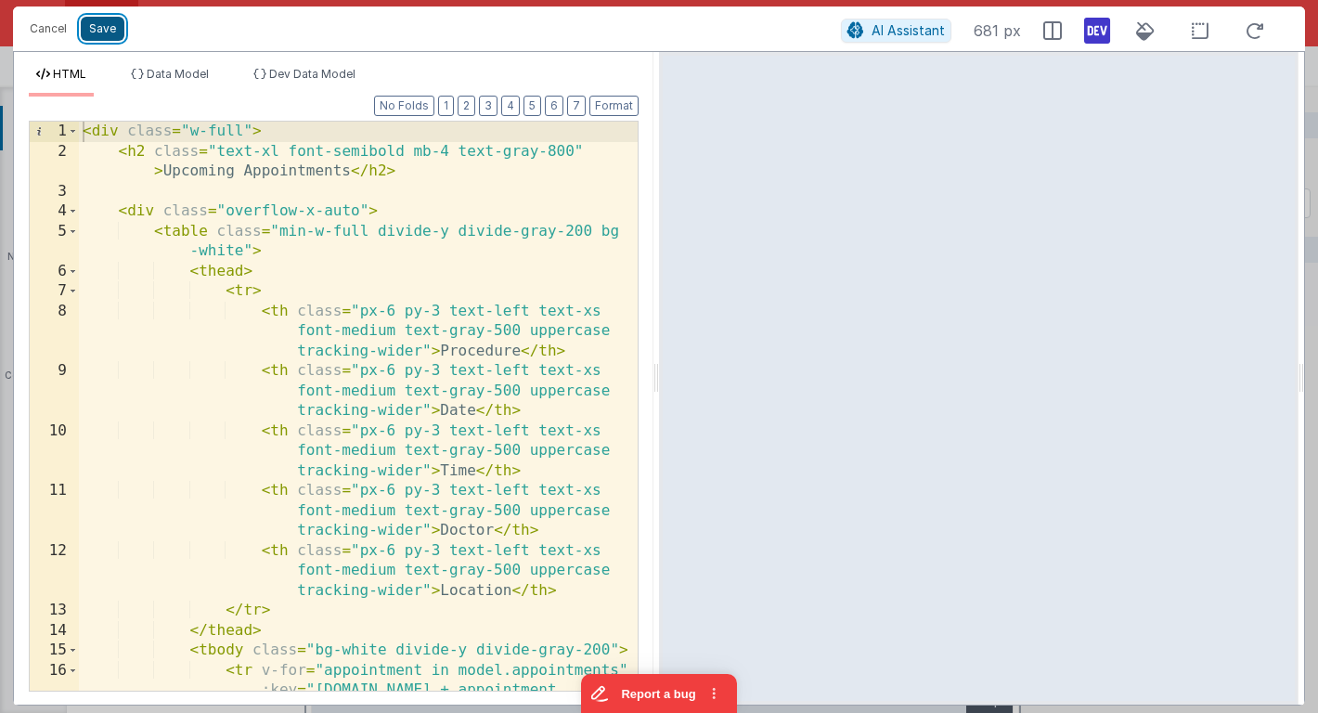
click at [103, 39] on button "Save" at bounding box center [103, 29] width 44 height 24
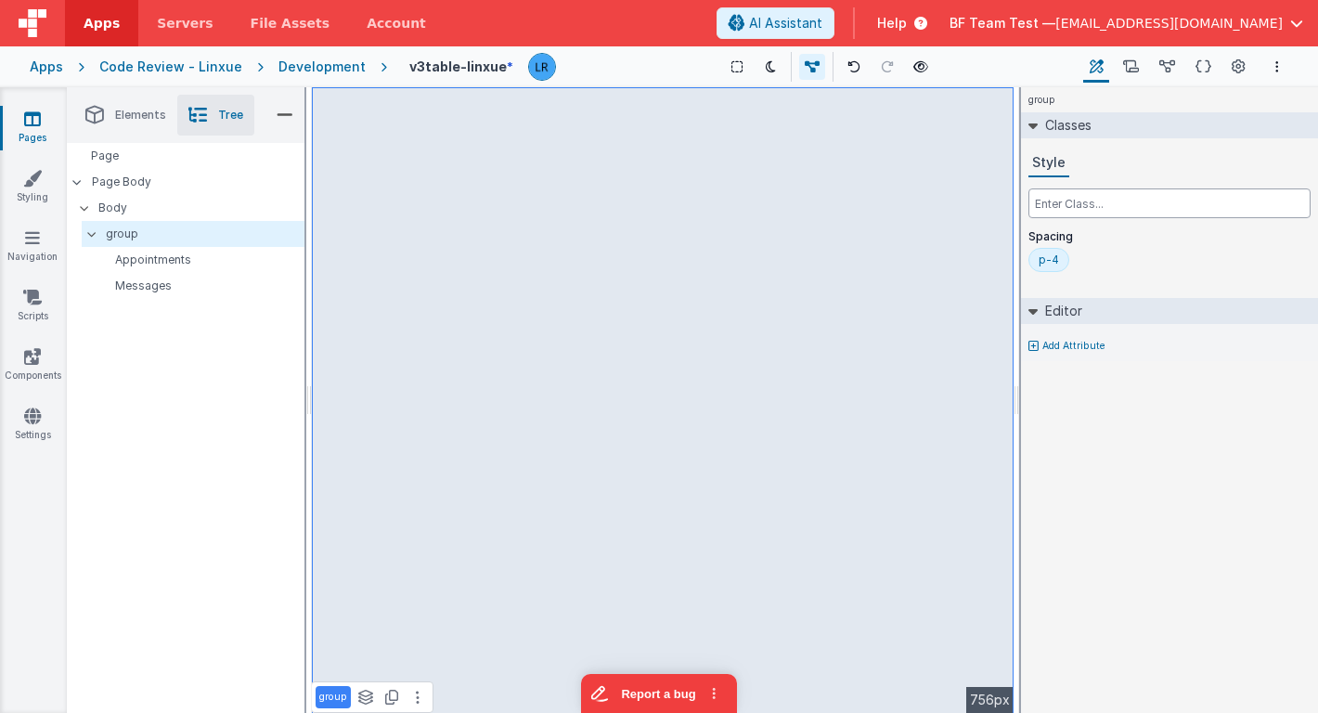
click at [1061, 199] on input "text" at bounding box center [1169, 203] width 282 height 30
type input "dark:bg-gray-900"
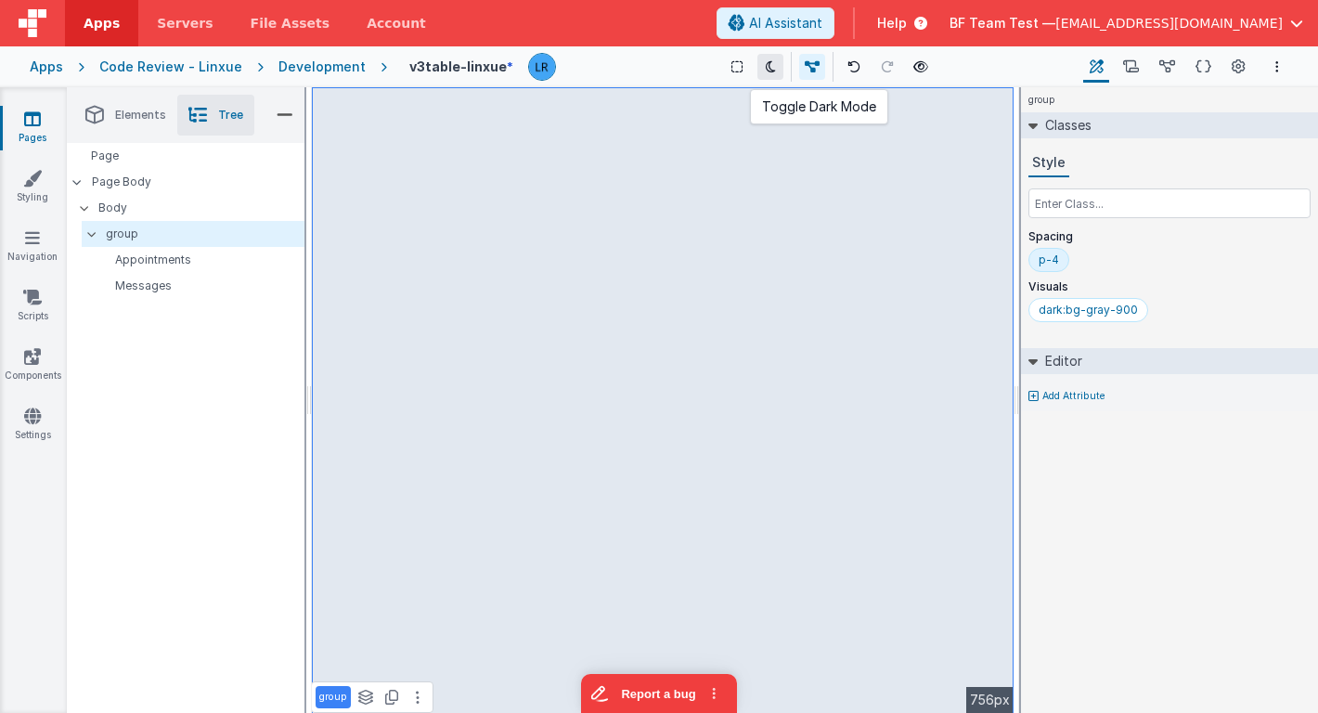
click at [766, 60] on icon at bounding box center [771, 66] width 10 height 13
click at [228, 255] on p "Appointments" at bounding box center [200, 259] width 207 height 15
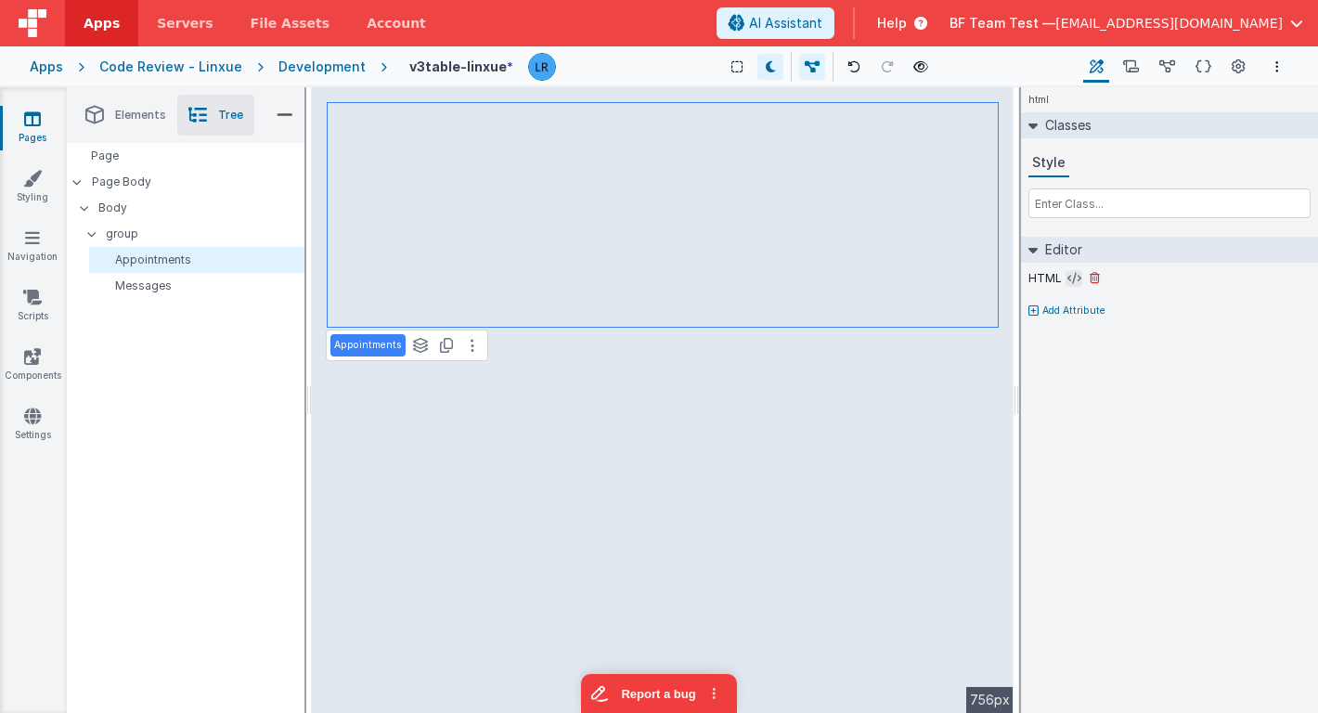
click at [1072, 279] on icon at bounding box center [1074, 278] width 14 height 15
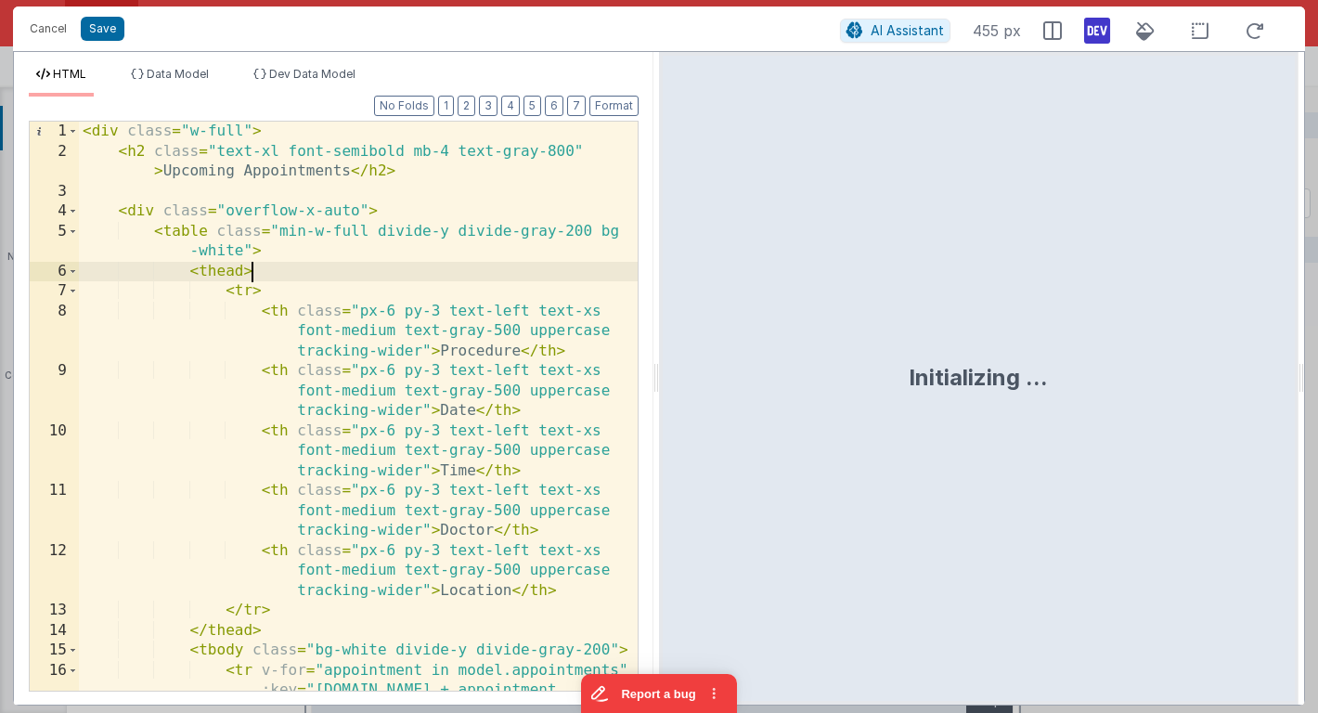
click at [423, 274] on div "< div class = "w-full" > < h2 class = "text-xl font-semibold mb-4 text-gray-800…" at bounding box center [358, 446] width 559 height 649
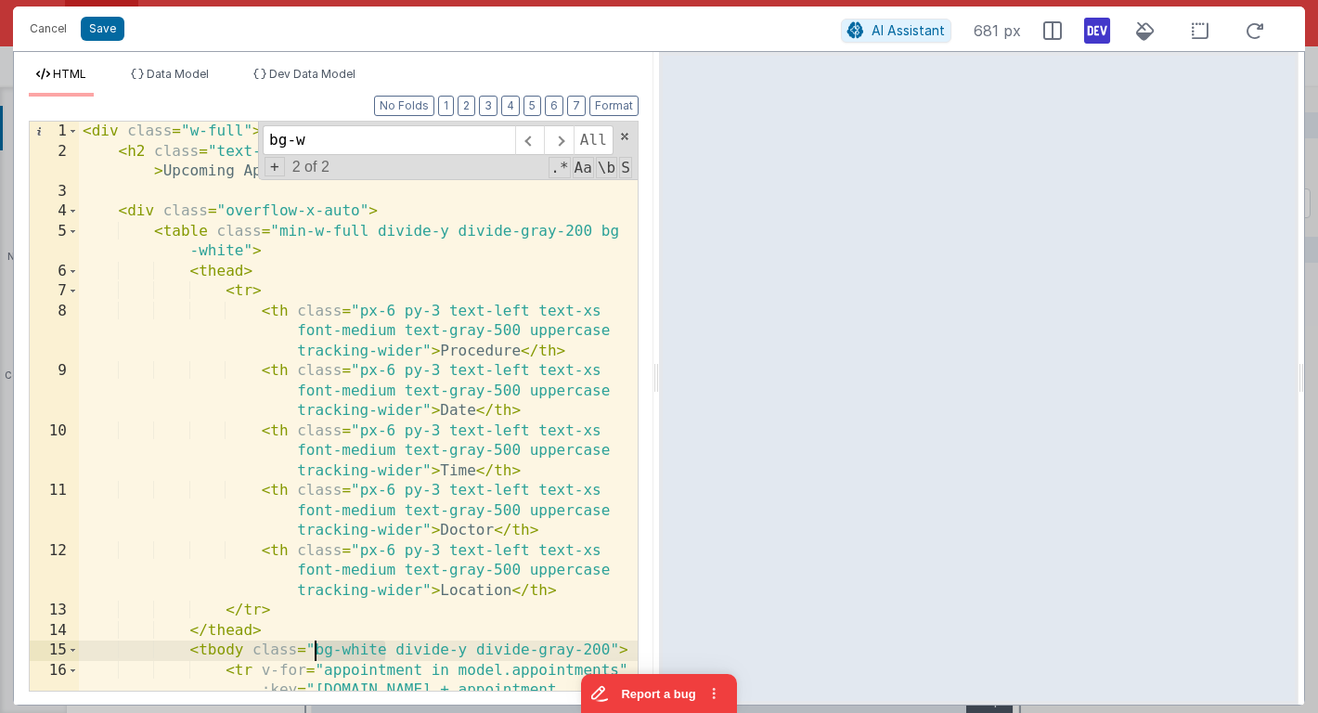
drag, startPoint x: 387, startPoint y: 650, endPoint x: 318, endPoint y: 652, distance: 68.7
click at [318, 652] on div "< div class = "w-full" > < h2 class = "text-xl font-semibold mb-4 text-gray-800…" at bounding box center [358, 446] width 559 height 649
click at [313, 136] on input "bg-w" at bounding box center [389, 140] width 252 height 30
type input "bg-white"
click at [273, 165] on span "+" at bounding box center [274, 166] width 20 height 19
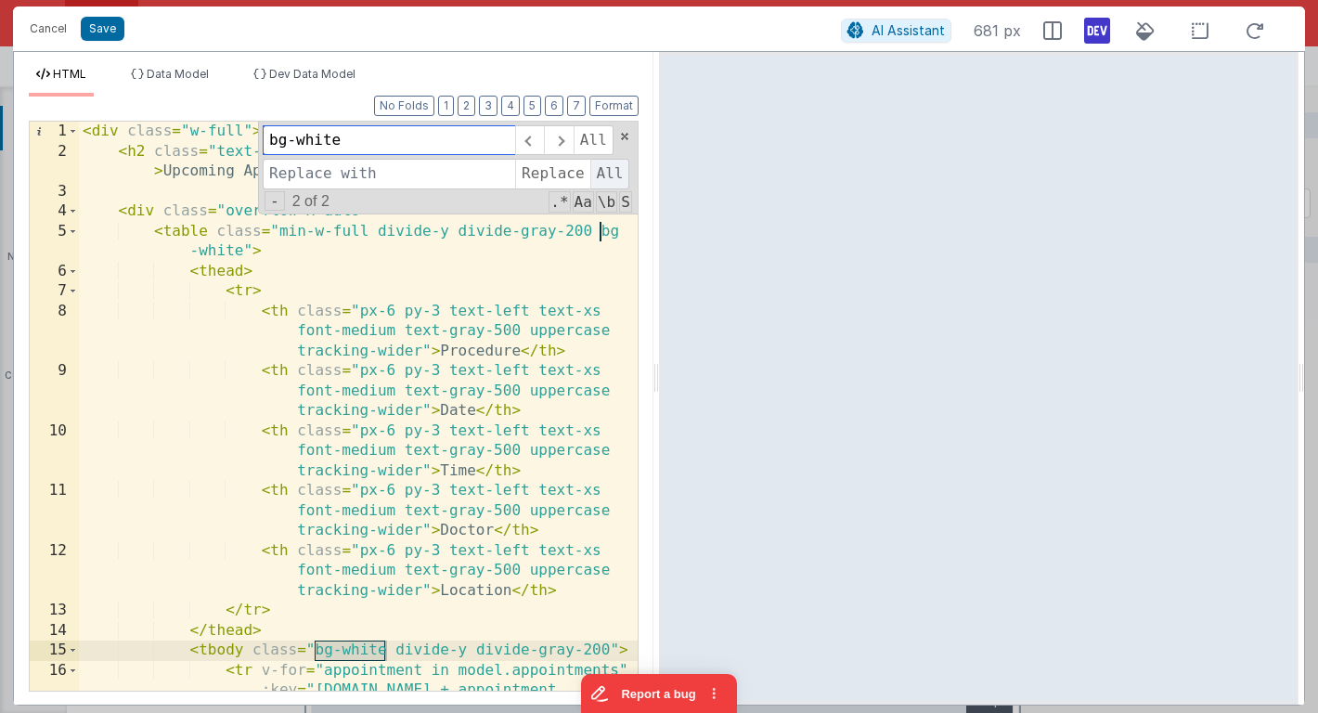
click at [609, 173] on span "All" at bounding box center [610, 174] width 40 height 30
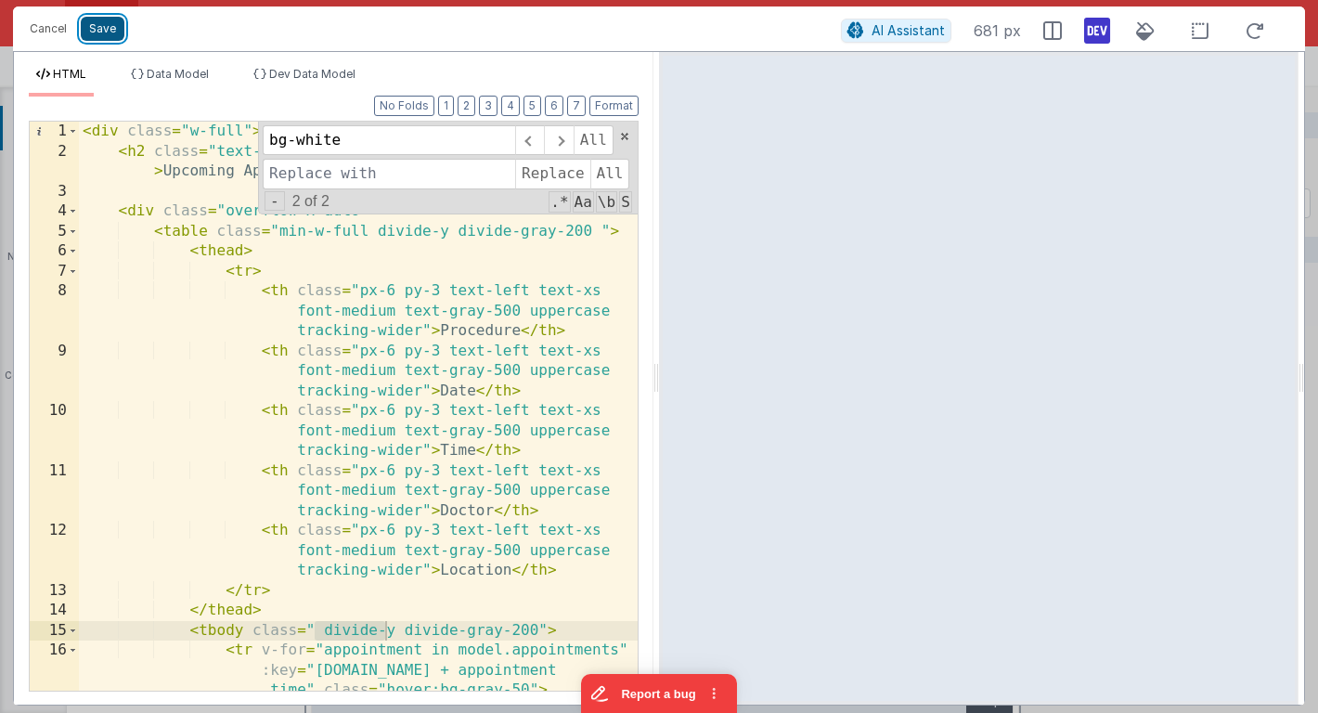
click at [104, 21] on button "Save" at bounding box center [103, 29] width 44 height 24
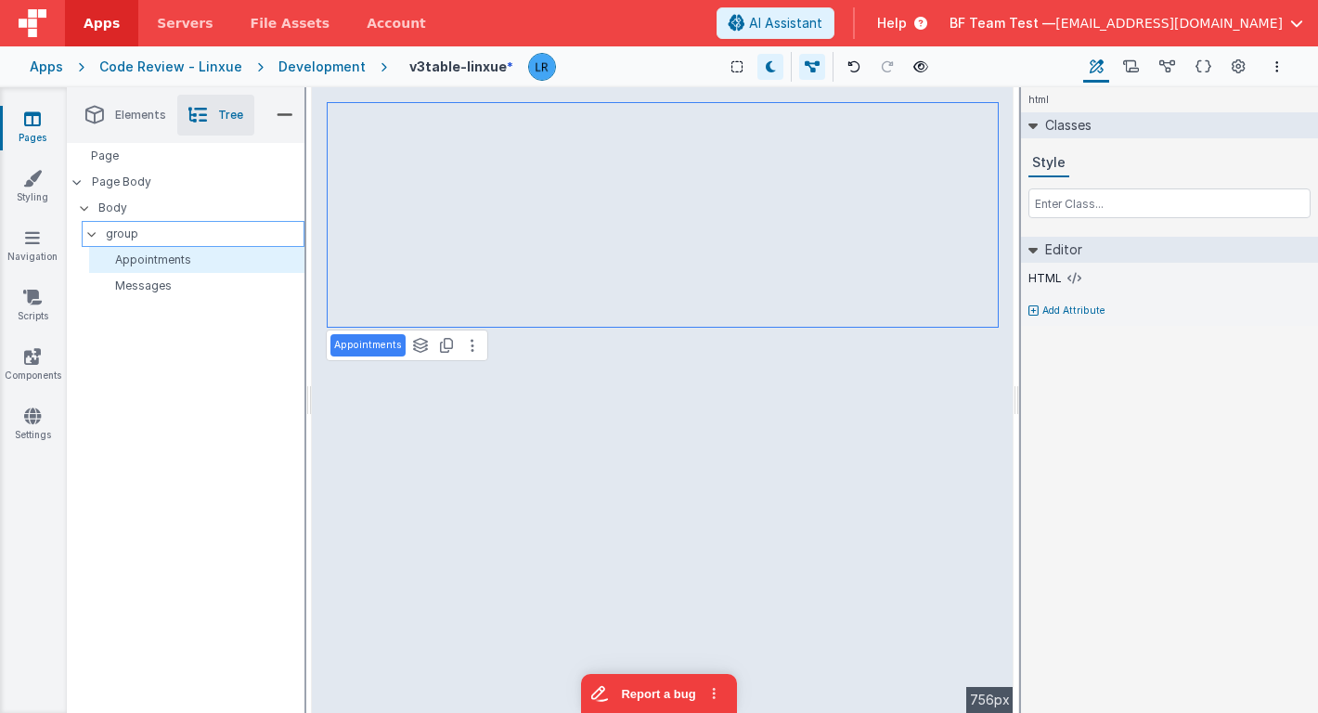
click at [199, 240] on p "group" at bounding box center [205, 234] width 198 height 20
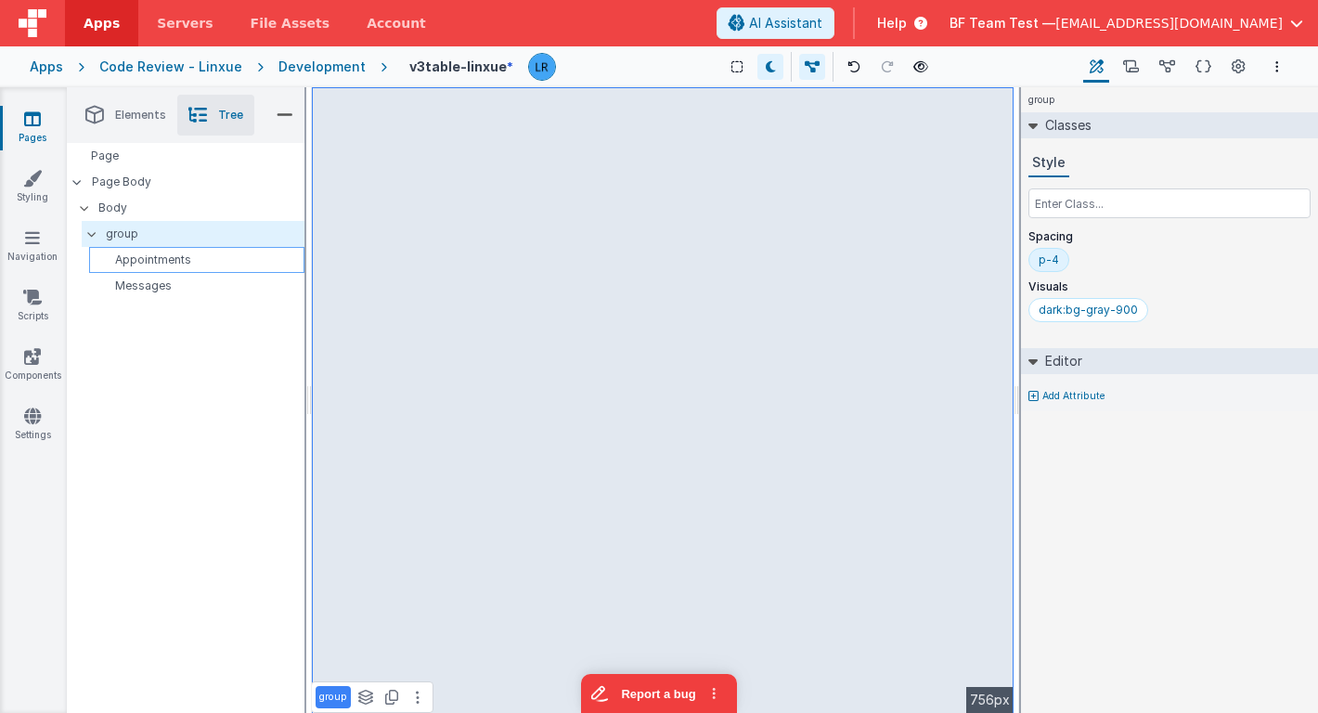
click at [191, 260] on p "Appointments" at bounding box center [200, 259] width 207 height 15
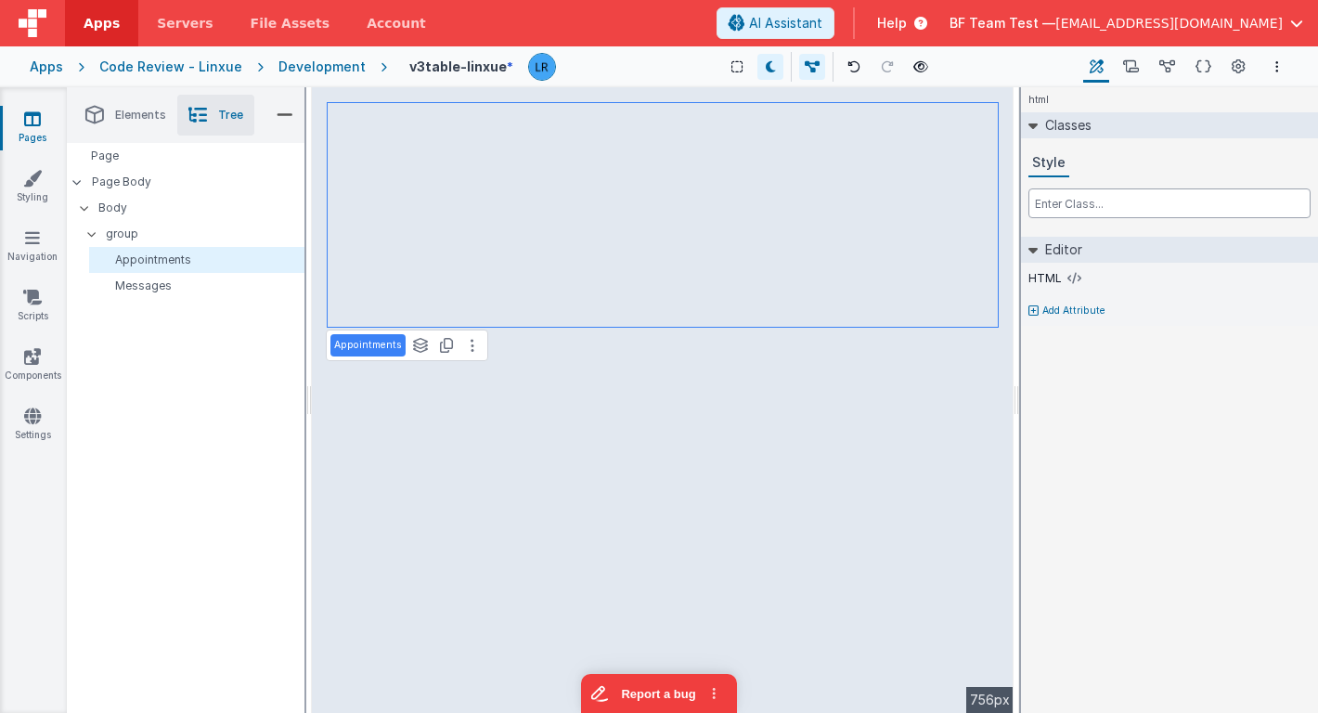
click at [1076, 200] on input "text" at bounding box center [1169, 203] width 282 height 30
type input "dark:bg-gray-700"
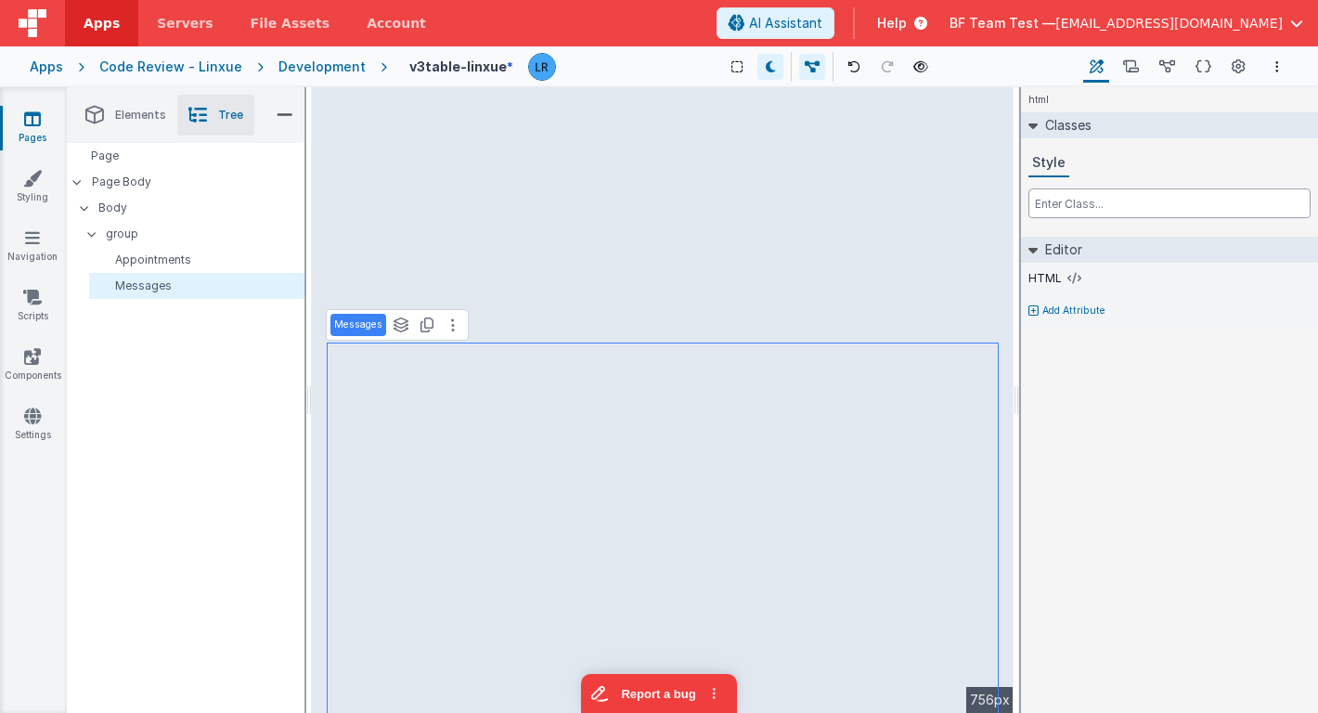
click at [1054, 201] on input "text" at bounding box center [1169, 203] width 282 height 30
click at [240, 264] on p "Appointments" at bounding box center [200, 259] width 207 height 15
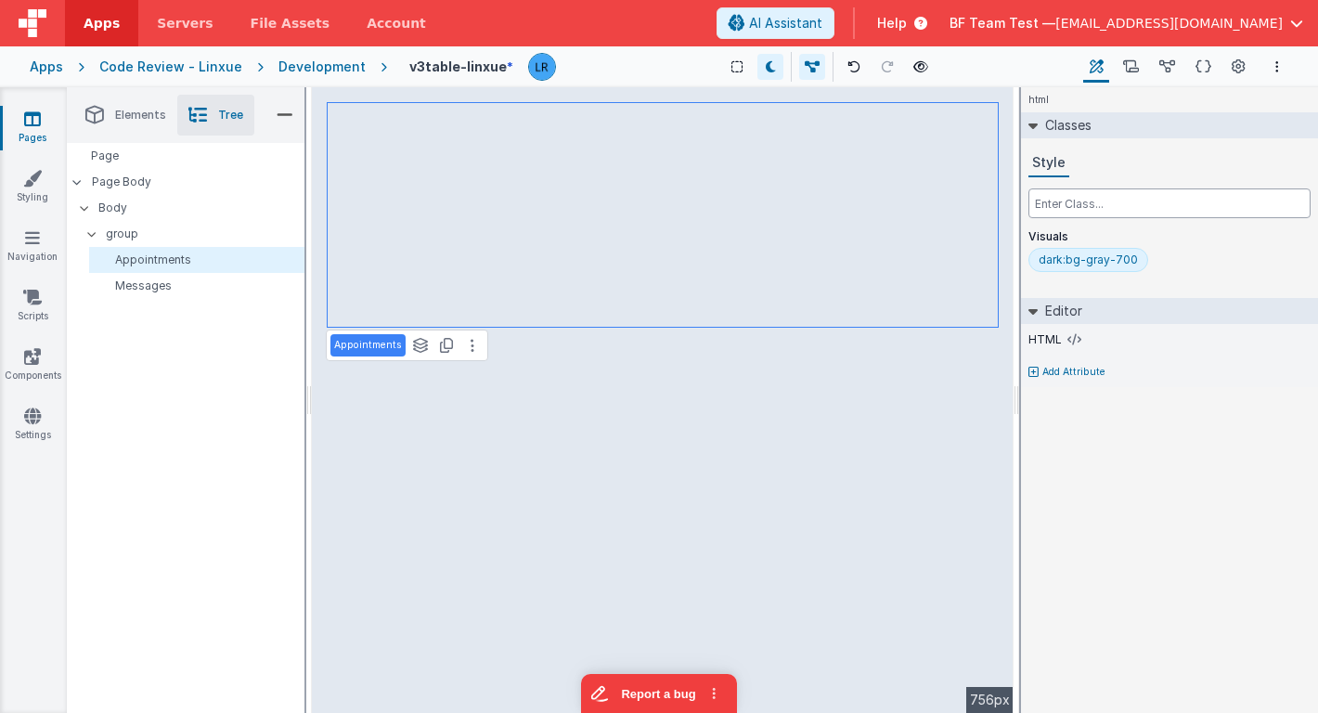
click at [1087, 205] on input "text" at bounding box center [1169, 203] width 282 height 30
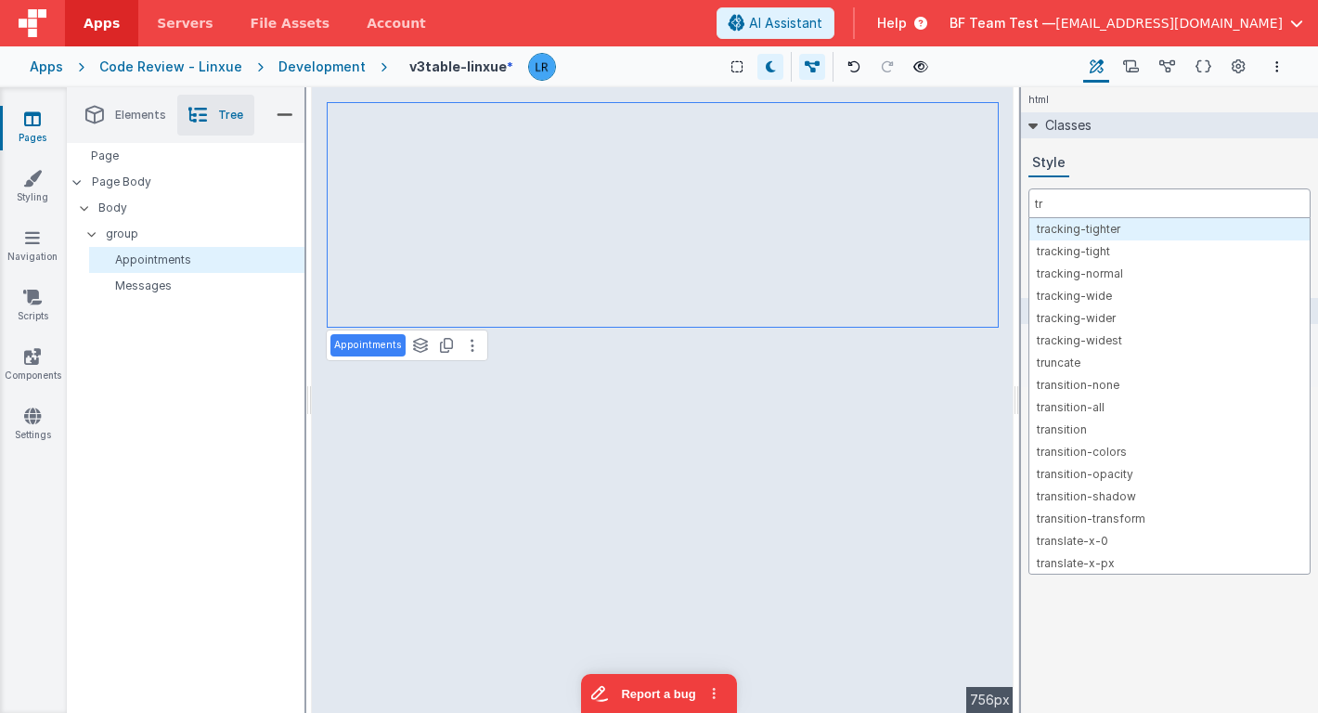
type input "t"
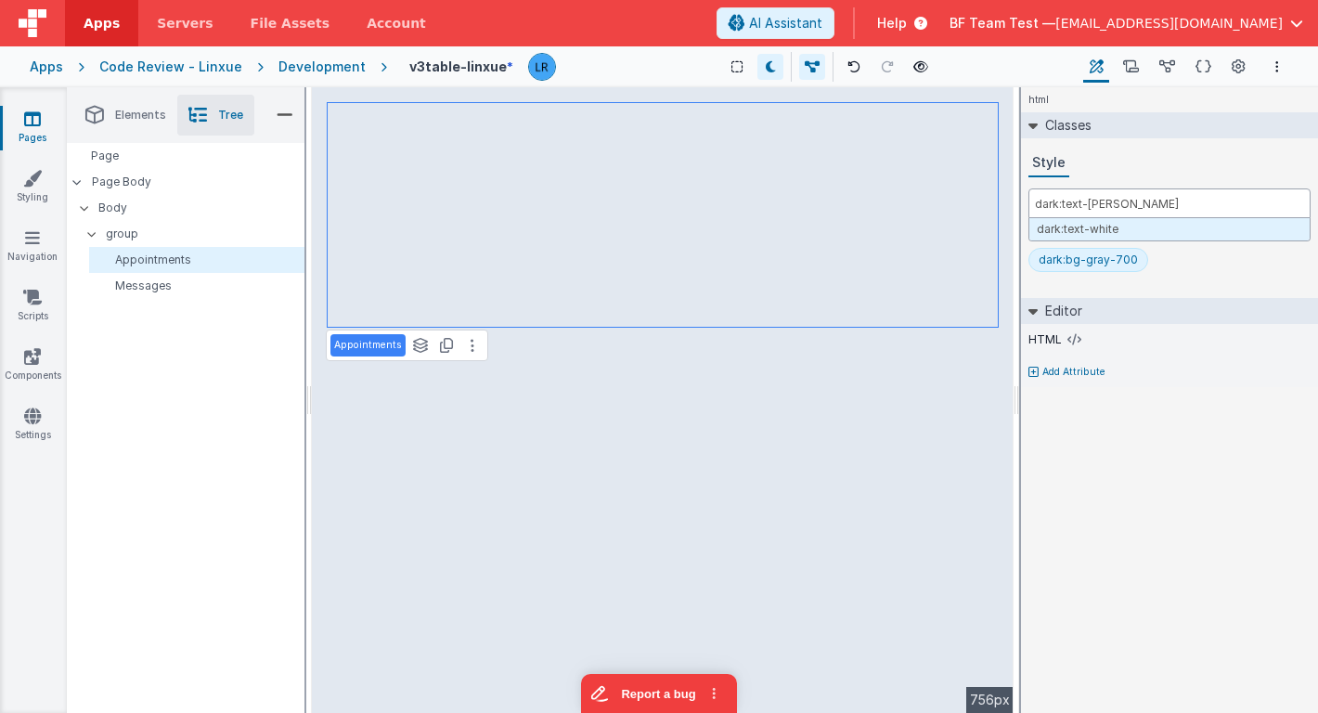
type input "dark:text-white"
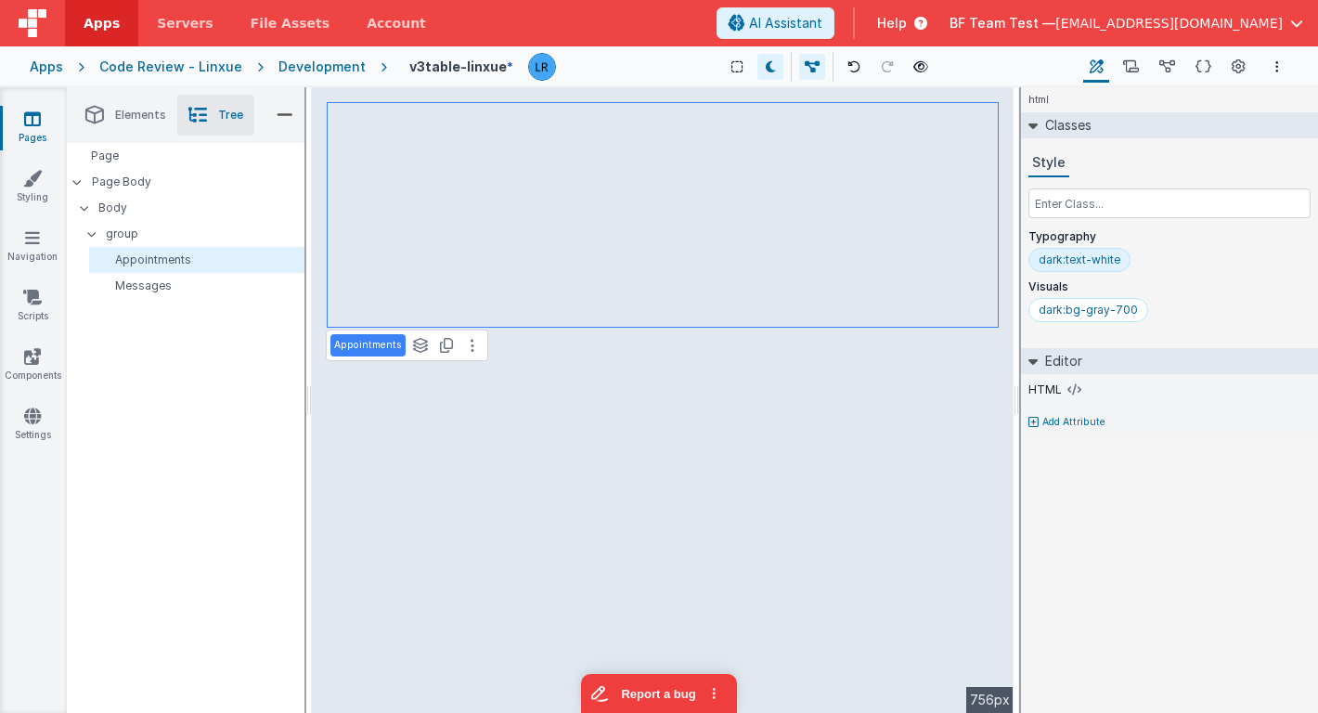
click at [1066, 264] on div "dark:text-white" at bounding box center [1079, 259] width 82 height 15
click at [1065, 263] on div "dark:text-white" at bounding box center [1079, 259] width 82 height 15
drag, startPoint x: 1109, startPoint y: 257, endPoint x: 1011, endPoint y: 257, distance: 97.4
click at [687, 171] on div "Elements Tree + / Layout Forms Text Buttons HTML Media Gateways Components Deve…" at bounding box center [692, 399] width 1251 height 625
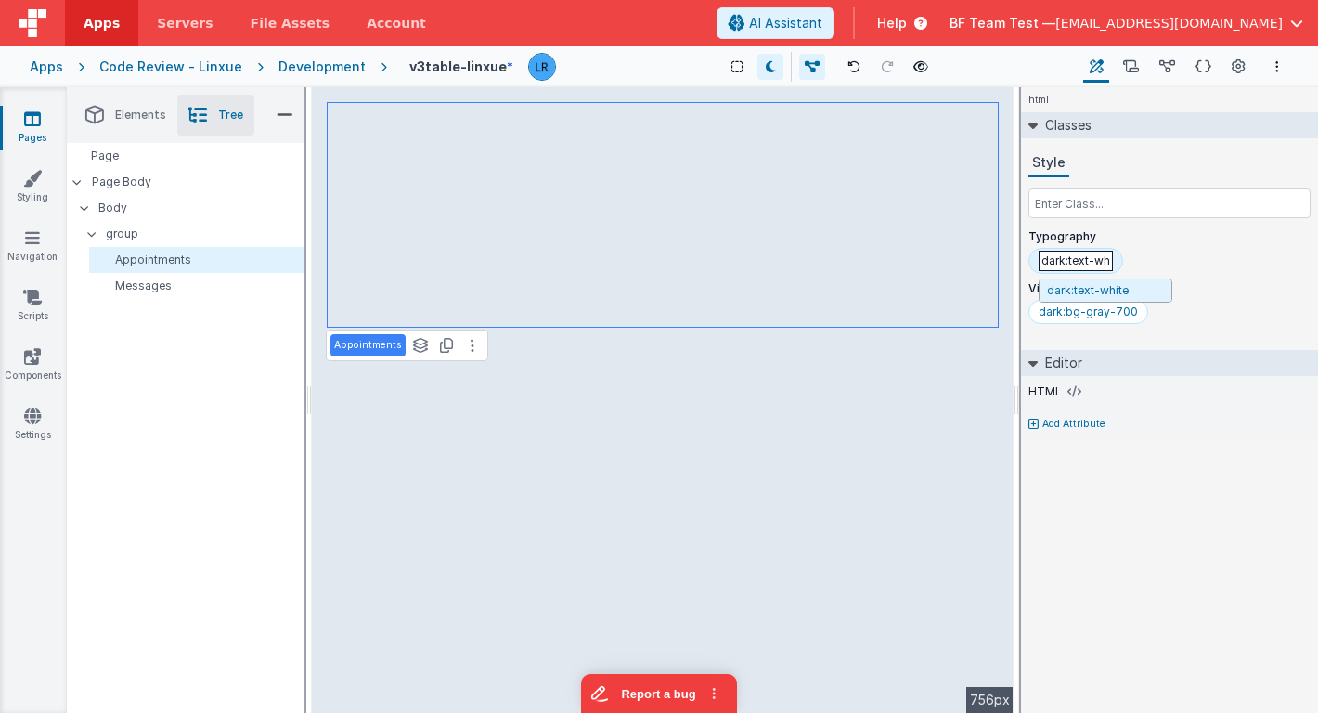
click at [1042, 257] on input "dark:text-white" at bounding box center [1075, 261] width 74 height 20
type input "dark:!text-white"
click at [1057, 311] on div "dark:bg-gray-700" at bounding box center [1087, 310] width 99 height 15
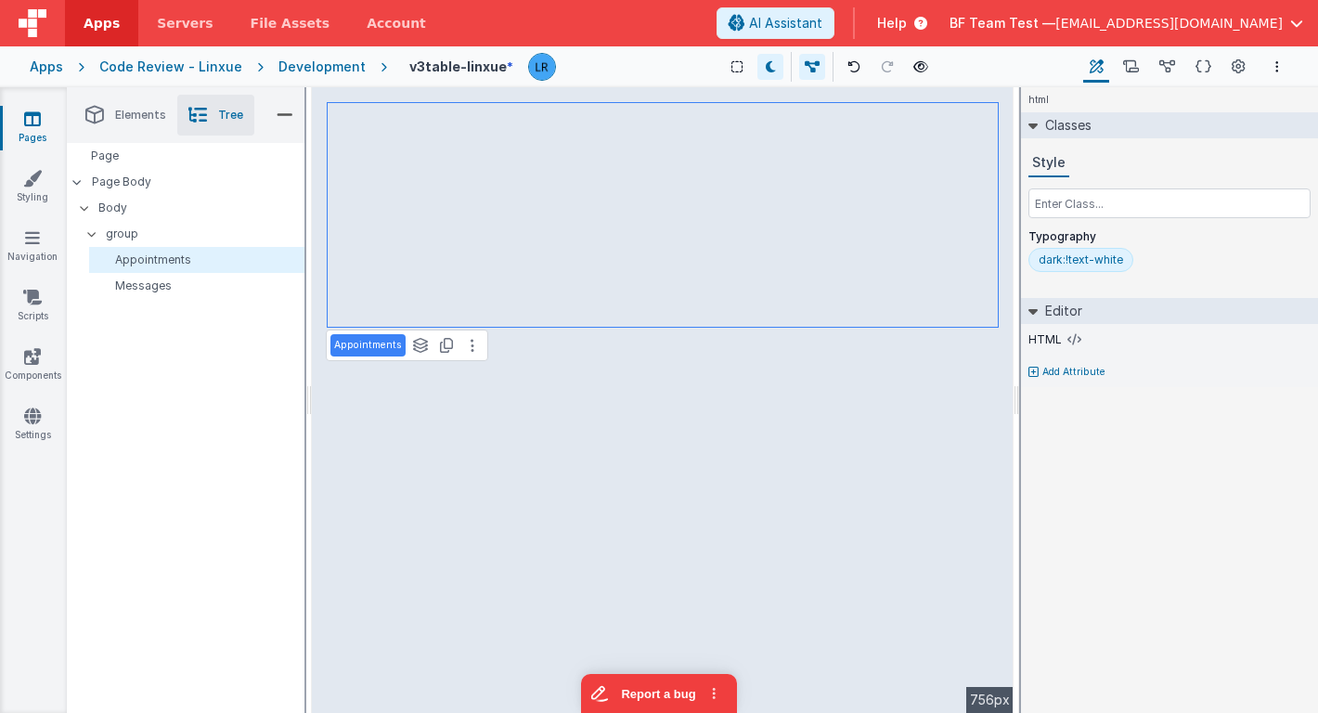
click at [1081, 264] on div "dark:!text-white" at bounding box center [1080, 259] width 84 height 15
click at [1080, 261] on div "dark:!text-white" at bounding box center [1080, 259] width 84 height 15
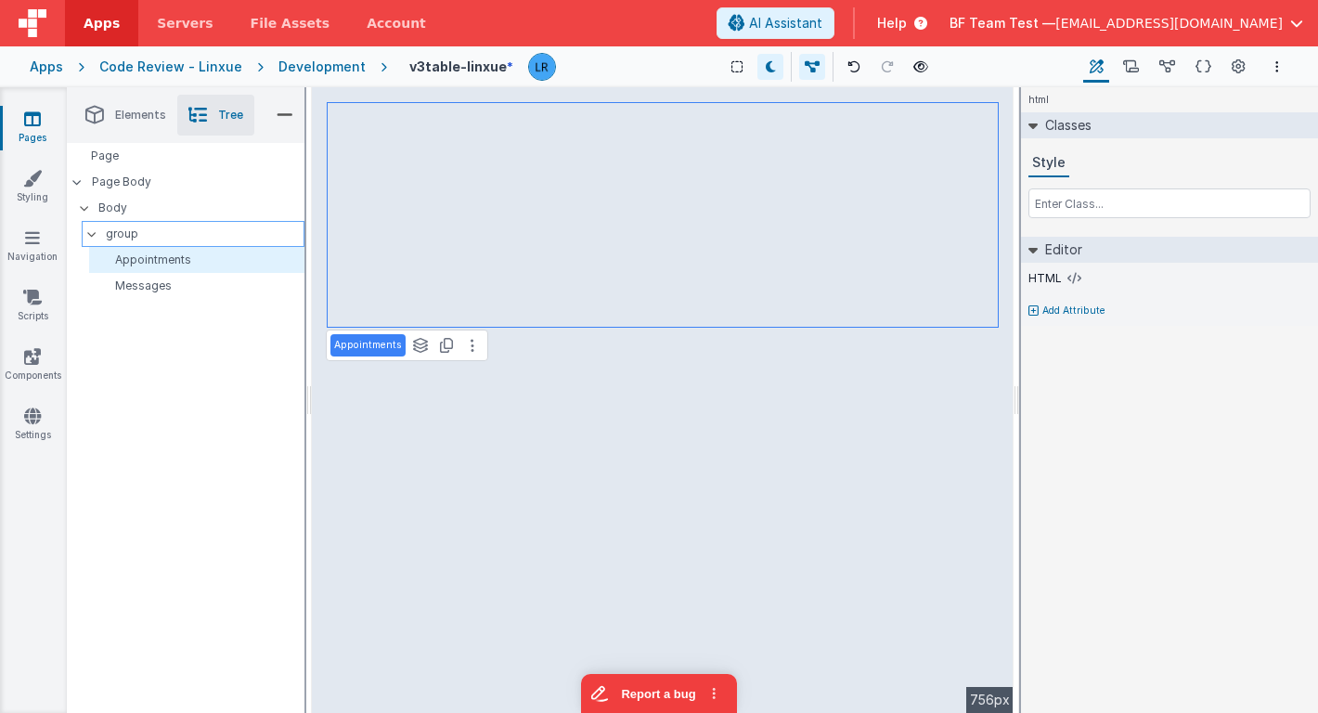
click at [238, 239] on p "group" at bounding box center [205, 234] width 198 height 20
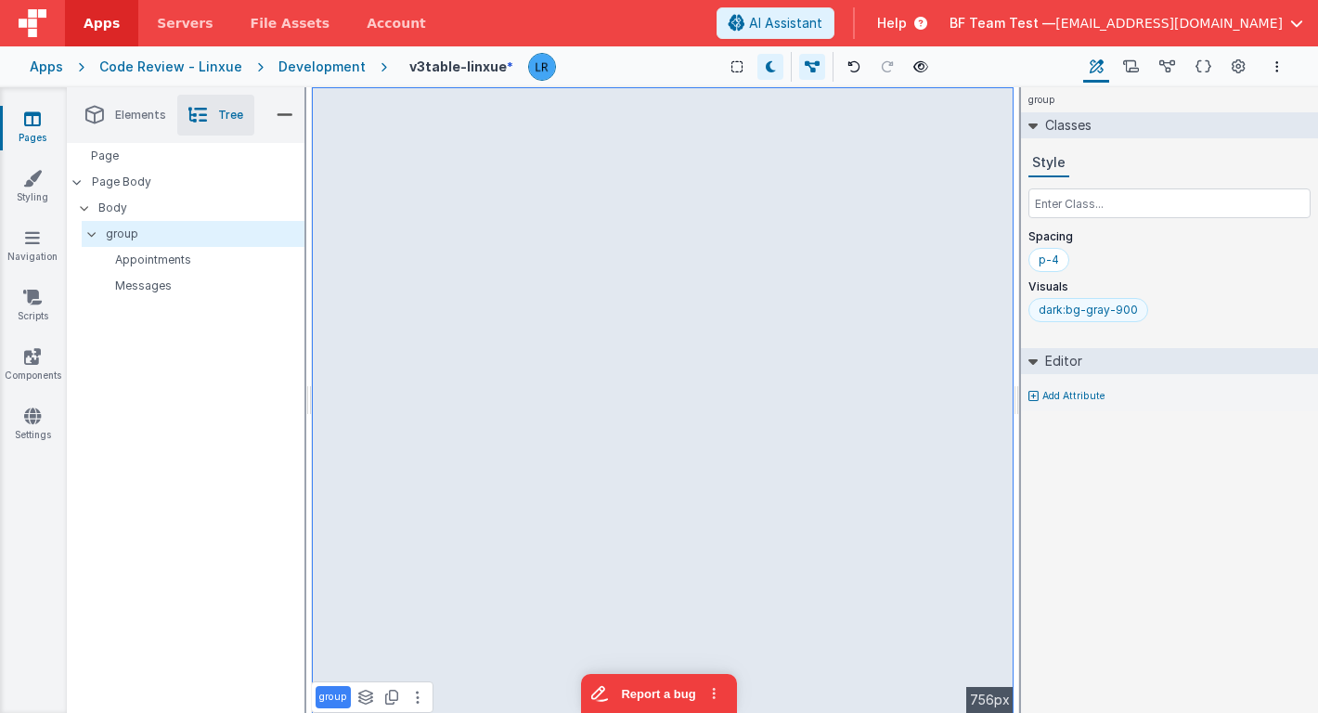
click at [1065, 313] on div "dark:bg-gray-900" at bounding box center [1087, 310] width 99 height 15
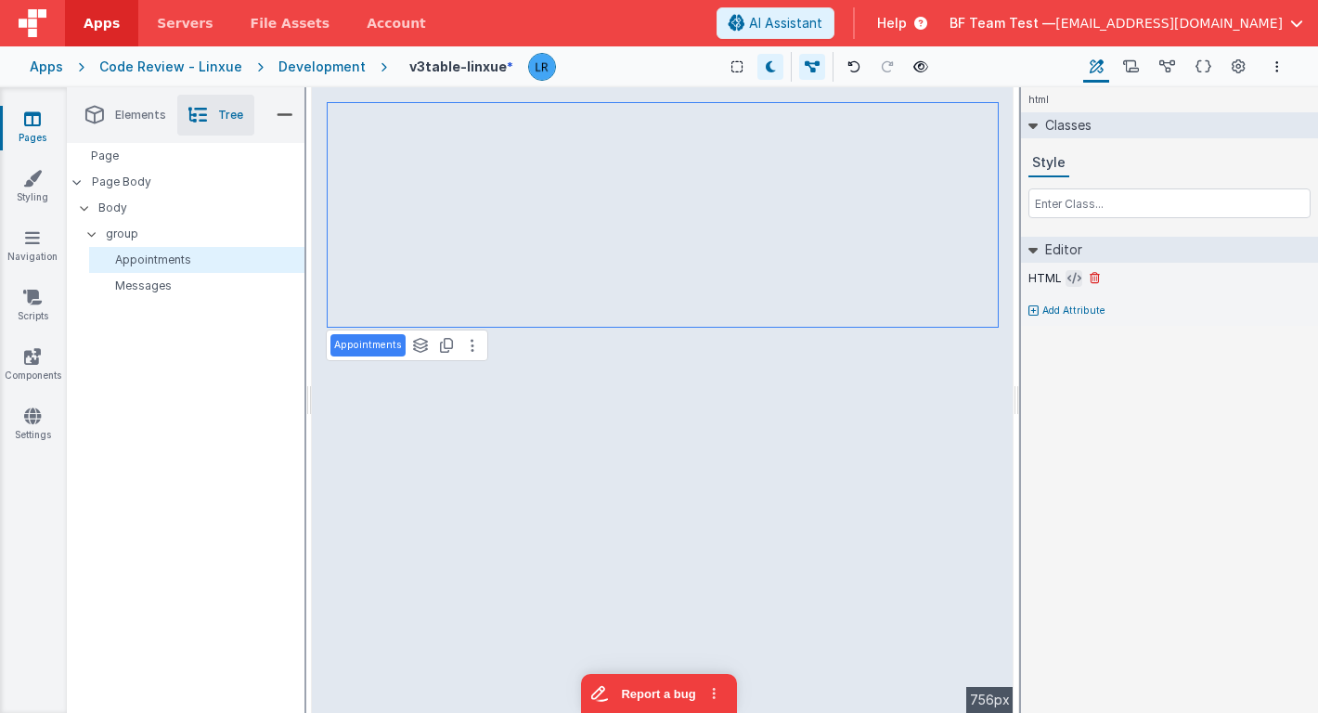
click at [1067, 274] on icon at bounding box center [1074, 278] width 14 height 15
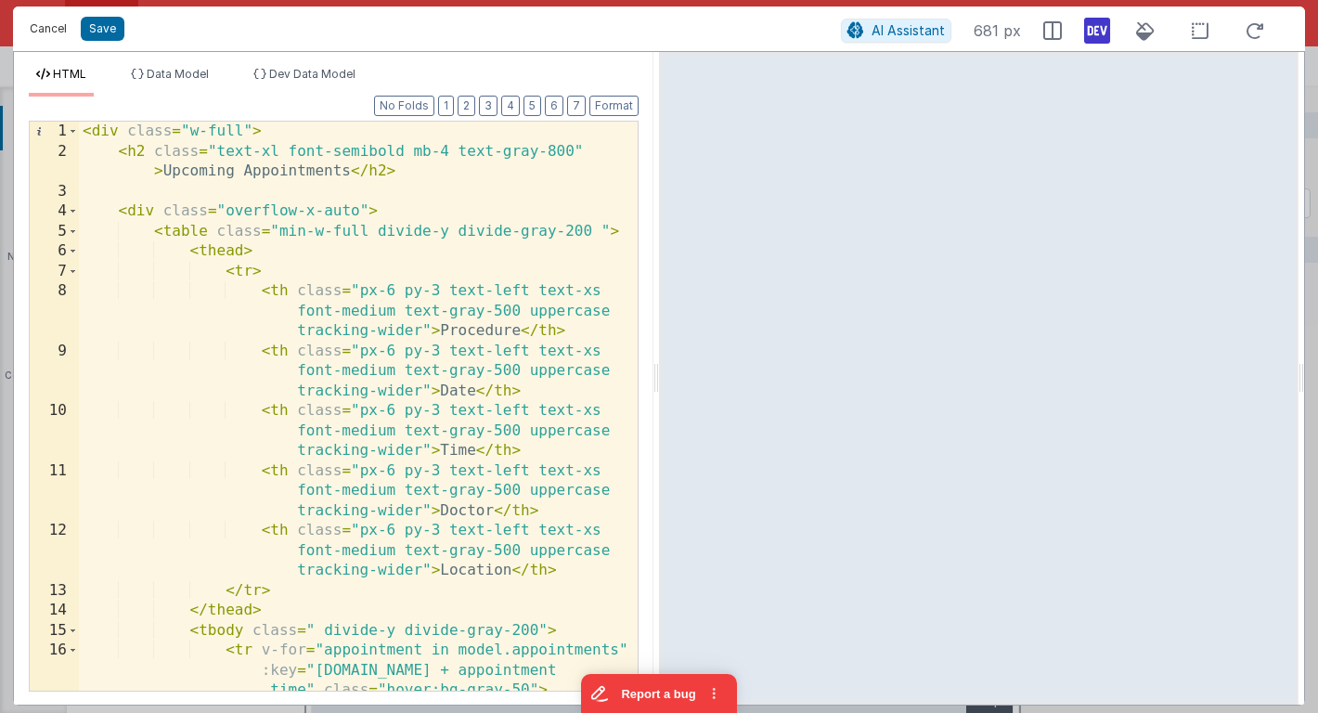
click at [34, 39] on button "Cancel" at bounding box center [48, 29] width 56 height 26
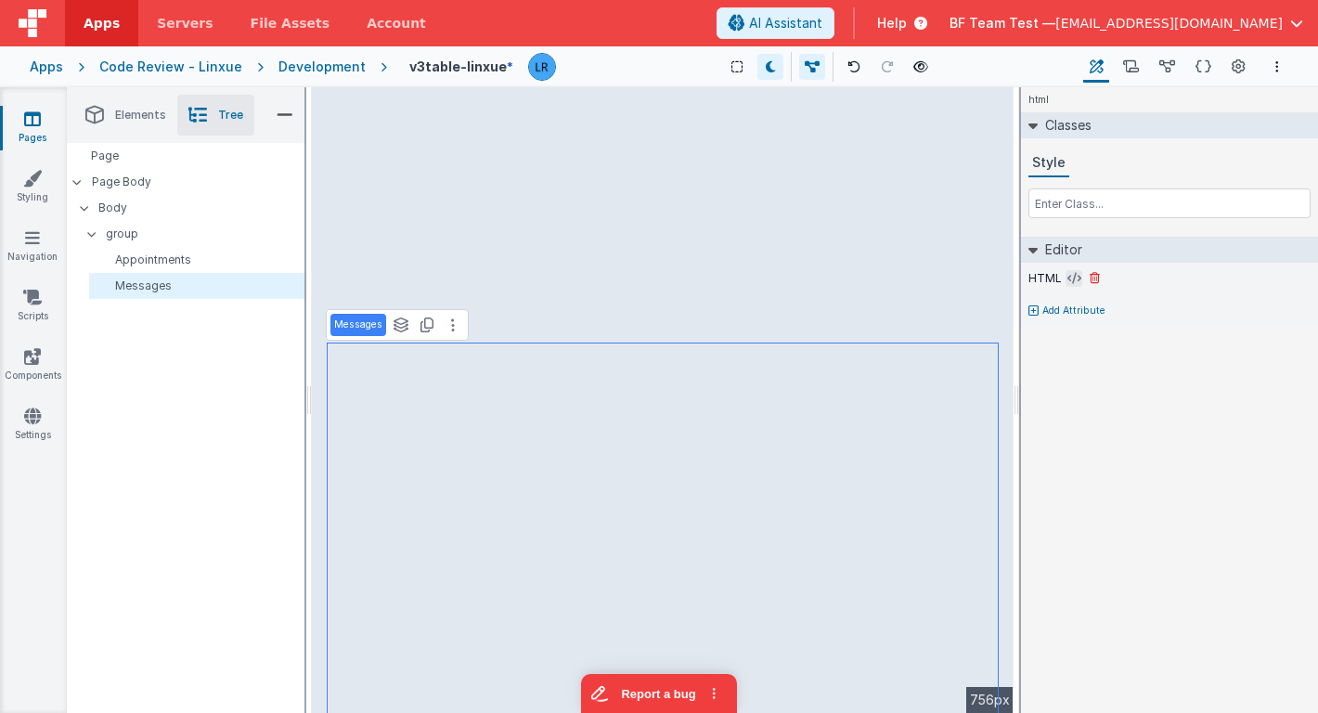
click at [1067, 280] on icon at bounding box center [1074, 278] width 14 height 15
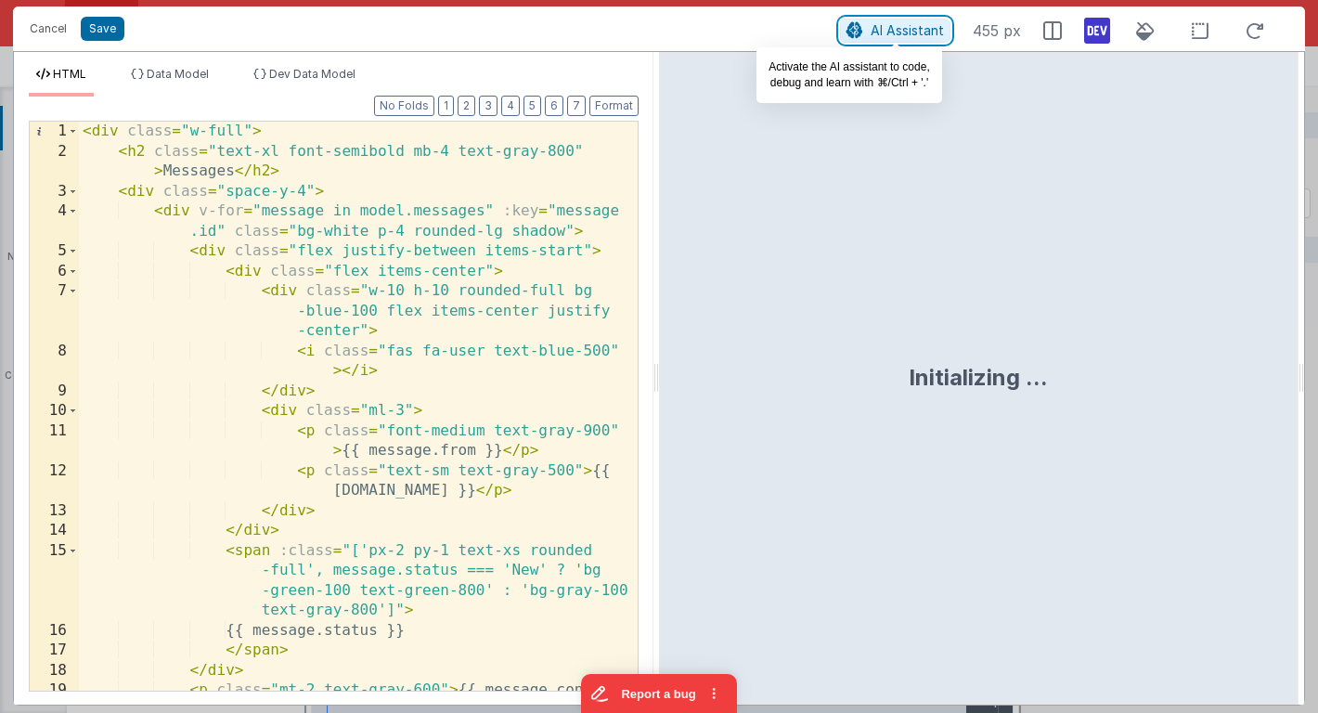
click at [911, 32] on span "AI Assistant" at bounding box center [906, 30] width 73 height 16
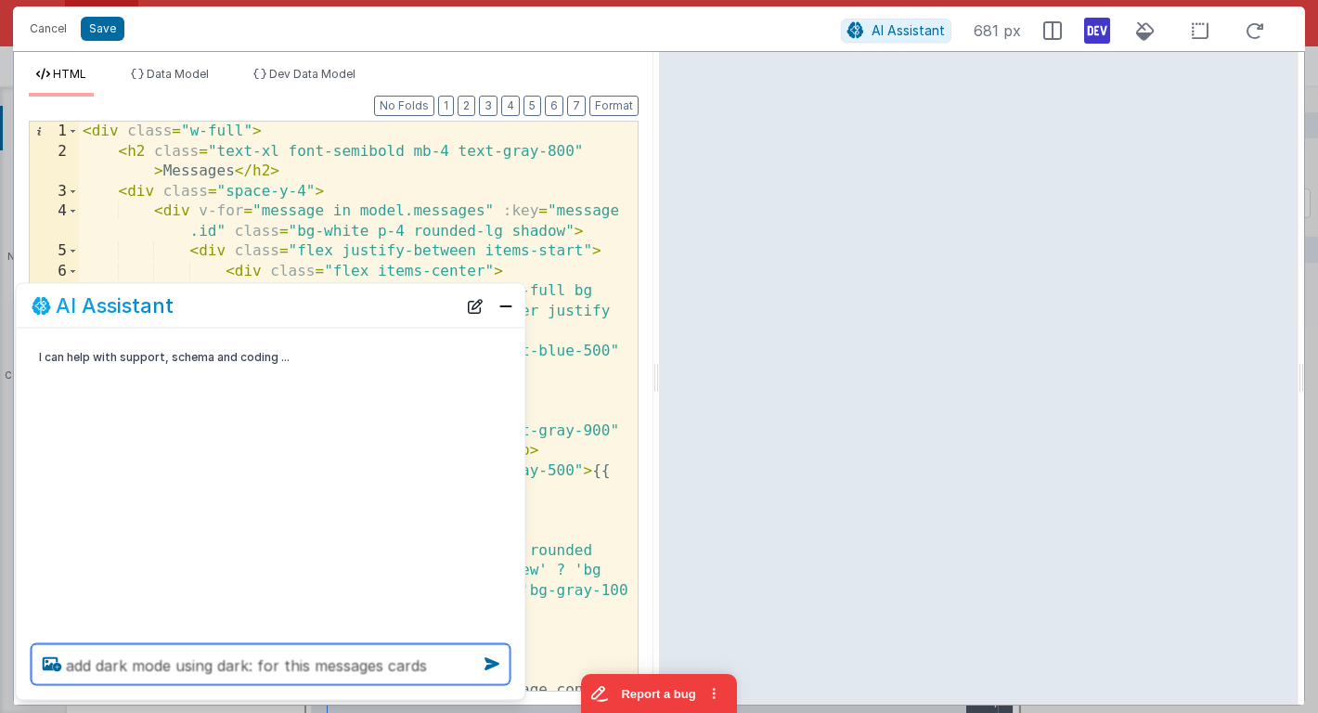
type textarea "add dark mode using dark: for this messages cards"
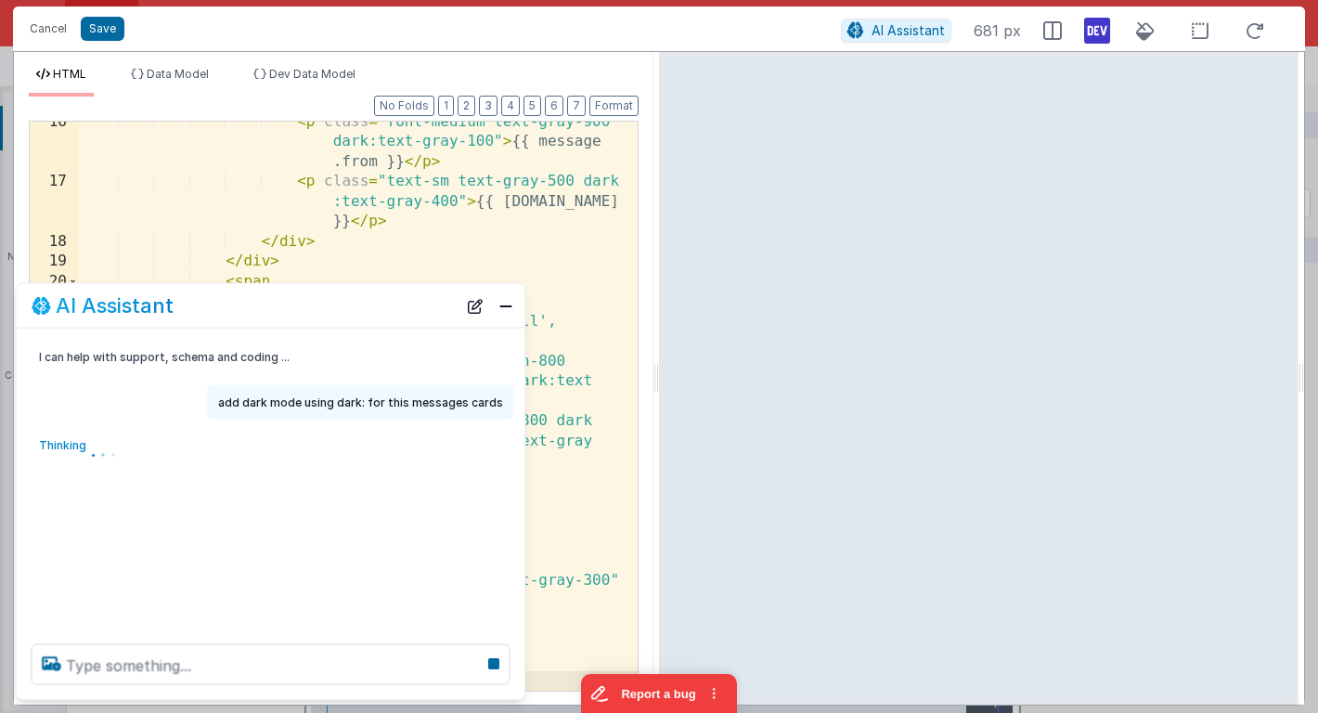
scroll to position [429, 0]
click at [509, 311] on button "Close" at bounding box center [506, 305] width 24 height 26
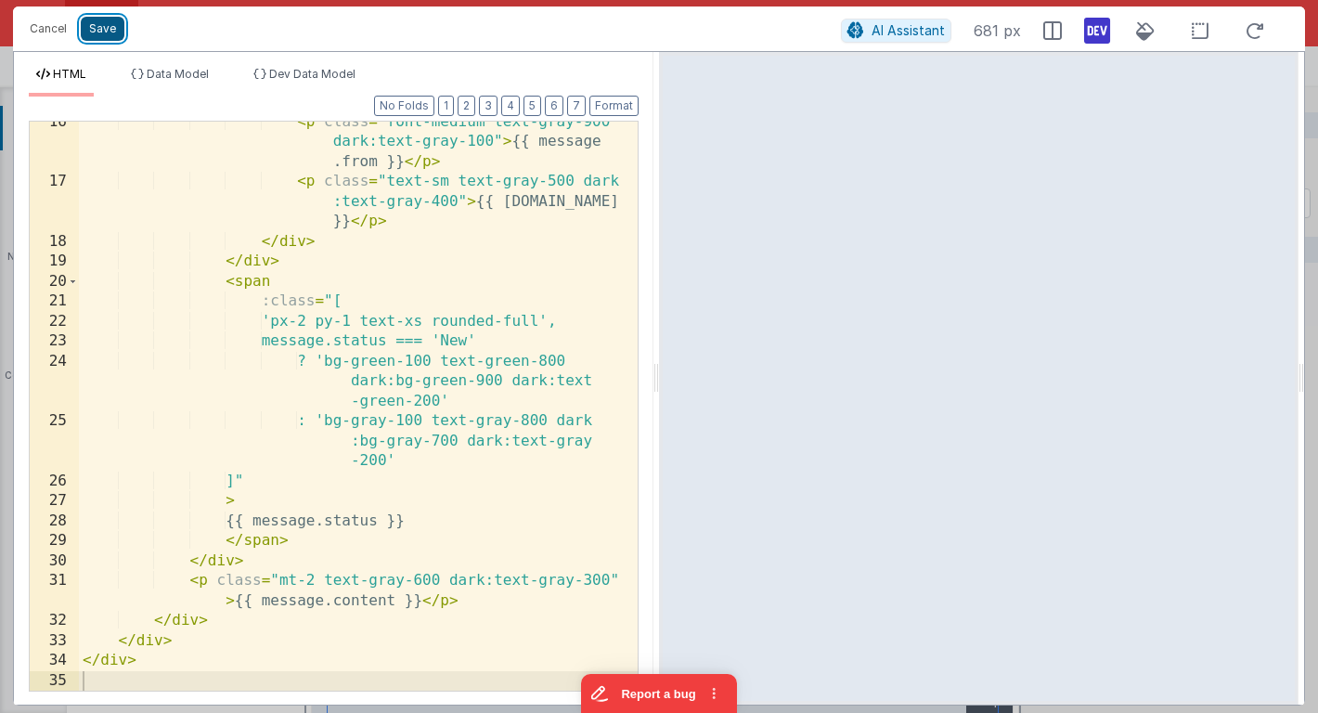
click at [109, 30] on button "Save" at bounding box center [103, 29] width 44 height 24
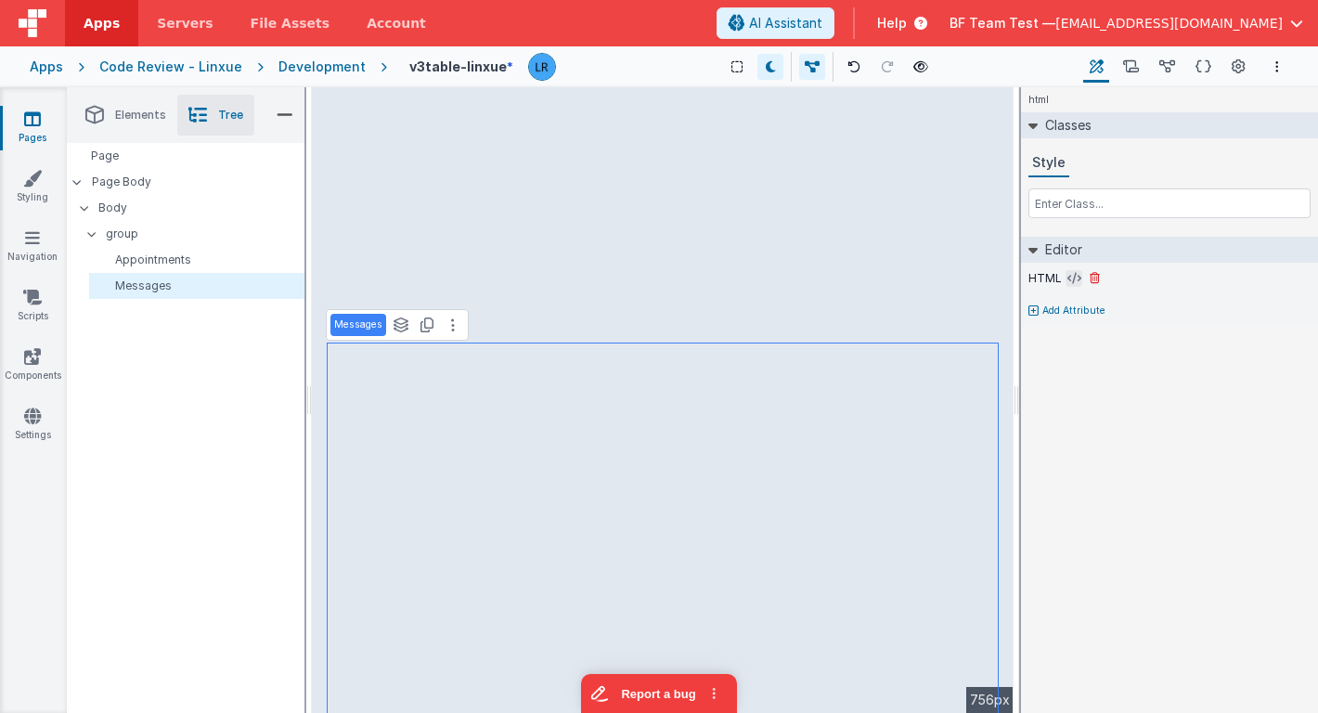
click at [1067, 275] on icon at bounding box center [1074, 278] width 14 height 15
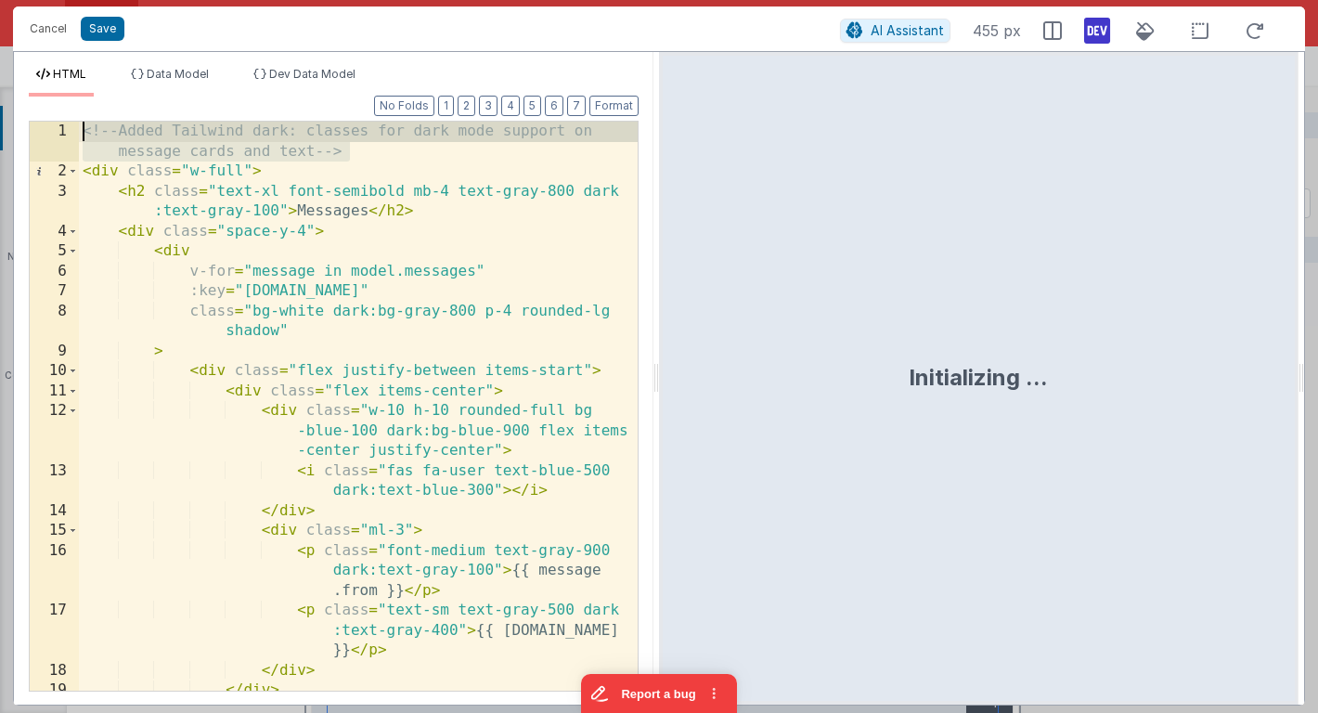
drag, startPoint x: 368, startPoint y: 150, endPoint x: 59, endPoint y: 131, distance: 309.6
click at [59, 131] on div "1 2 3 4 5 6 7 8 9 10 11 12 13 14 15 16 17 18 19 20 <!-- Added Tailwind dark: cl…" at bounding box center [334, 406] width 610 height 571
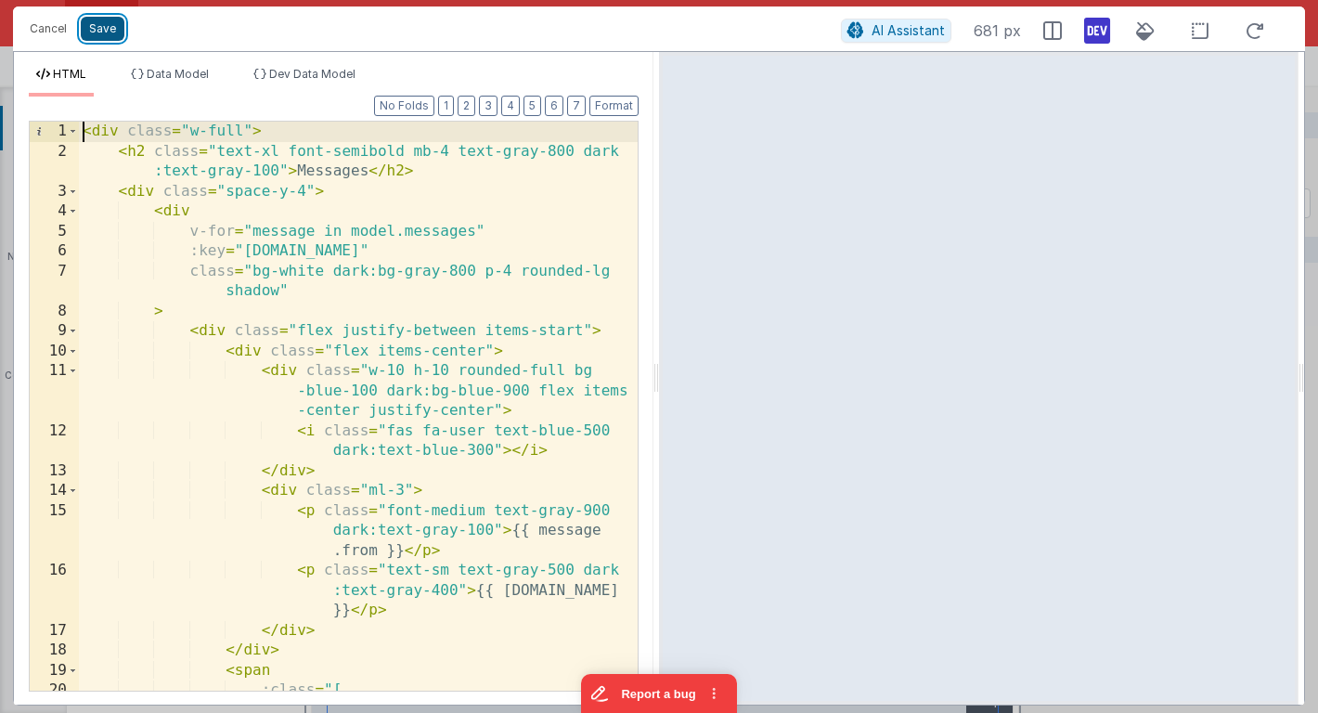
click at [101, 32] on button "Save" at bounding box center [103, 29] width 44 height 24
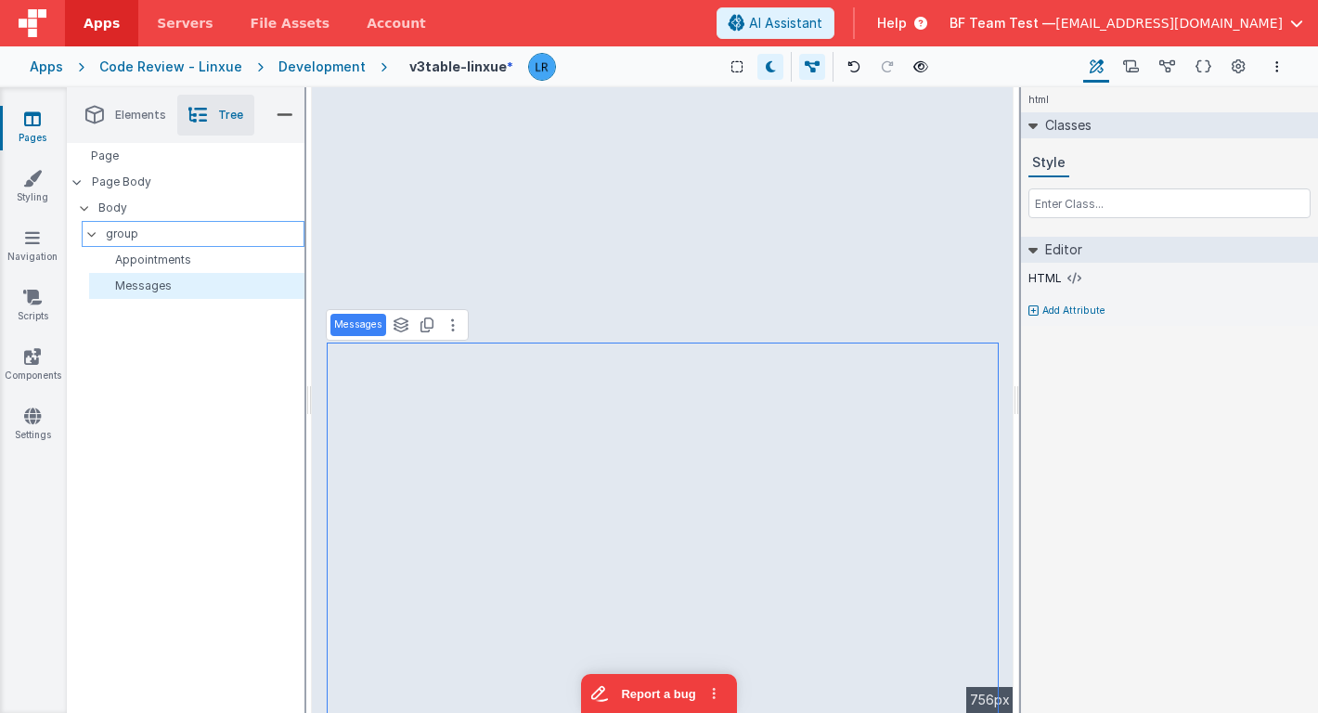
click at [206, 237] on p "group" at bounding box center [205, 234] width 198 height 20
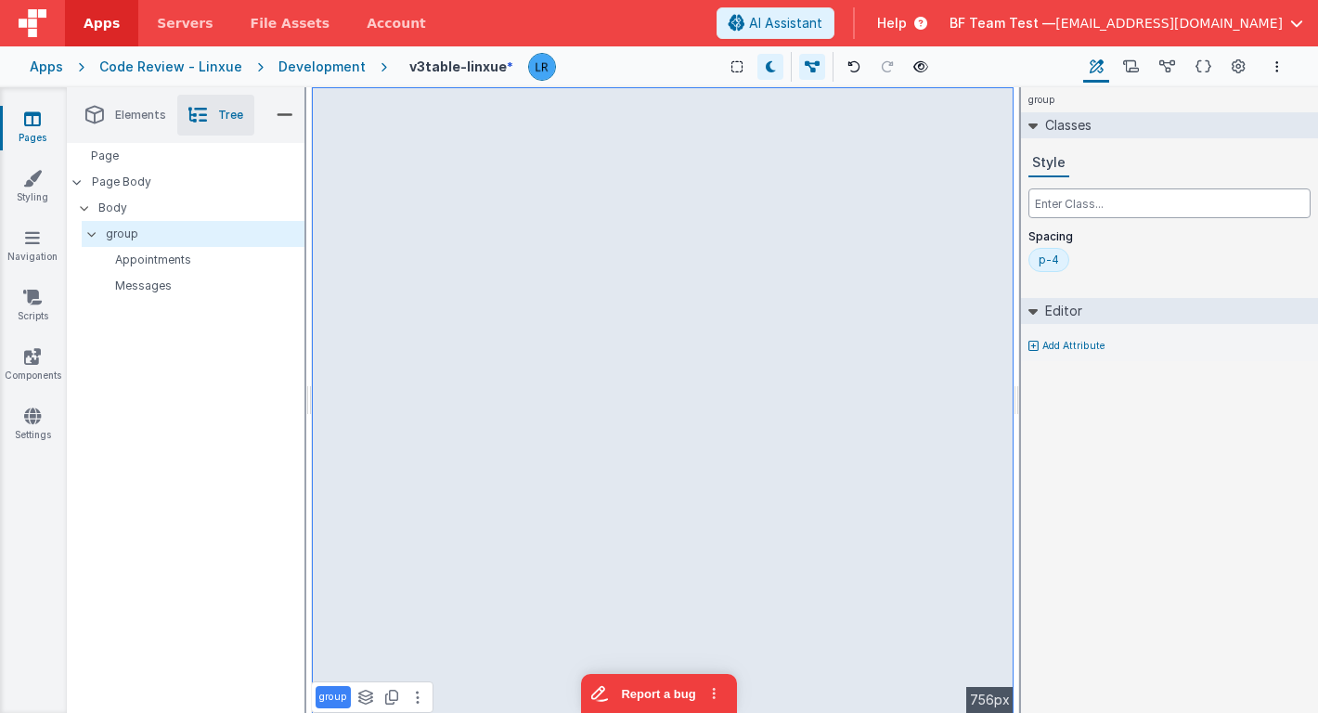
click at [1100, 205] on input "text" at bounding box center [1169, 203] width 282 height 30
type input "dark:bg-gray-700"
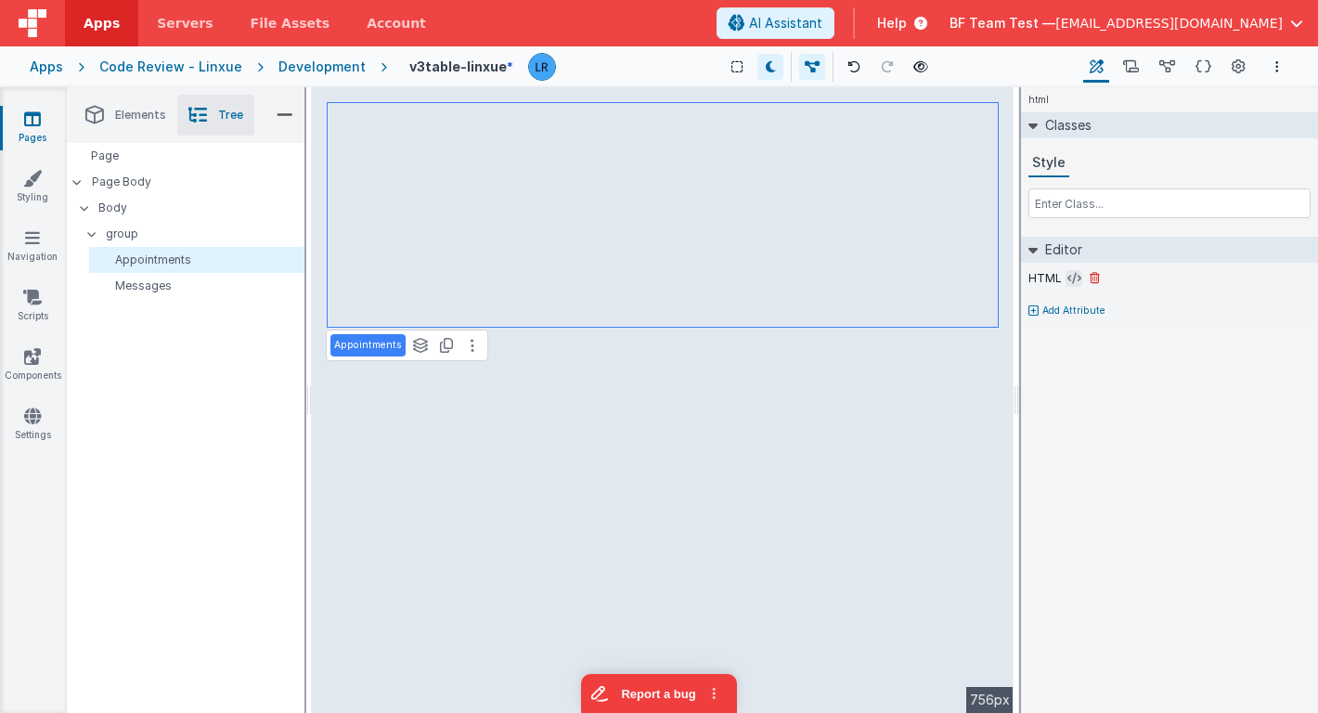
click at [1074, 277] on icon at bounding box center [1074, 278] width 14 height 15
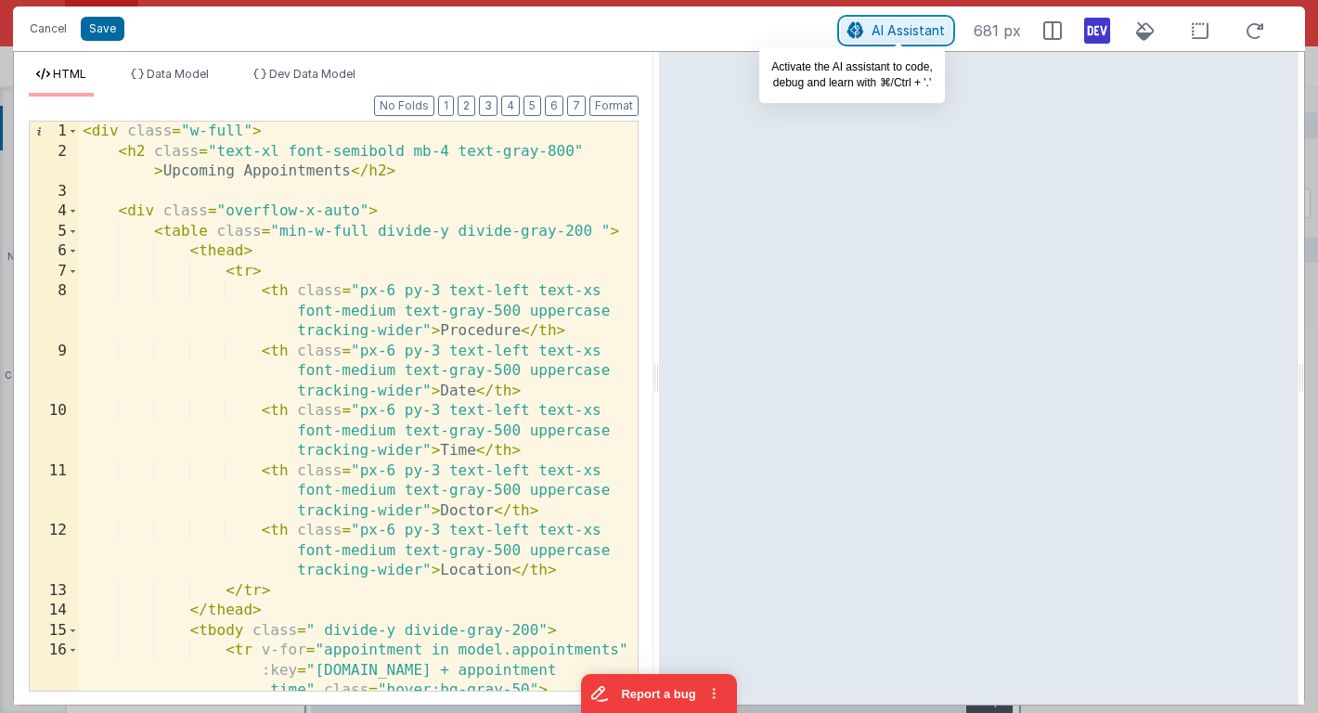
click at [880, 32] on span "AI Assistant" at bounding box center [907, 30] width 73 height 16
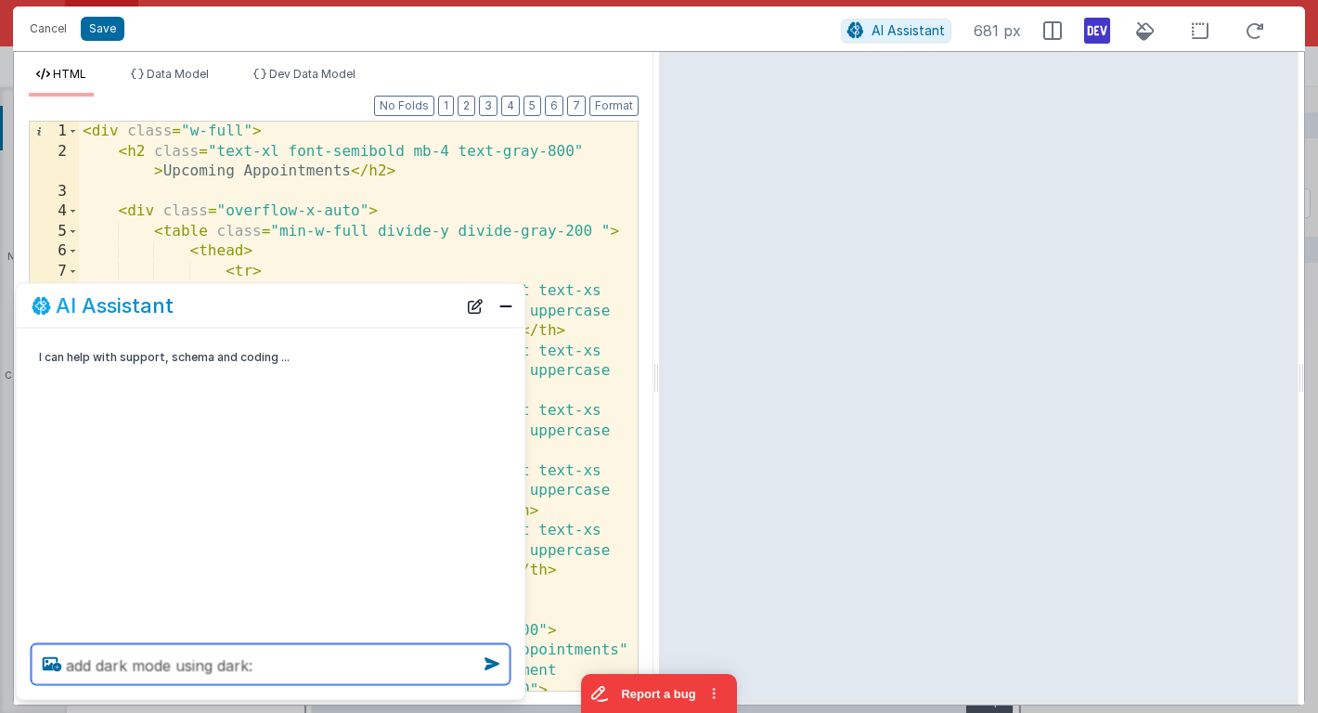
type textarea "add dark mode using dark:"
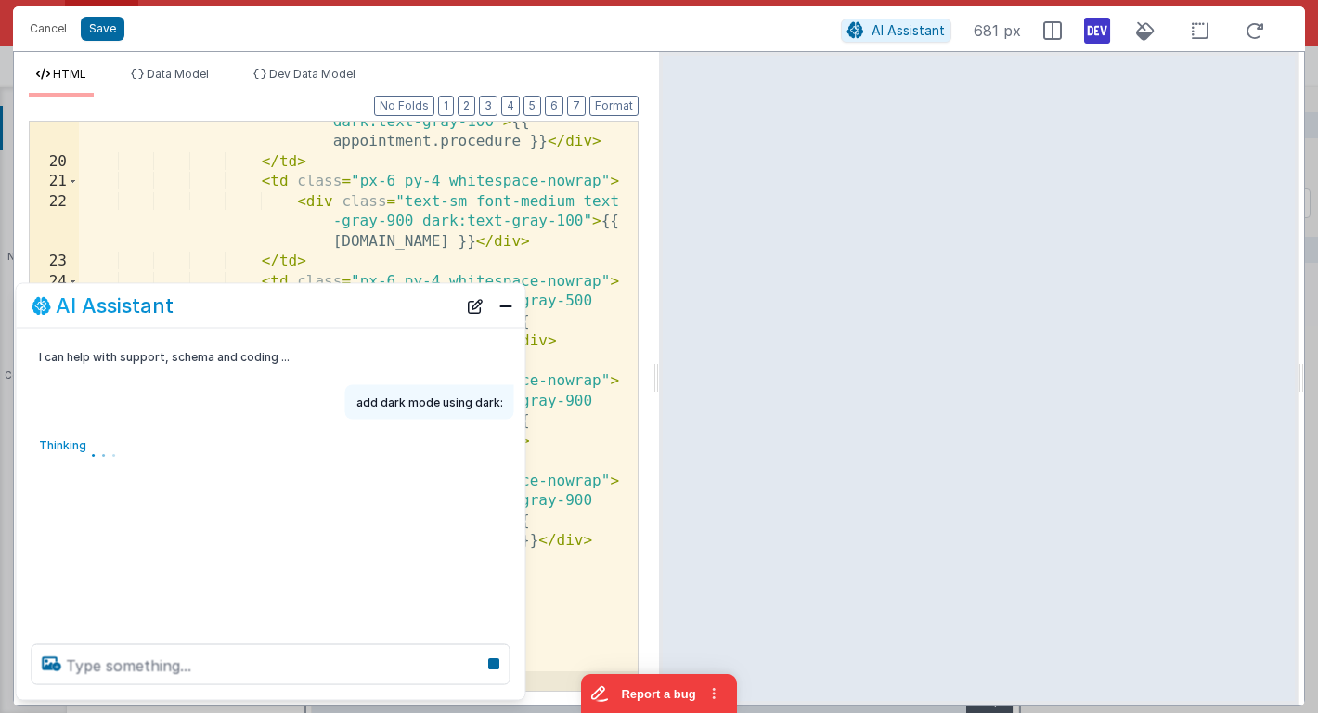
scroll to position [828, 0]
click at [507, 308] on button "Close" at bounding box center [506, 305] width 24 height 26
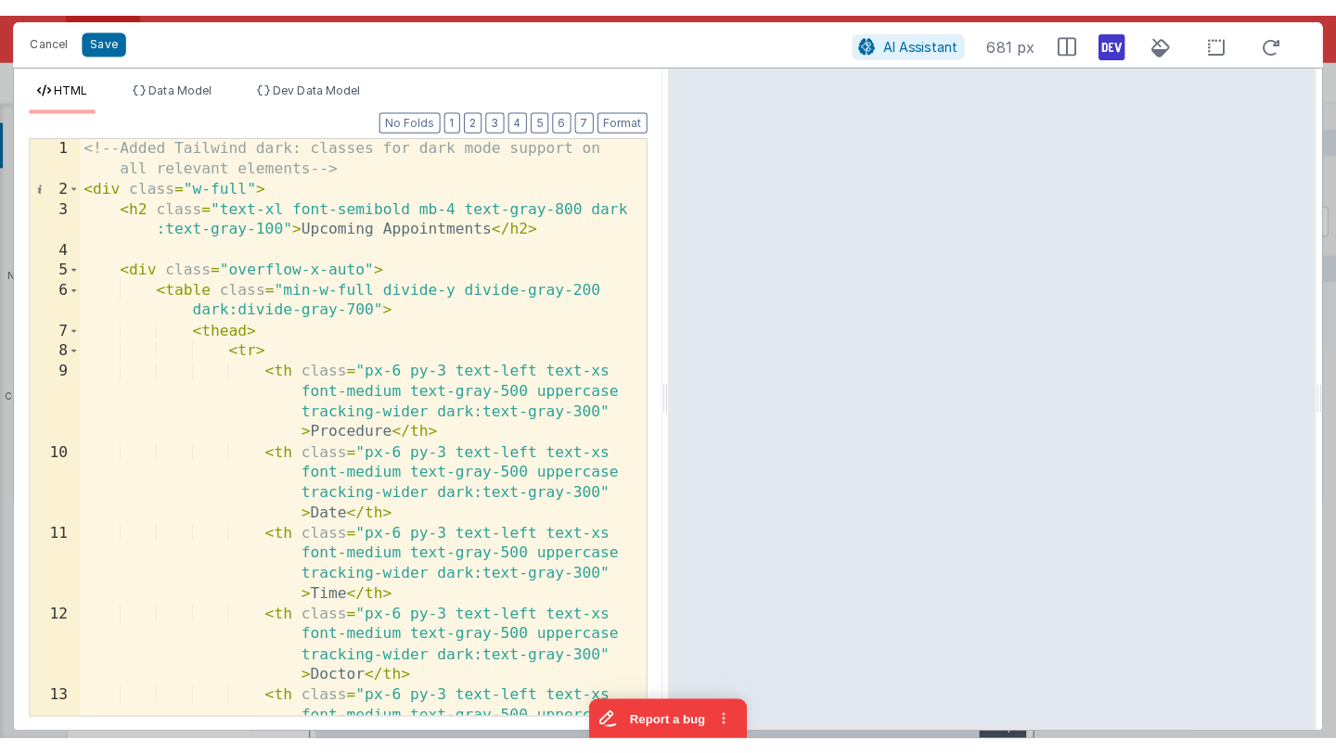
scroll to position [0, 0]
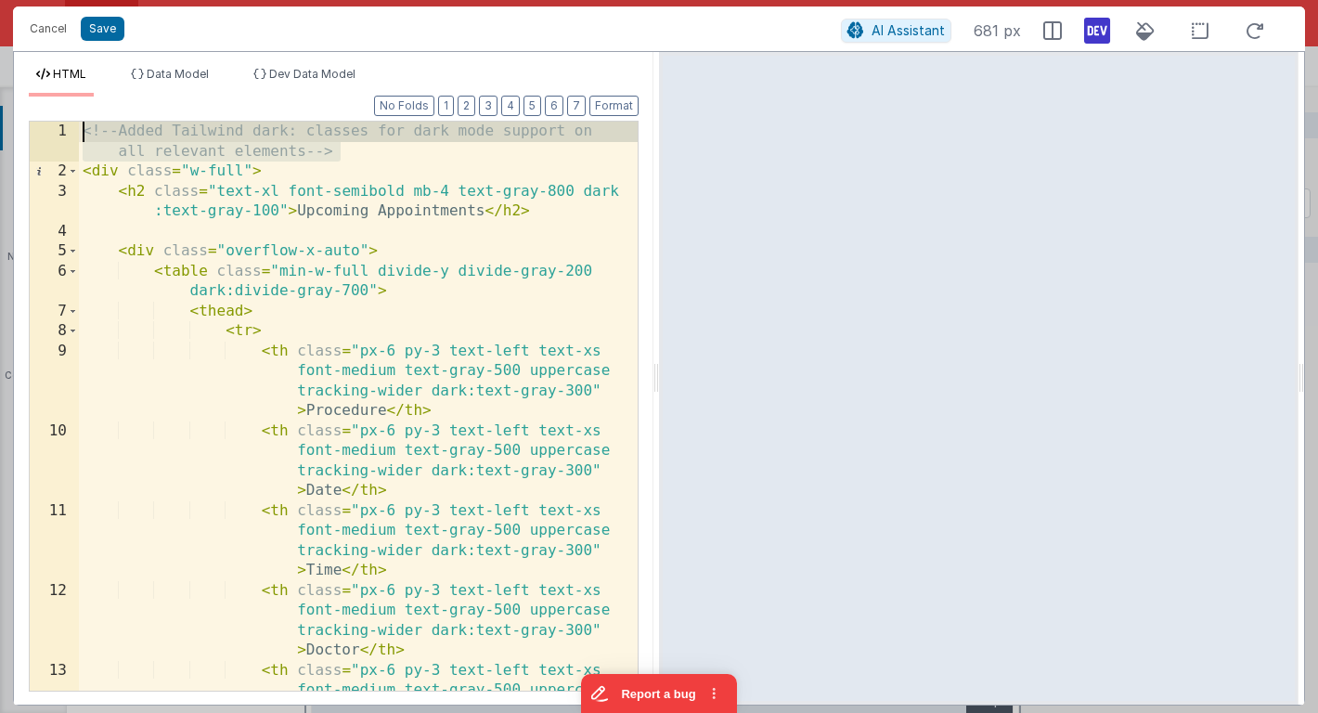
drag, startPoint x: 368, startPoint y: 150, endPoint x: 51, endPoint y: 133, distance: 317.8
click at [51, 133] on div "1 2 3 4 5 6 7 8 9 10 11 12 13 <!-- Added Tailwind dark: classes for dark mode s…" at bounding box center [334, 406] width 610 height 571
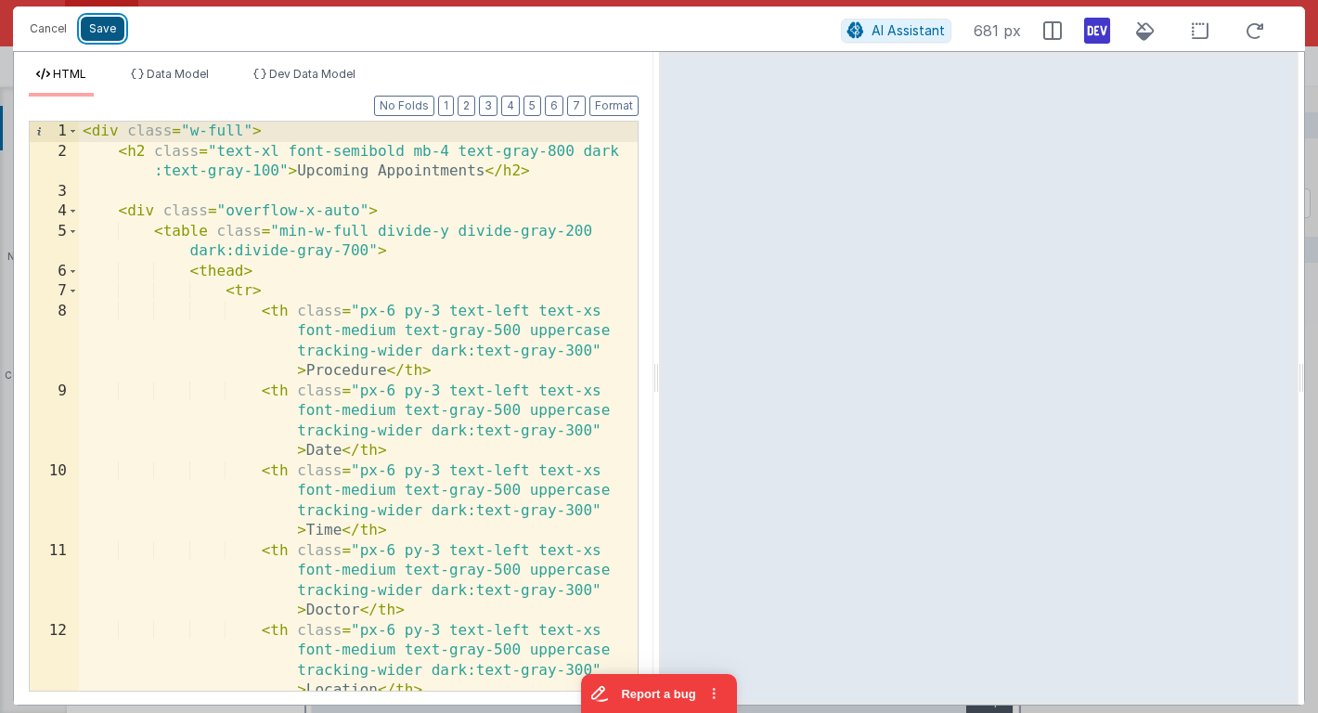
click at [98, 39] on button "Save" at bounding box center [103, 29] width 44 height 24
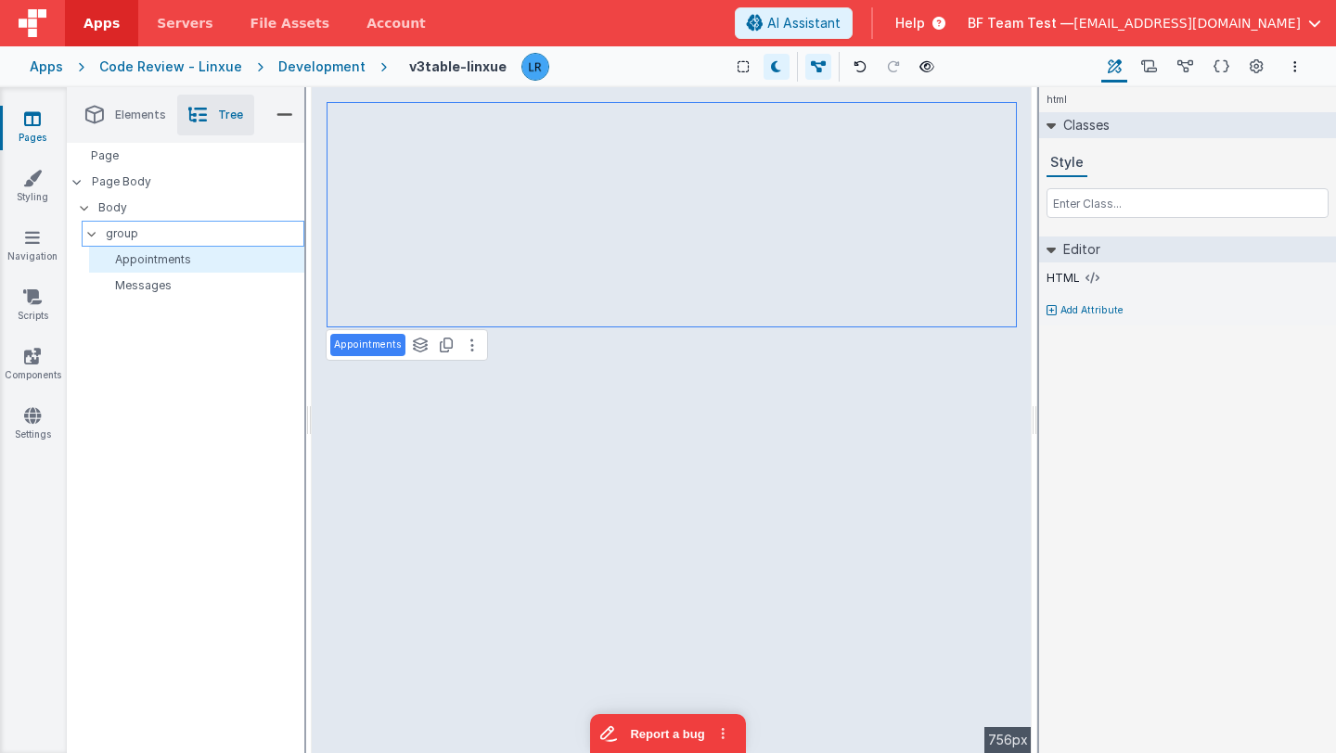
click at [211, 226] on p "group" at bounding box center [205, 234] width 198 height 20
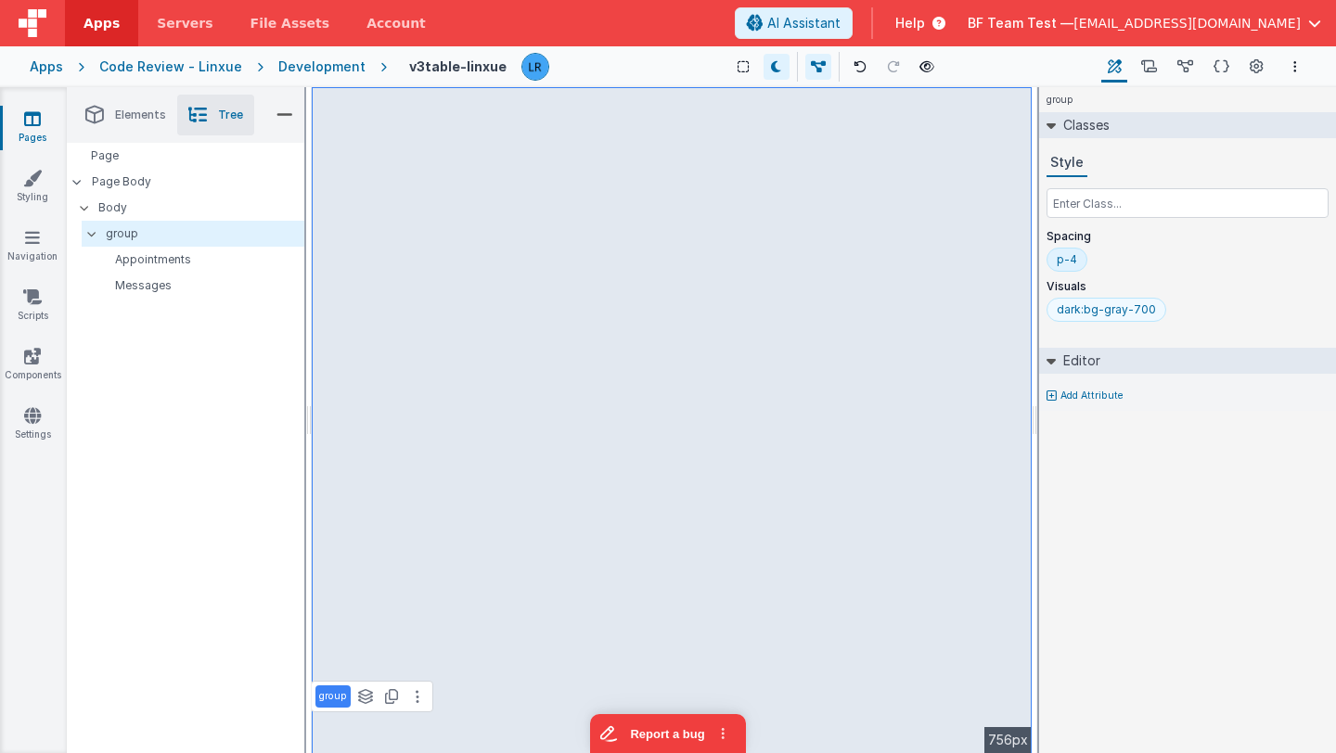
click at [1129, 312] on div "dark:bg-gray-700" at bounding box center [1106, 310] width 99 height 15
click at [771, 65] on icon at bounding box center [776, 66] width 10 height 13
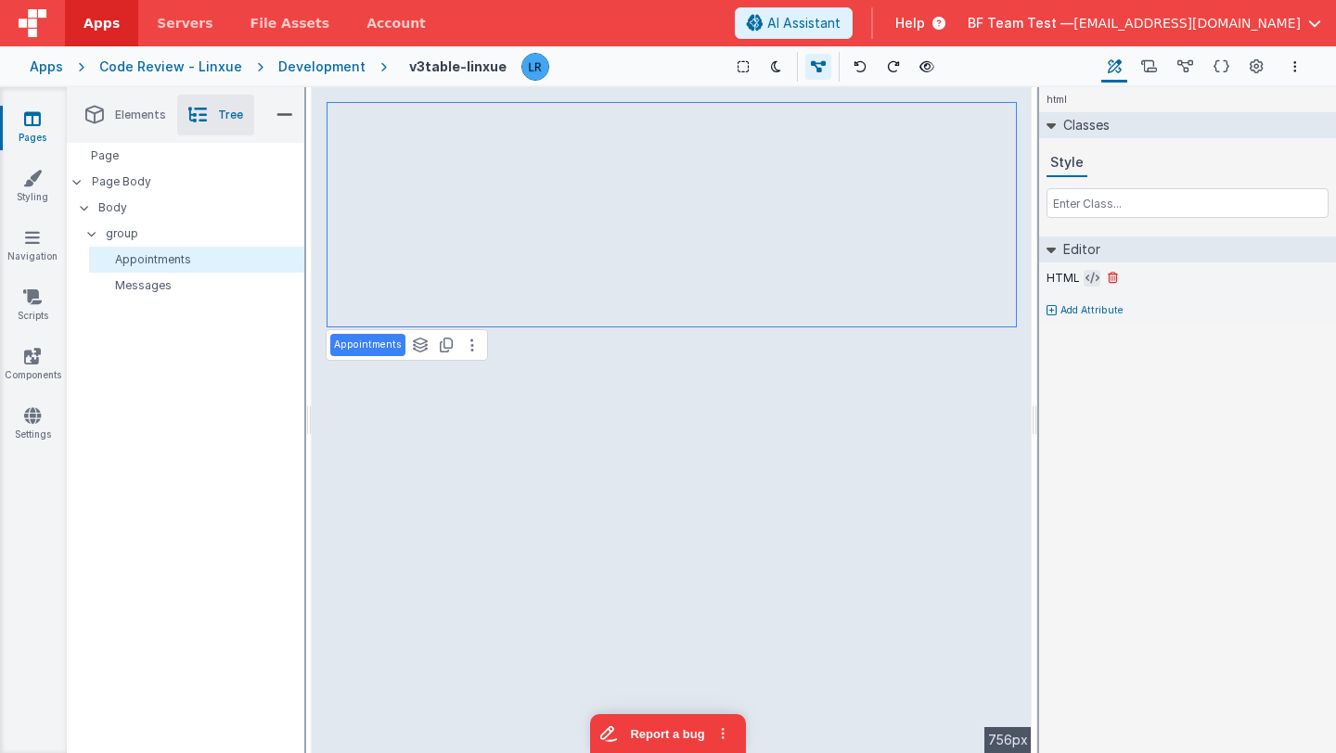
click at [1092, 274] on icon at bounding box center [1093, 278] width 14 height 15
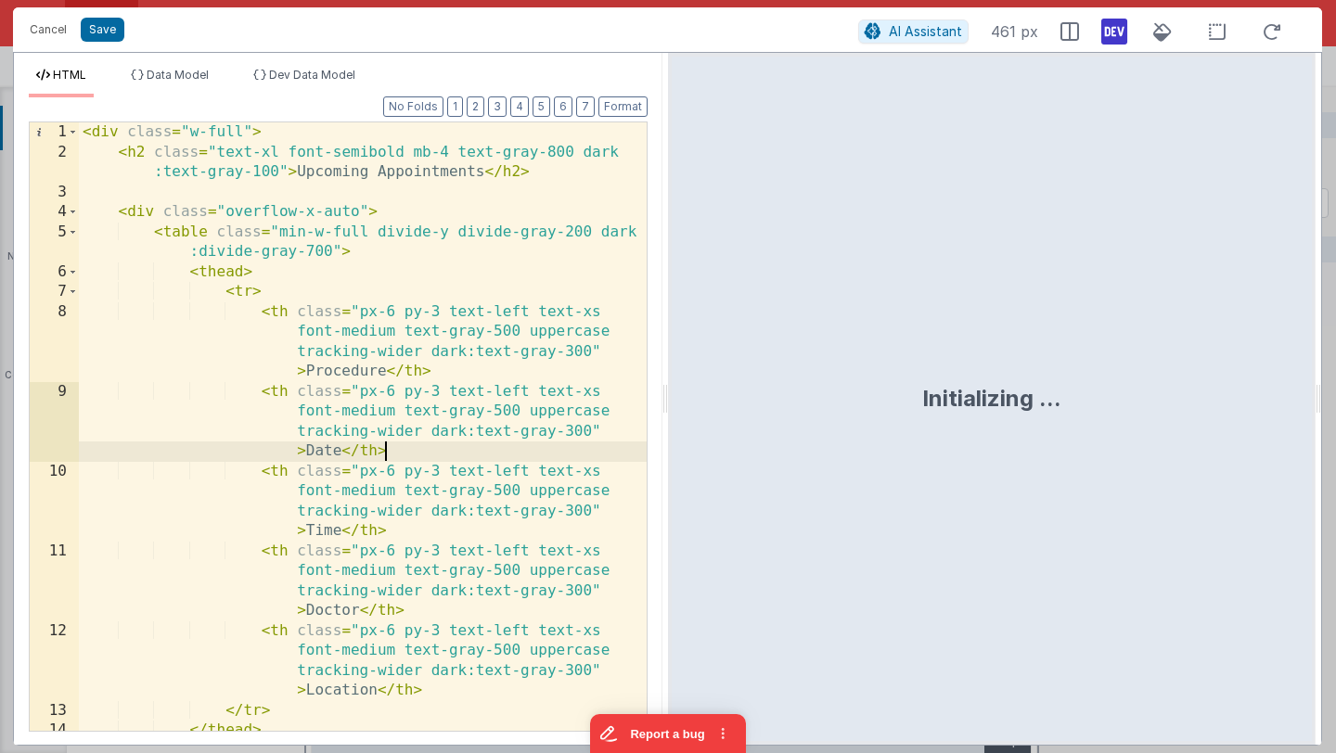
click at [443, 445] on div "< div class = "w-full" > < h2 class = "text-xl font-semibold mb-4 text-gray-800…" at bounding box center [363, 456] width 568 height 669
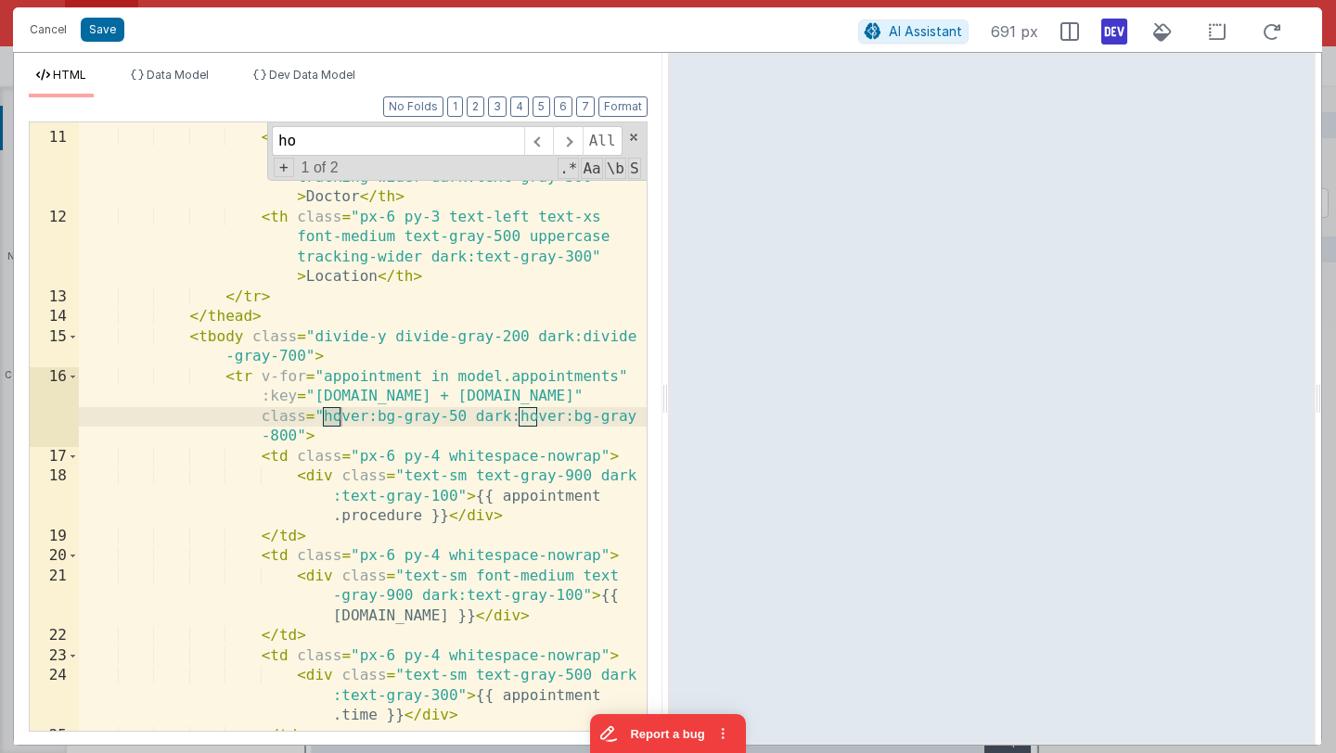
scroll to position [414, 0]
type input "hov"
click at [40, 34] on button "Cancel" at bounding box center [48, 30] width 56 height 26
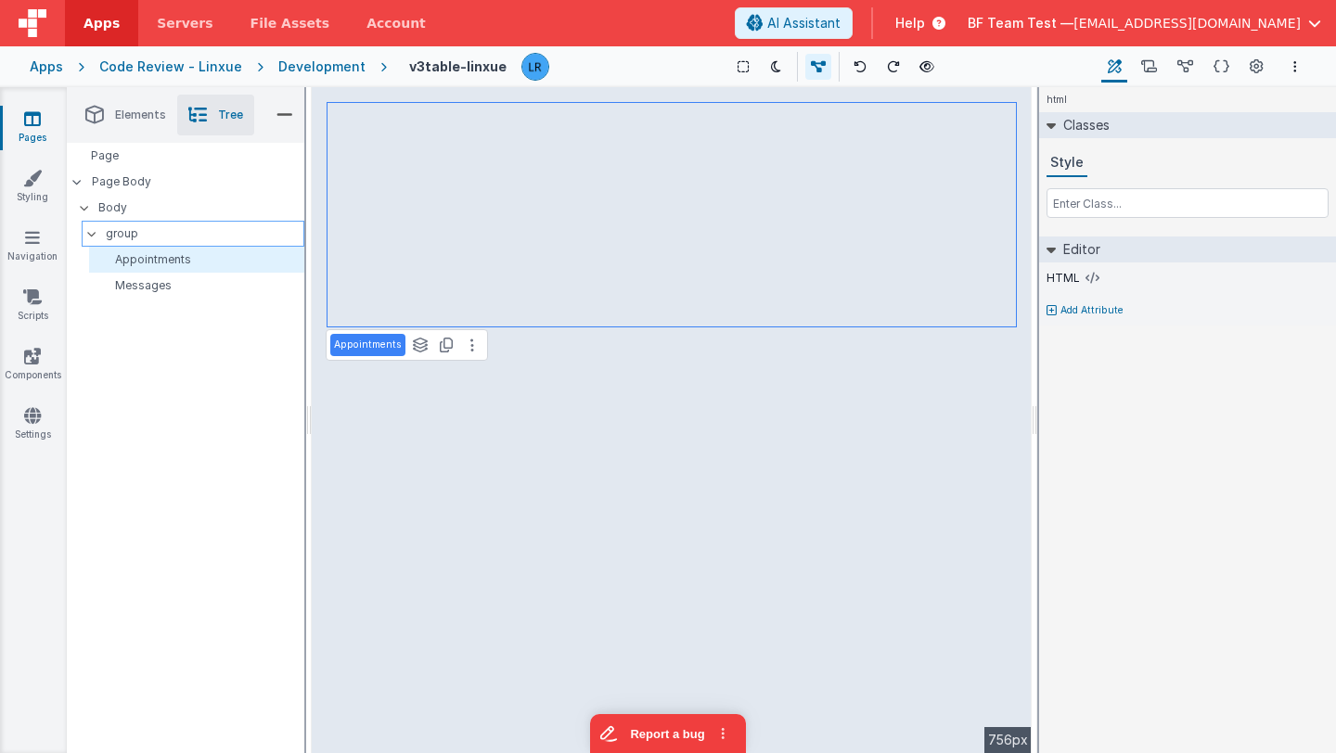
click at [215, 240] on p "group" at bounding box center [205, 234] width 198 height 20
click at [1084, 278] on button at bounding box center [1092, 278] width 17 height 17
click at [1086, 279] on icon at bounding box center [1093, 278] width 14 height 15
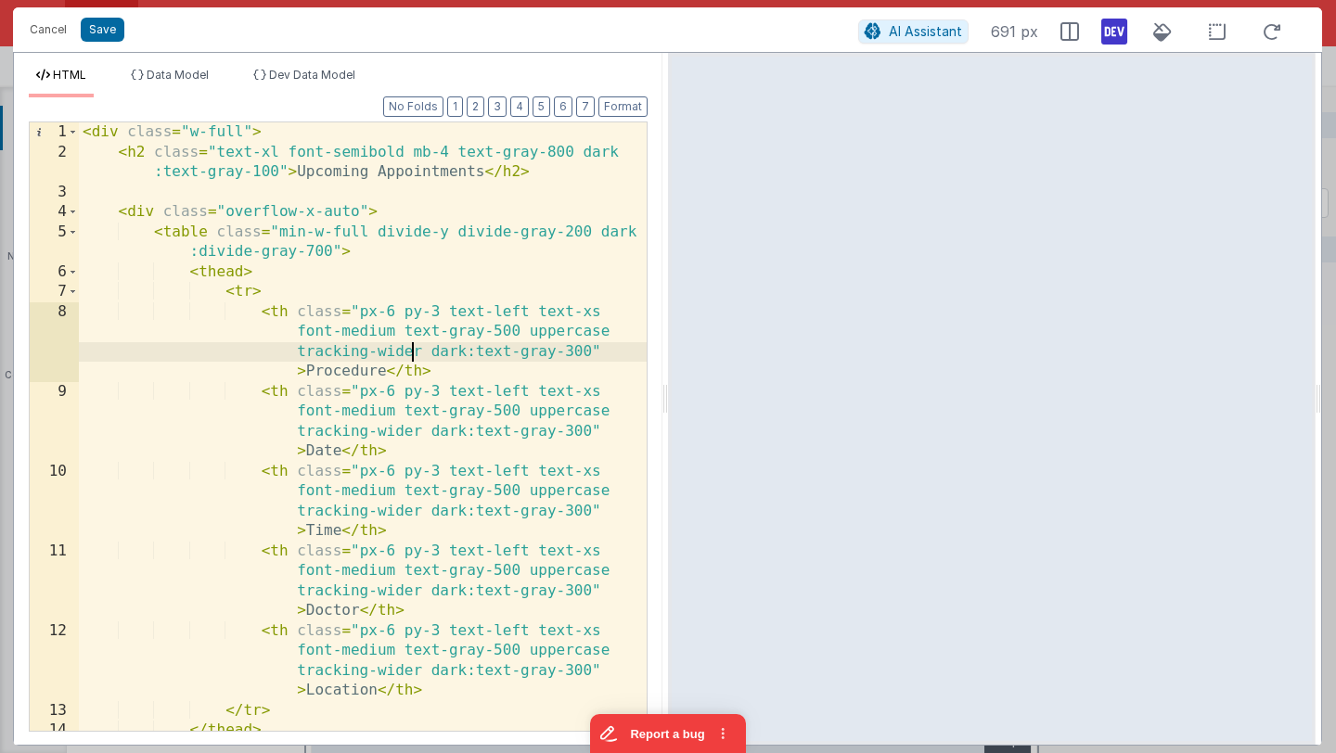
scroll to position [0, 0]
click at [413, 351] on div "< div class = "w-full" > < h2 class = "text-xl font-semibold mb-4 text-gray-800…" at bounding box center [363, 456] width 568 height 669
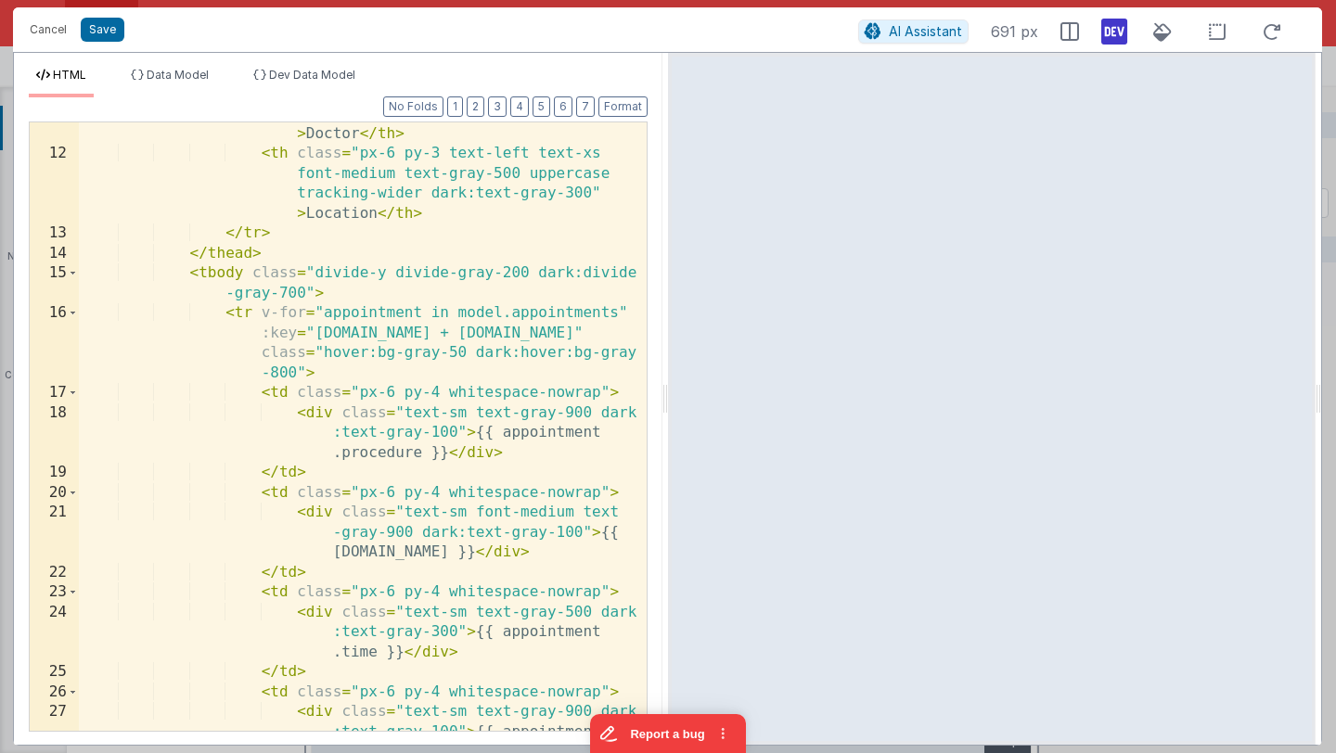
scroll to position [496, 0]
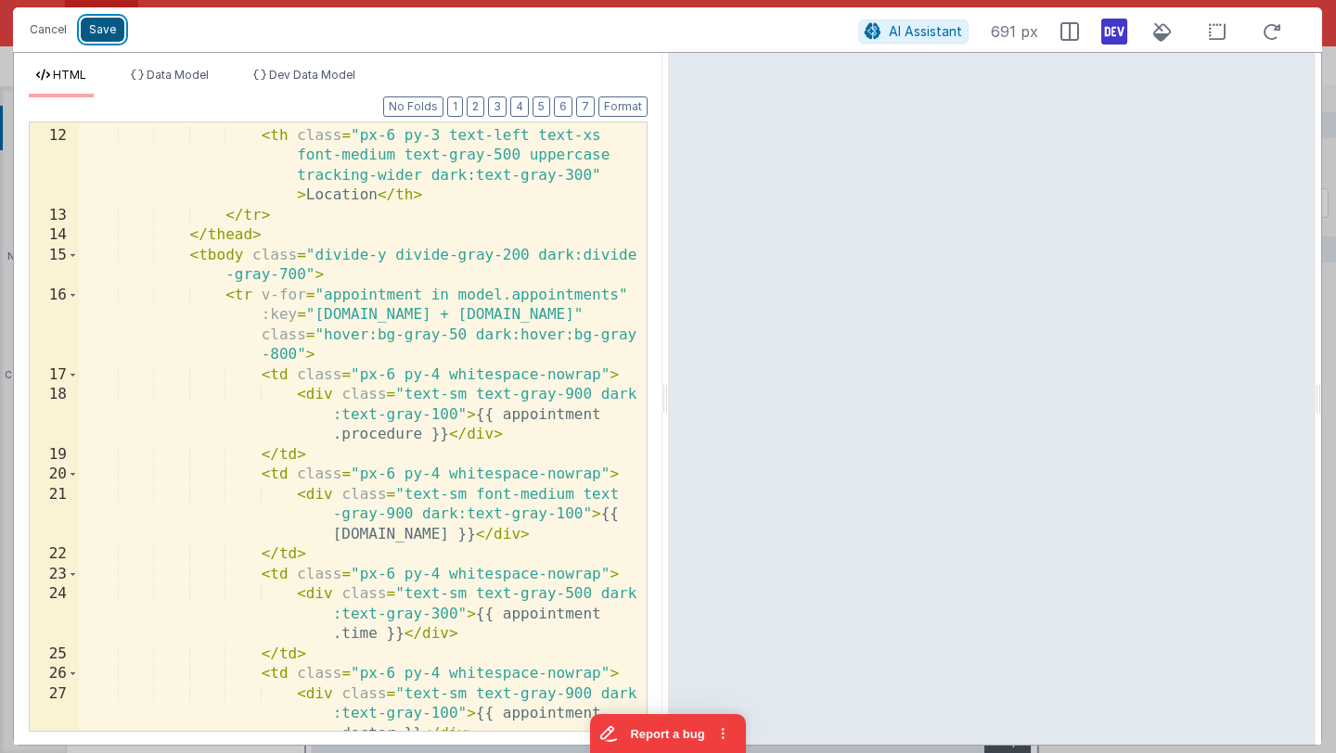
click at [90, 38] on button "Save" at bounding box center [103, 30] width 44 height 24
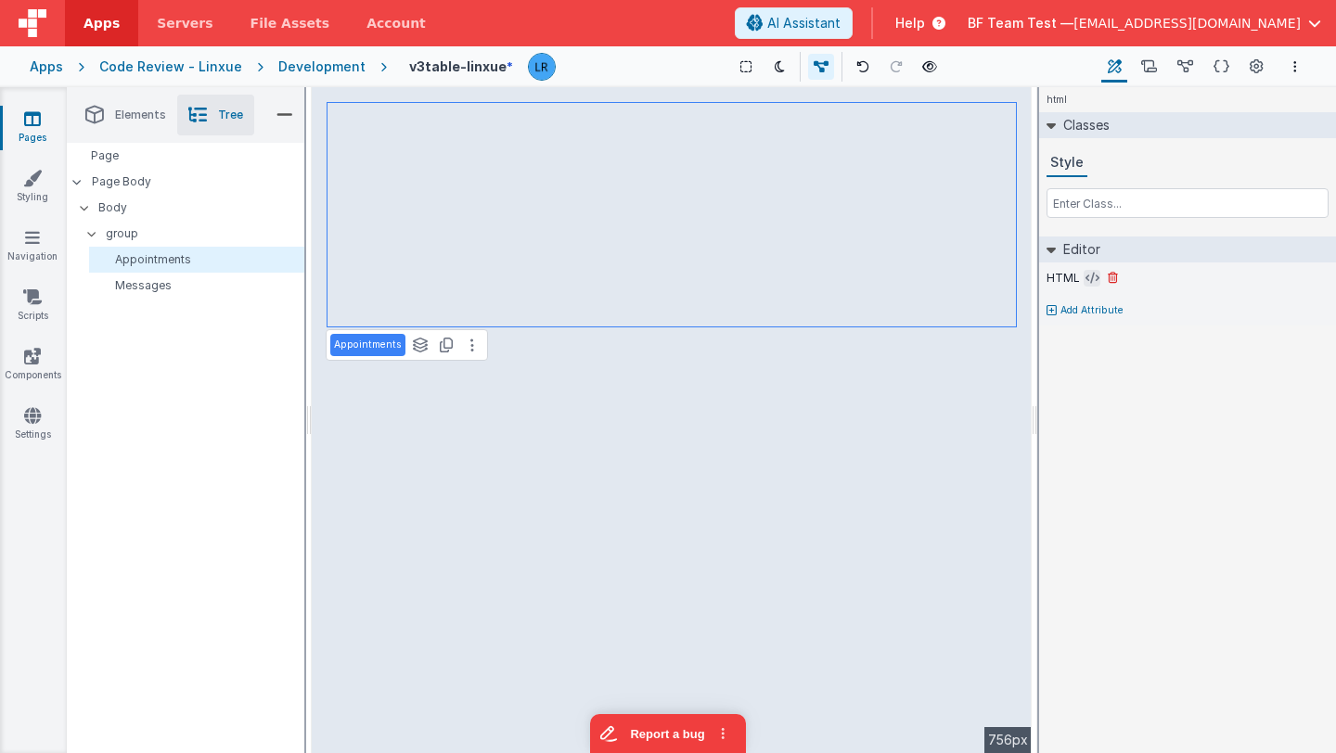
click at [1086, 277] on icon at bounding box center [1093, 278] width 14 height 15
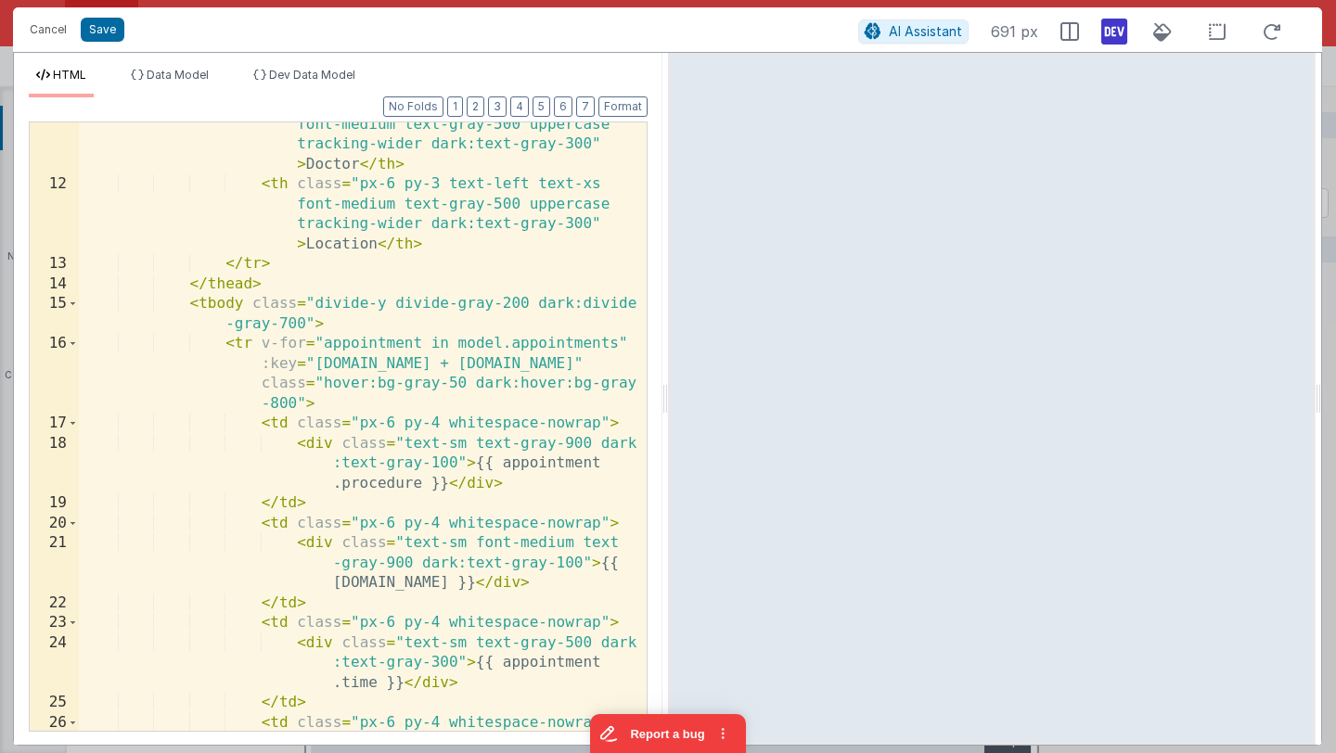
scroll to position [466, 0]
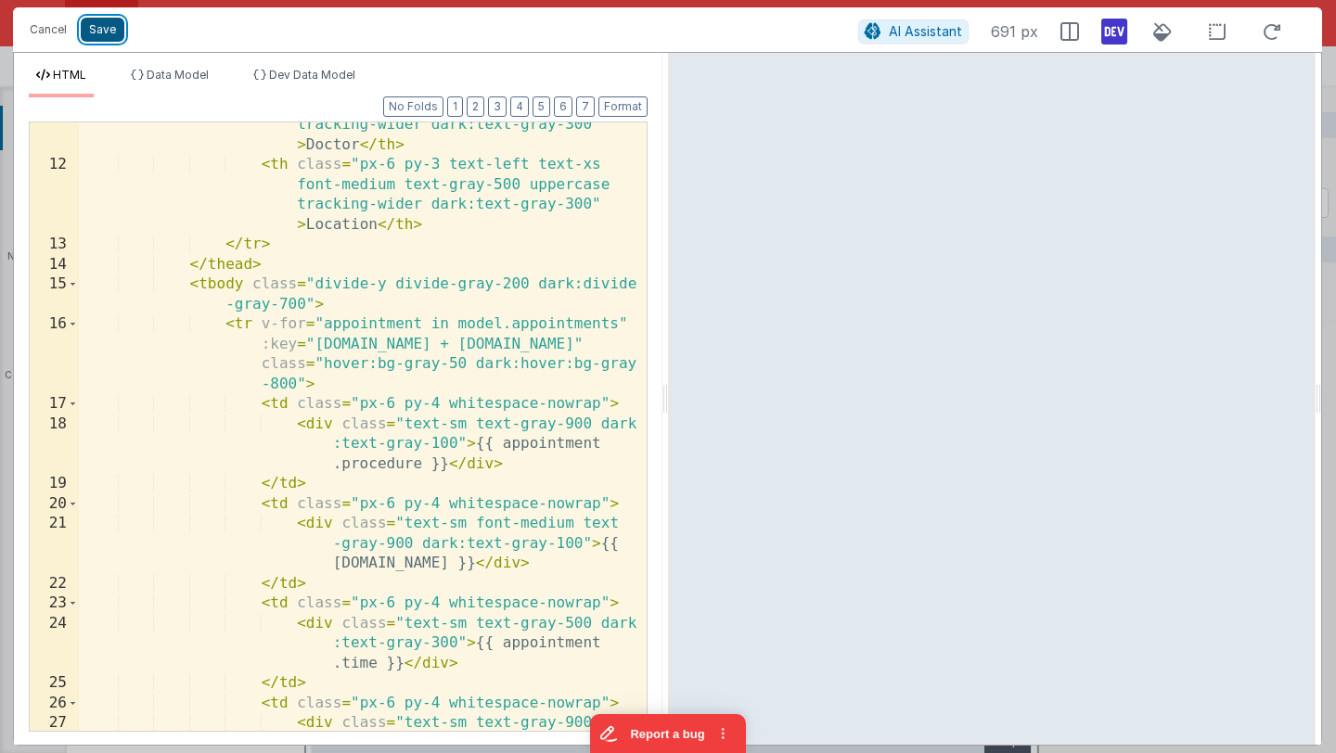
click at [111, 31] on button "Save" at bounding box center [103, 30] width 44 height 24
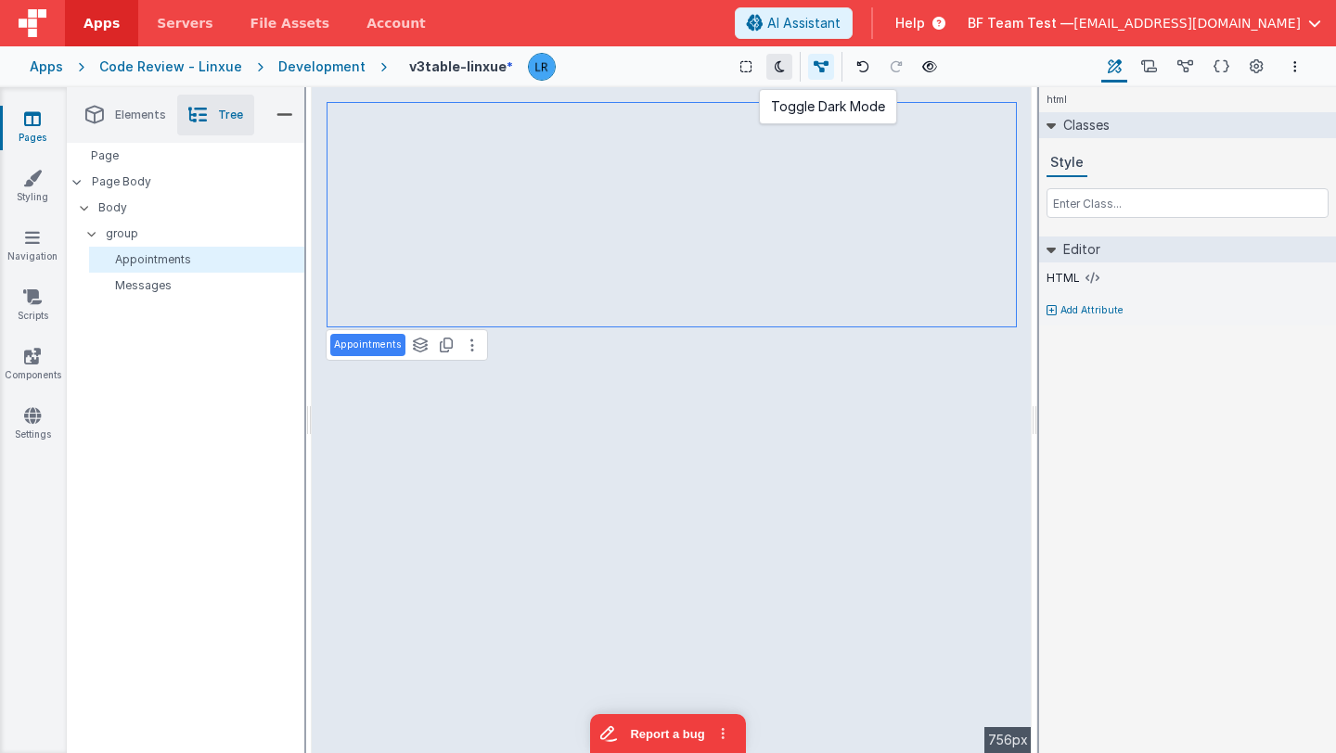
click at [775, 69] on icon at bounding box center [780, 66] width 10 height 13
click at [1088, 280] on icon at bounding box center [1093, 278] width 14 height 15
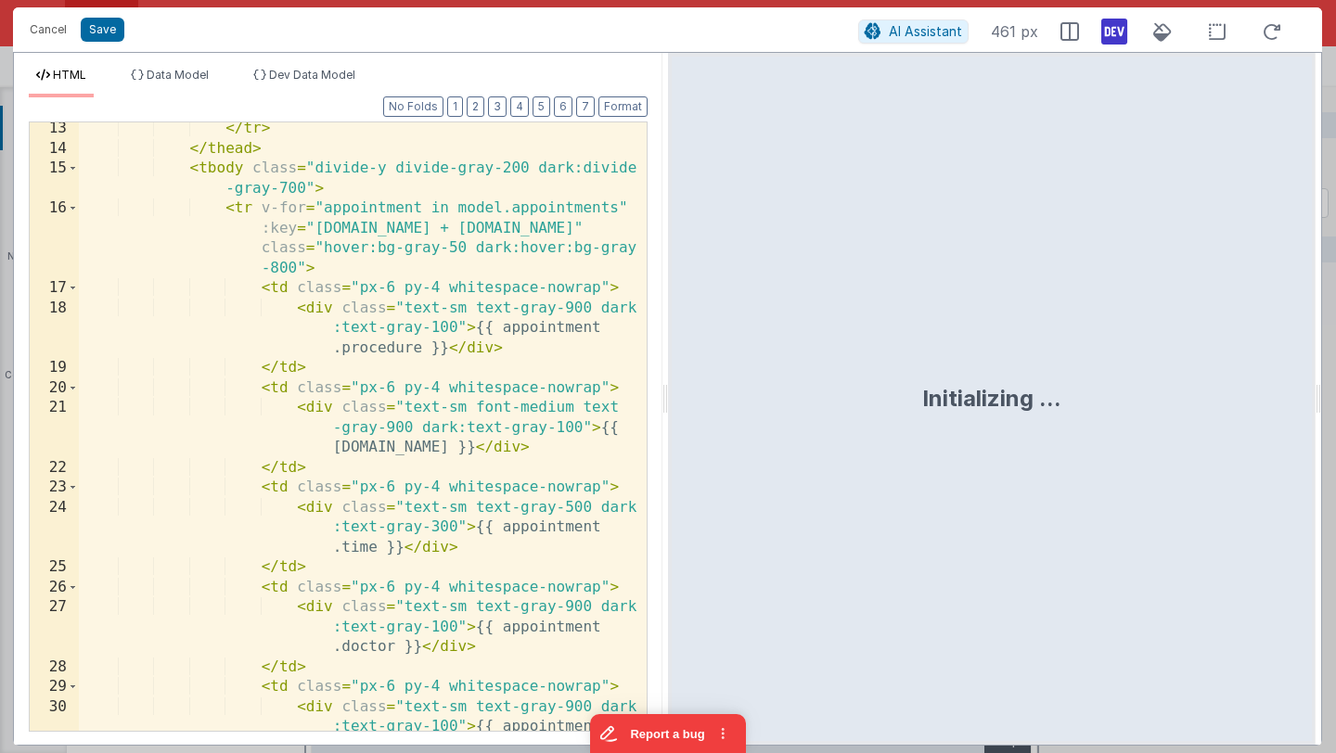
scroll to position [582, 0]
